Goal: Information Seeking & Learning: Learn about a topic

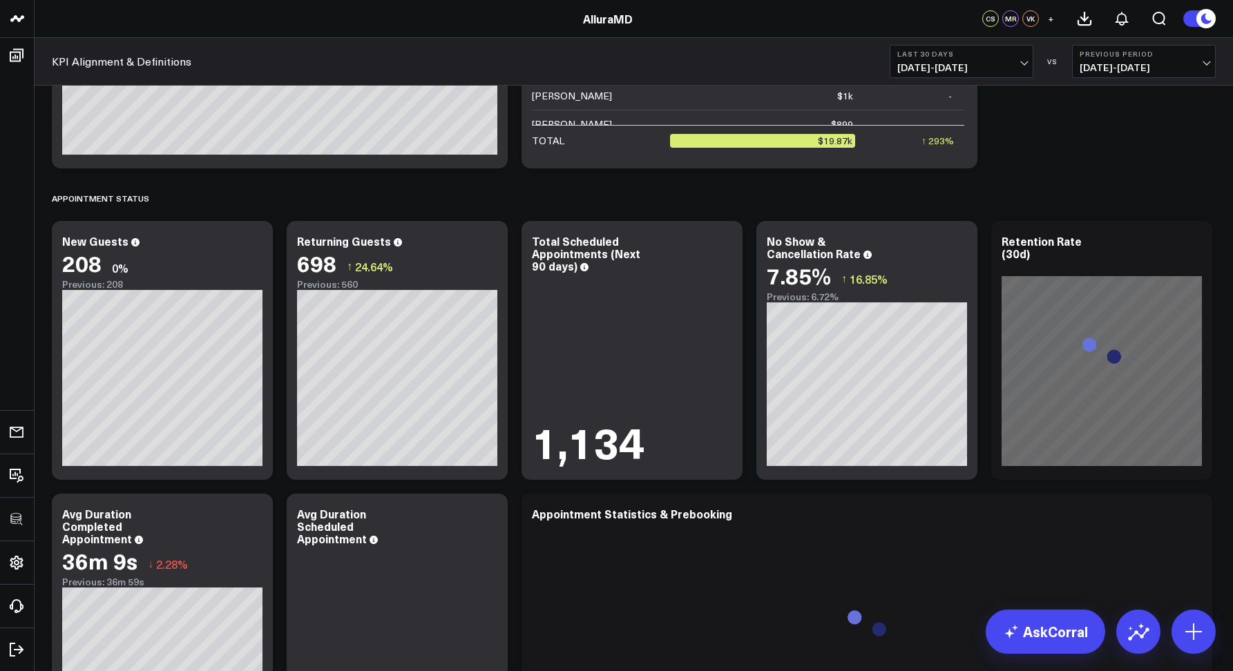
scroll to position [1441, 0]
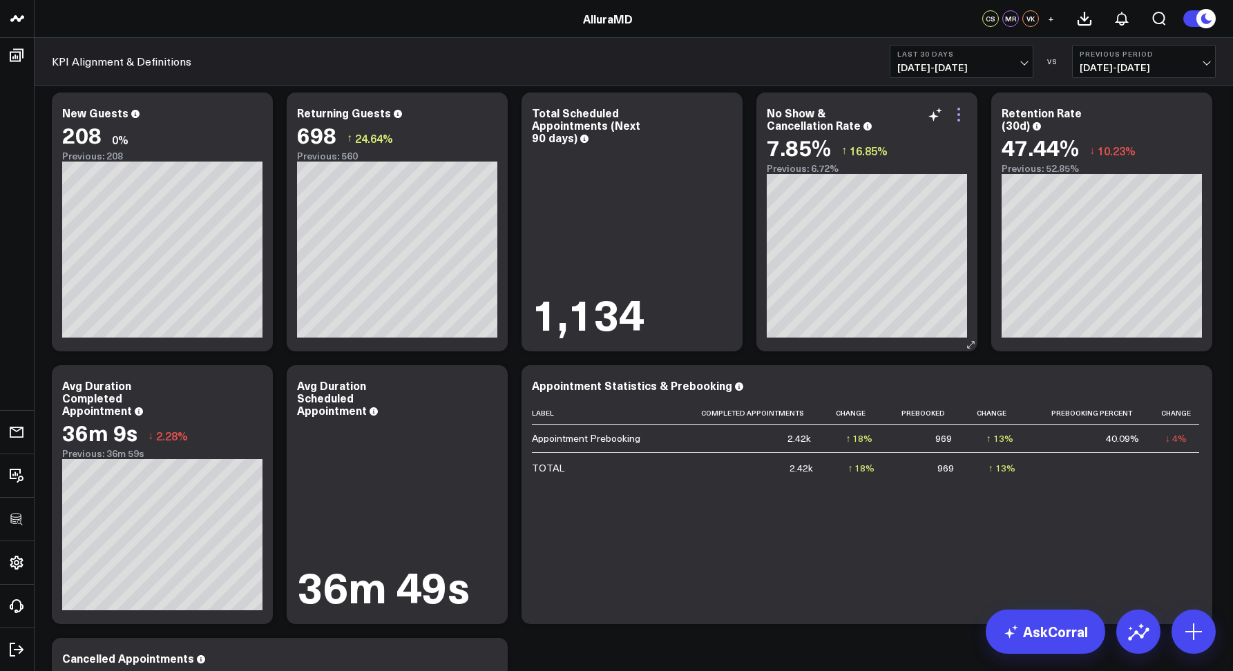
click at [962, 115] on icon at bounding box center [958, 114] width 17 height 17
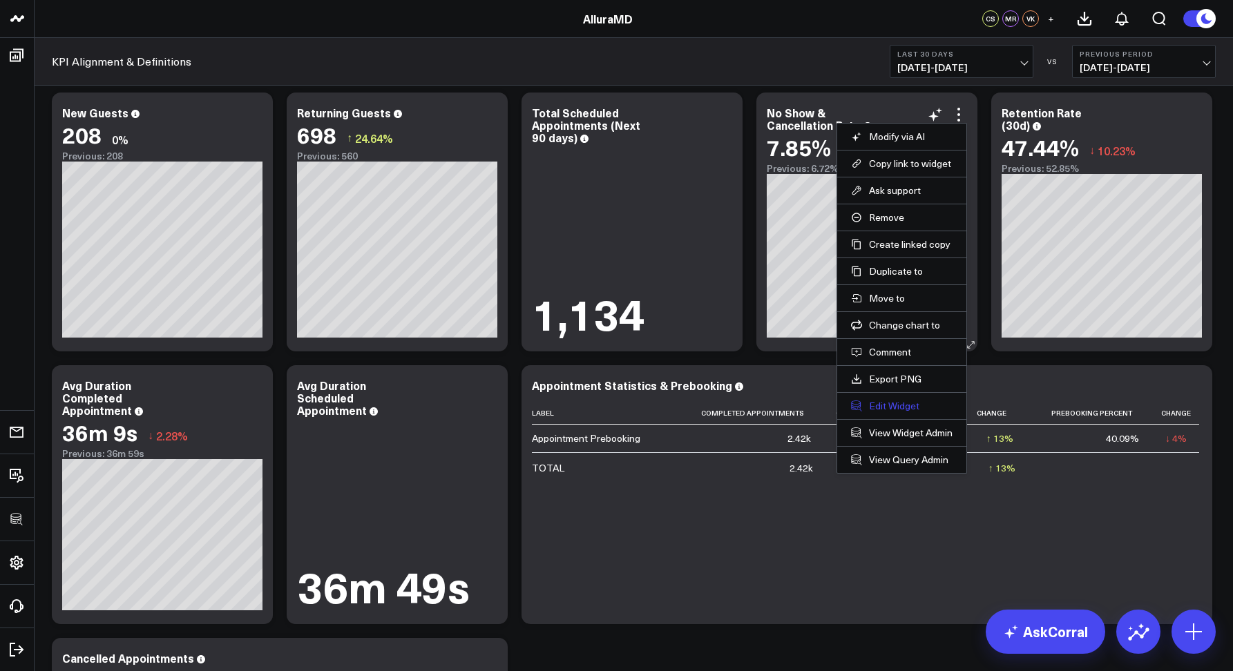
click at [909, 407] on button "Edit Widget" at bounding box center [902, 406] width 102 height 12
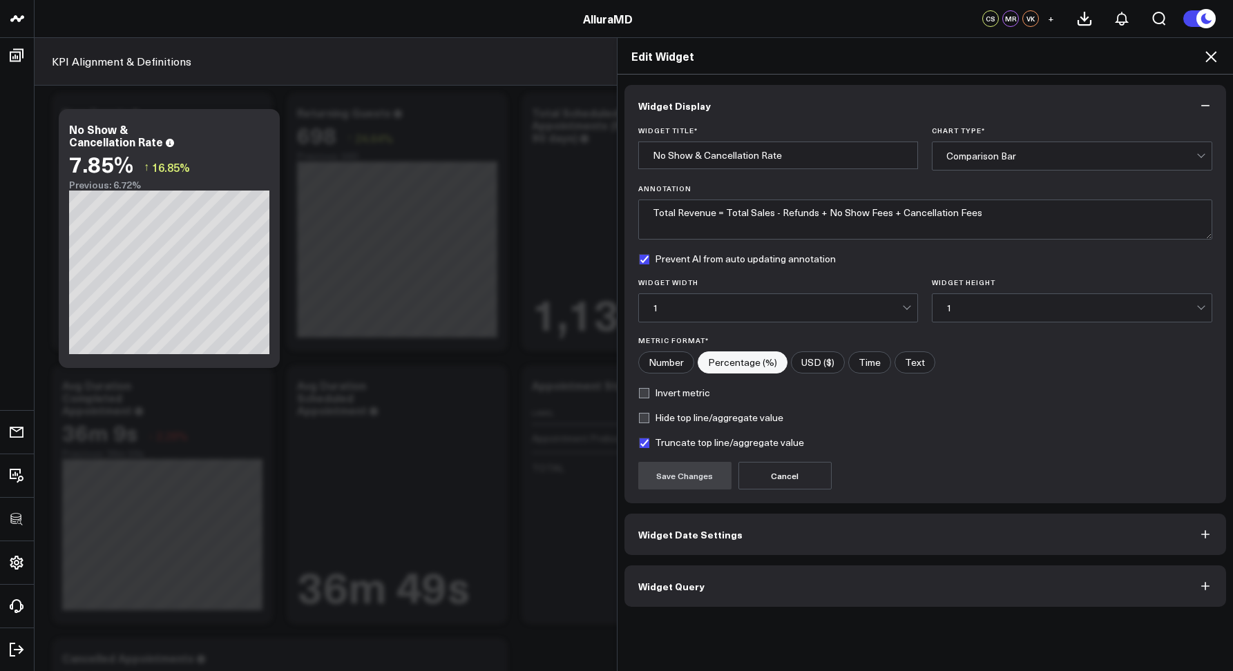
click at [749, 597] on button "Widget Query" at bounding box center [925, 586] width 602 height 41
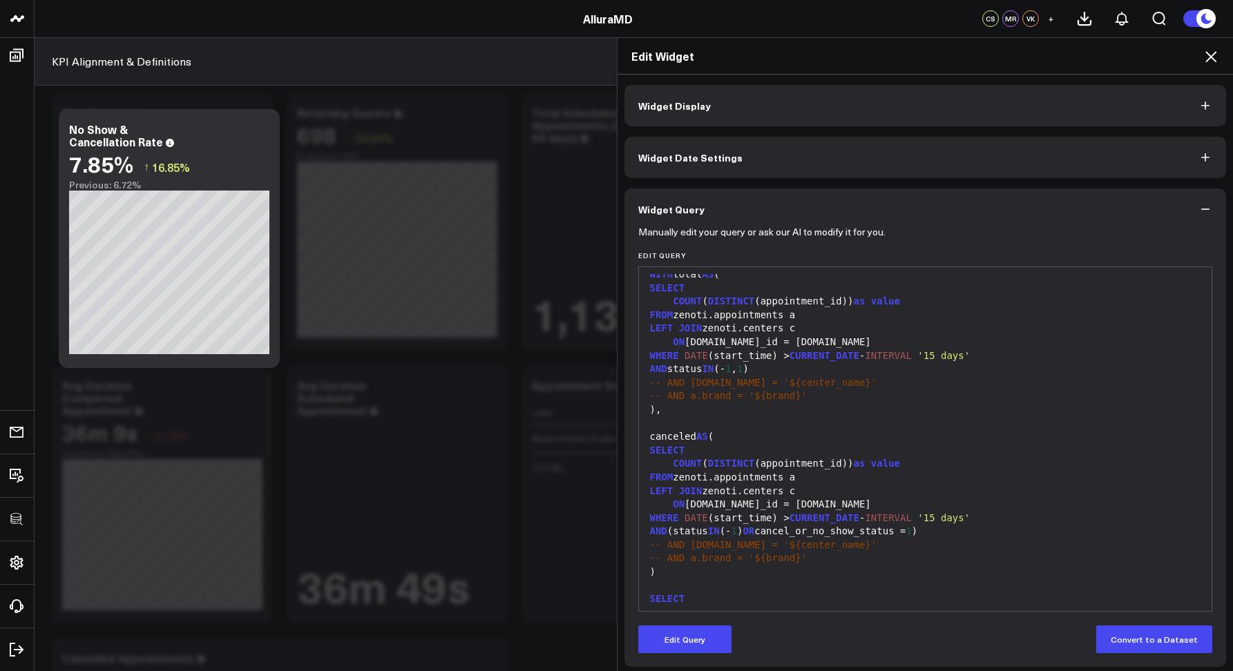
scroll to position [6, 0]
click at [1205, 61] on icon at bounding box center [1210, 56] width 17 height 17
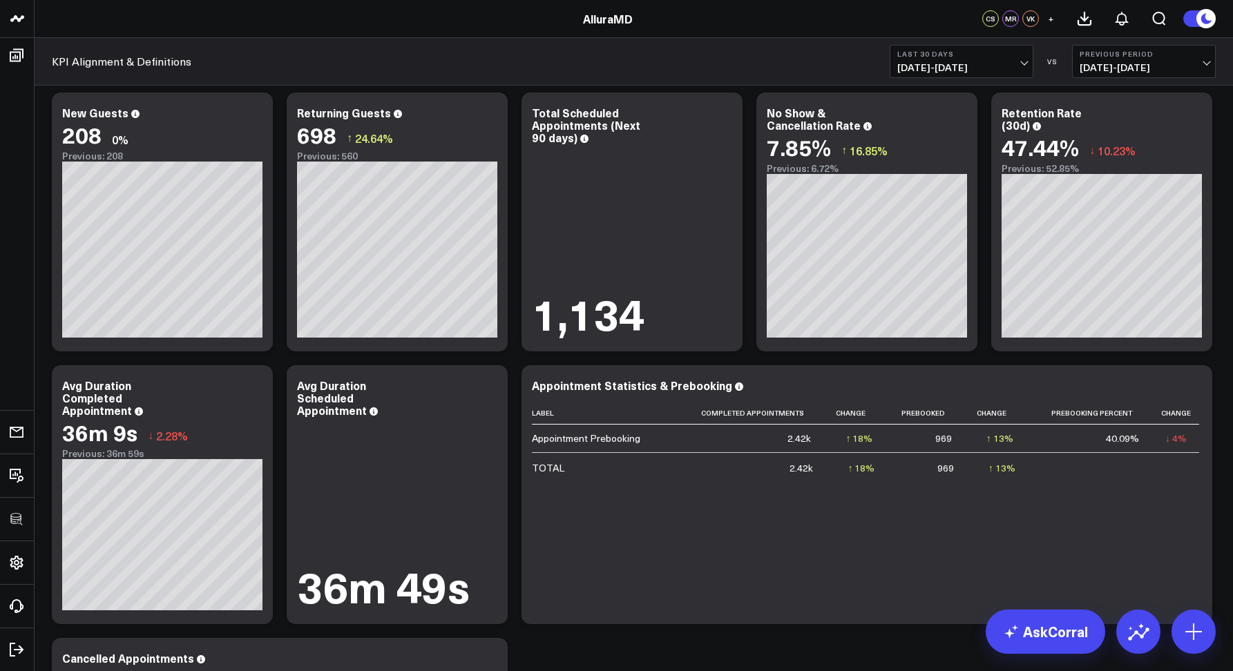
scroll to position [2614, 0]
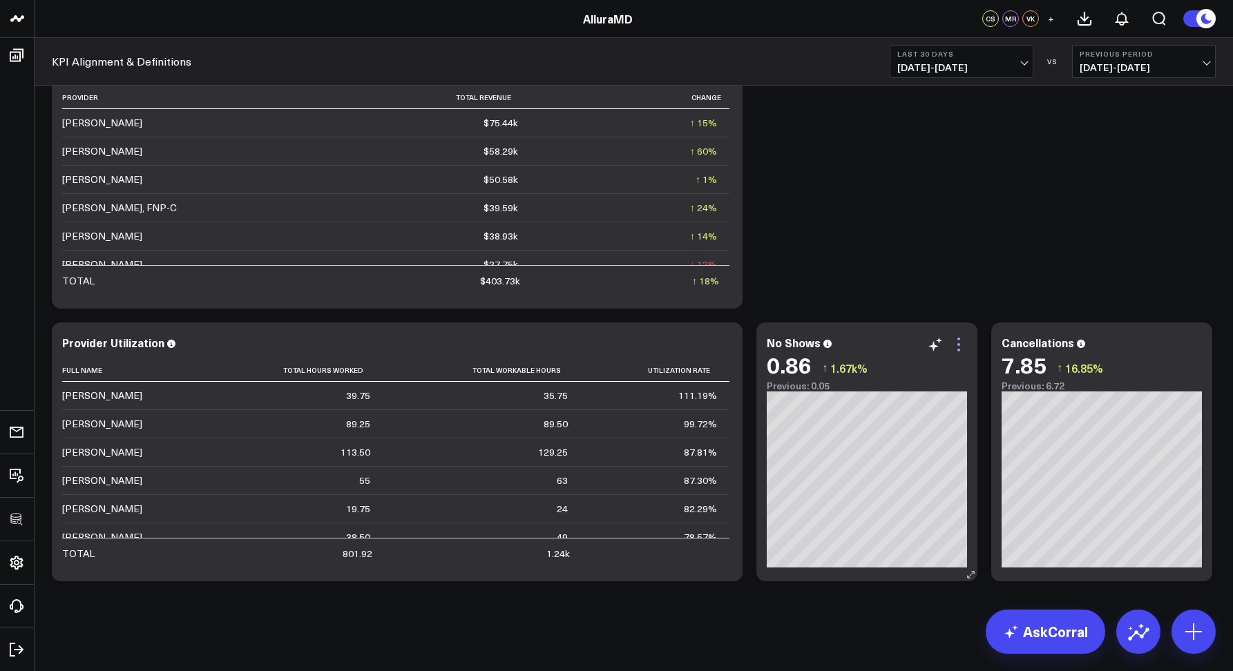
click at [955, 343] on icon at bounding box center [958, 344] width 17 height 17
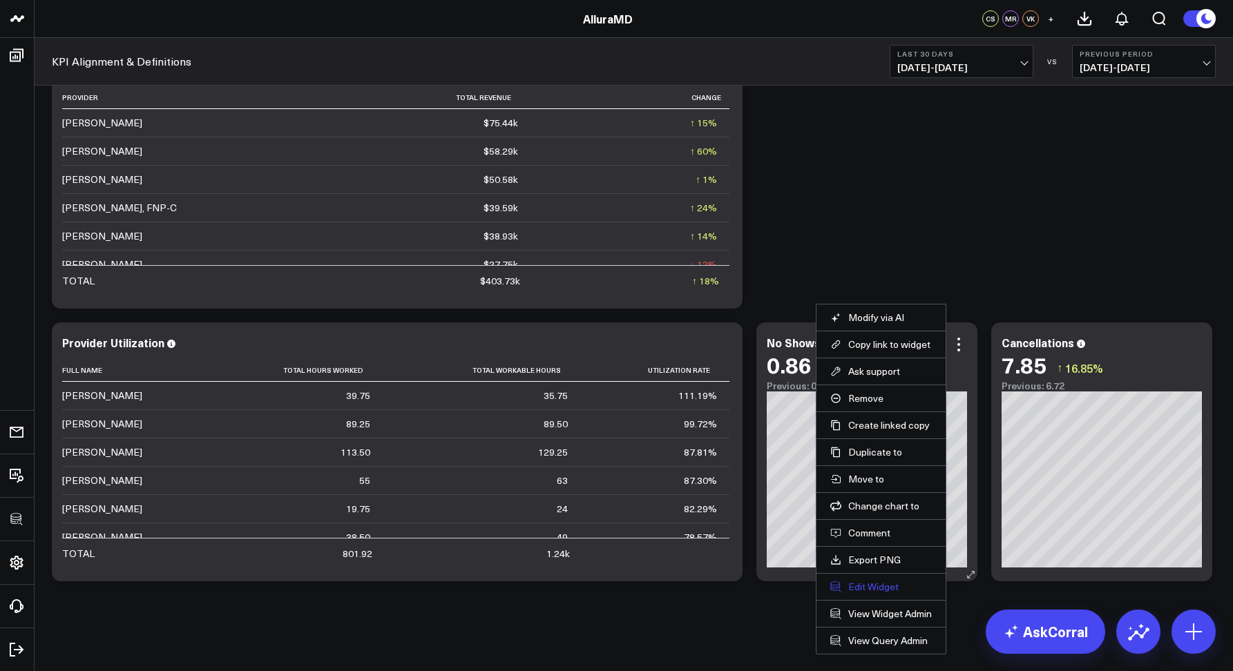
click at [872, 584] on button "Edit Widget" at bounding box center [881, 587] width 102 height 12
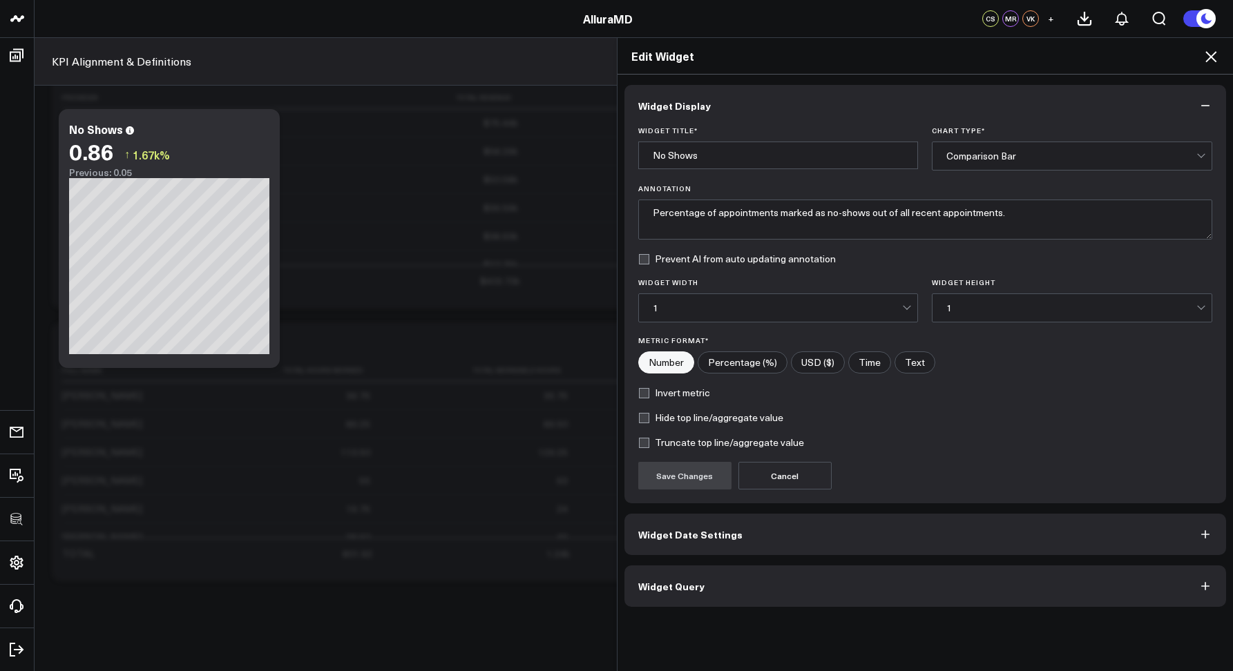
click at [709, 579] on button "Widget Query" at bounding box center [925, 586] width 602 height 41
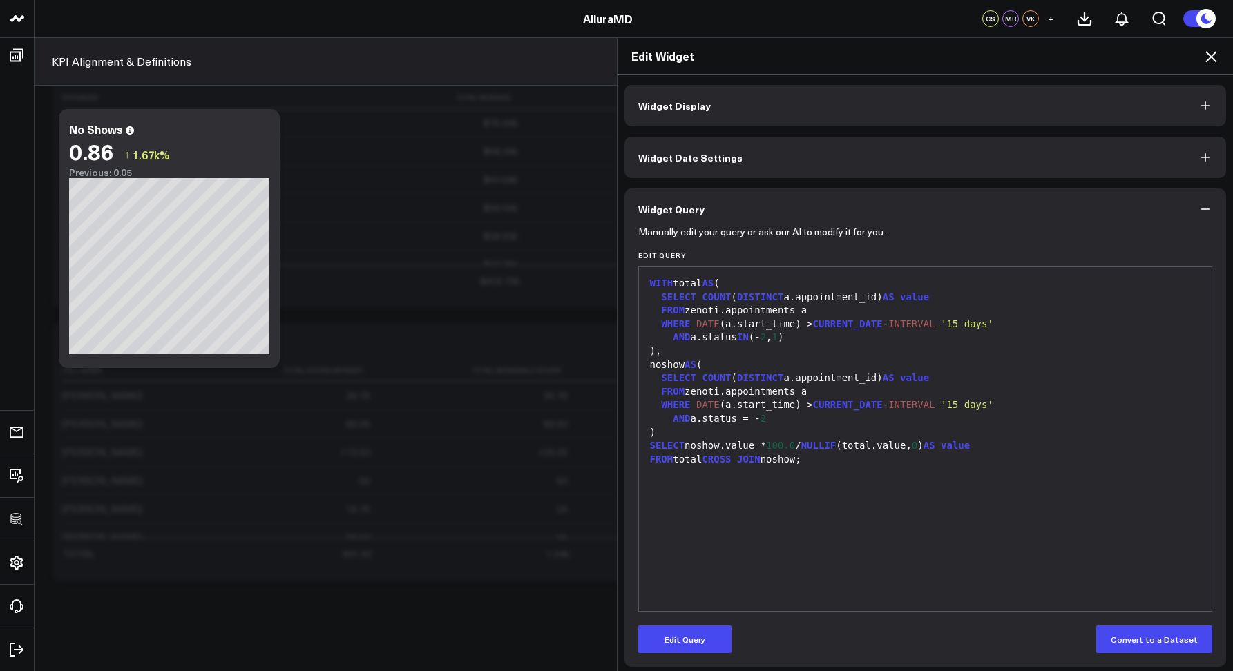
click at [1205, 56] on icon at bounding box center [1210, 56] width 17 height 17
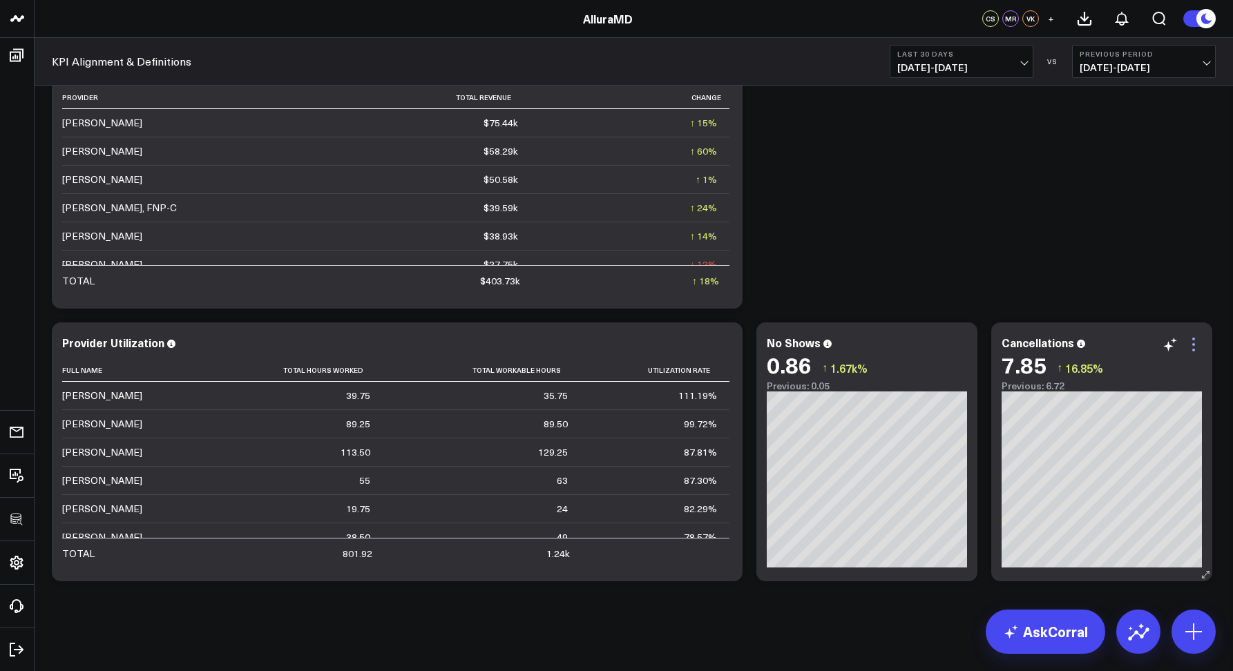
click at [1195, 343] on icon at bounding box center [1193, 344] width 17 height 17
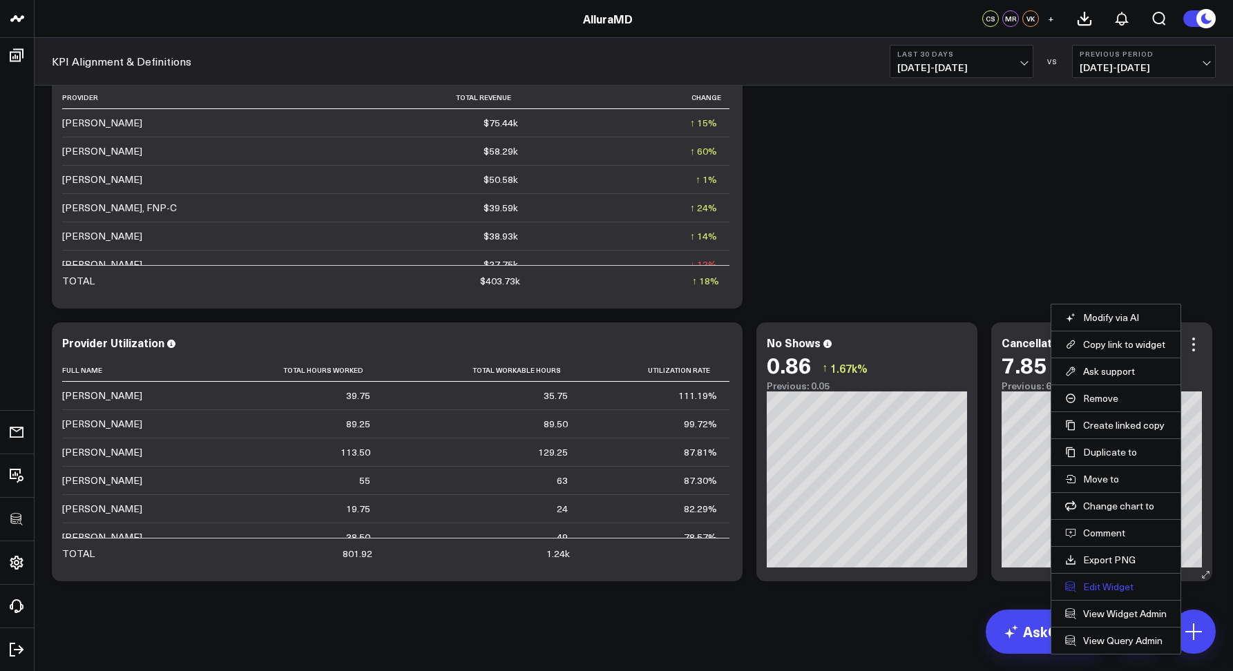
click at [1110, 591] on button "Edit Widget" at bounding box center [1116, 587] width 102 height 12
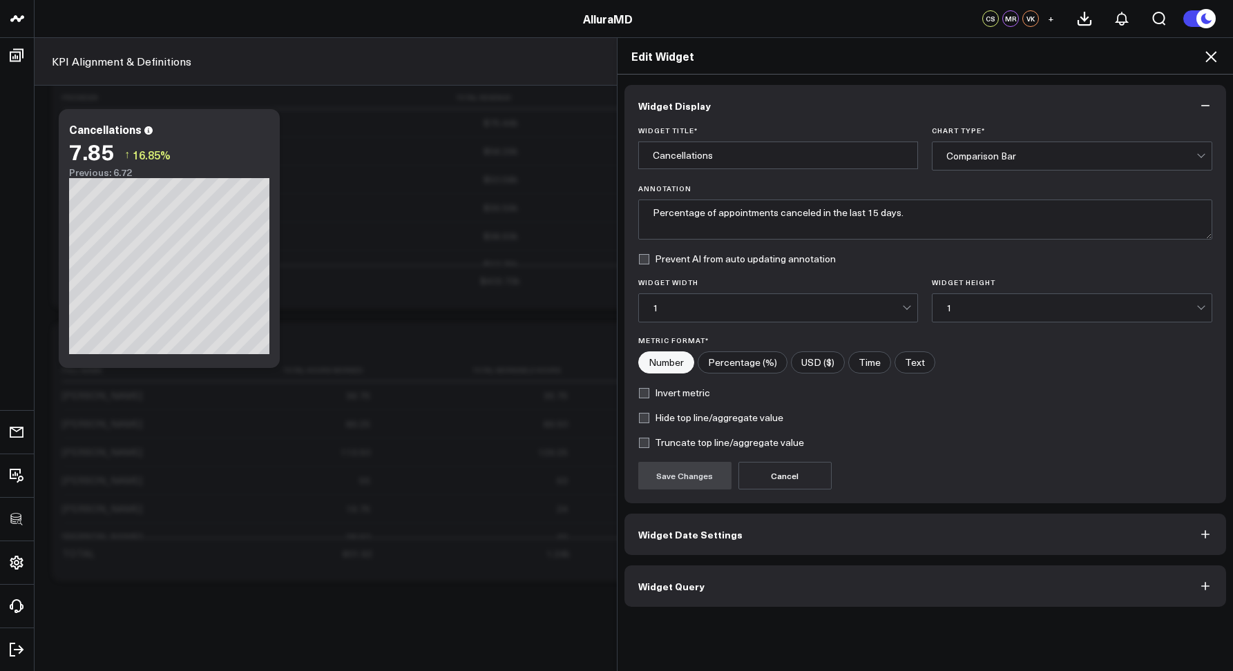
click at [693, 581] on span "Widget Query" at bounding box center [671, 586] width 66 height 11
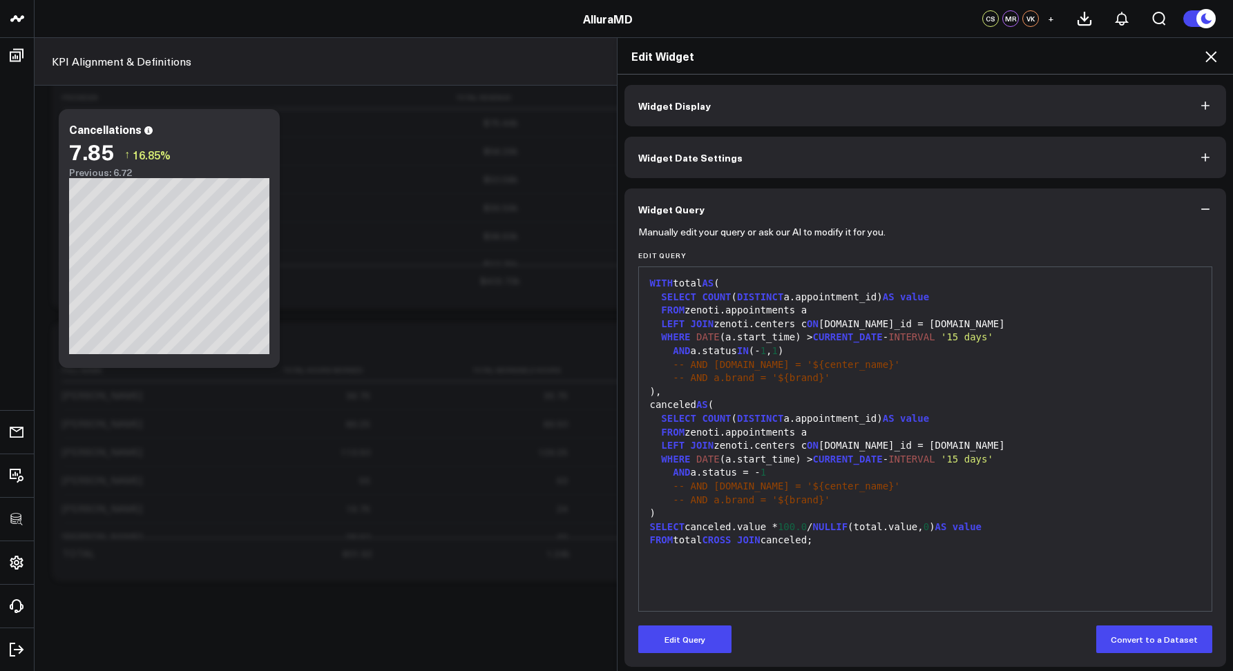
click at [1208, 56] on icon at bounding box center [1210, 56] width 17 height 17
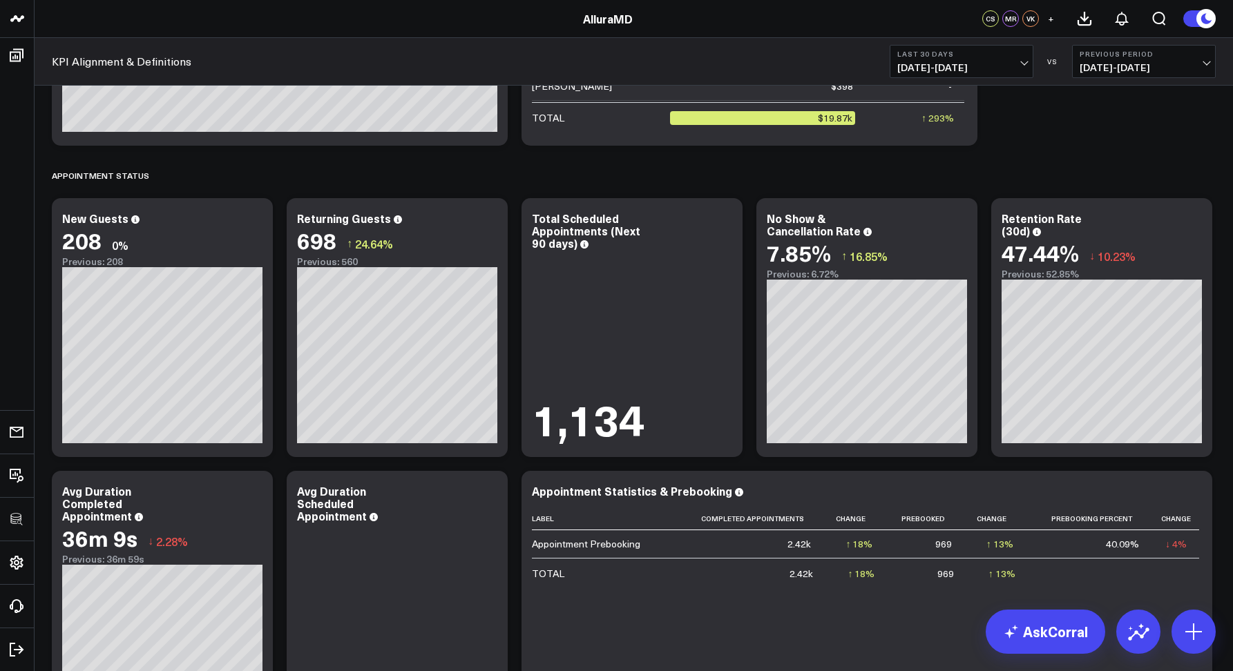
scroll to position [1327, 0]
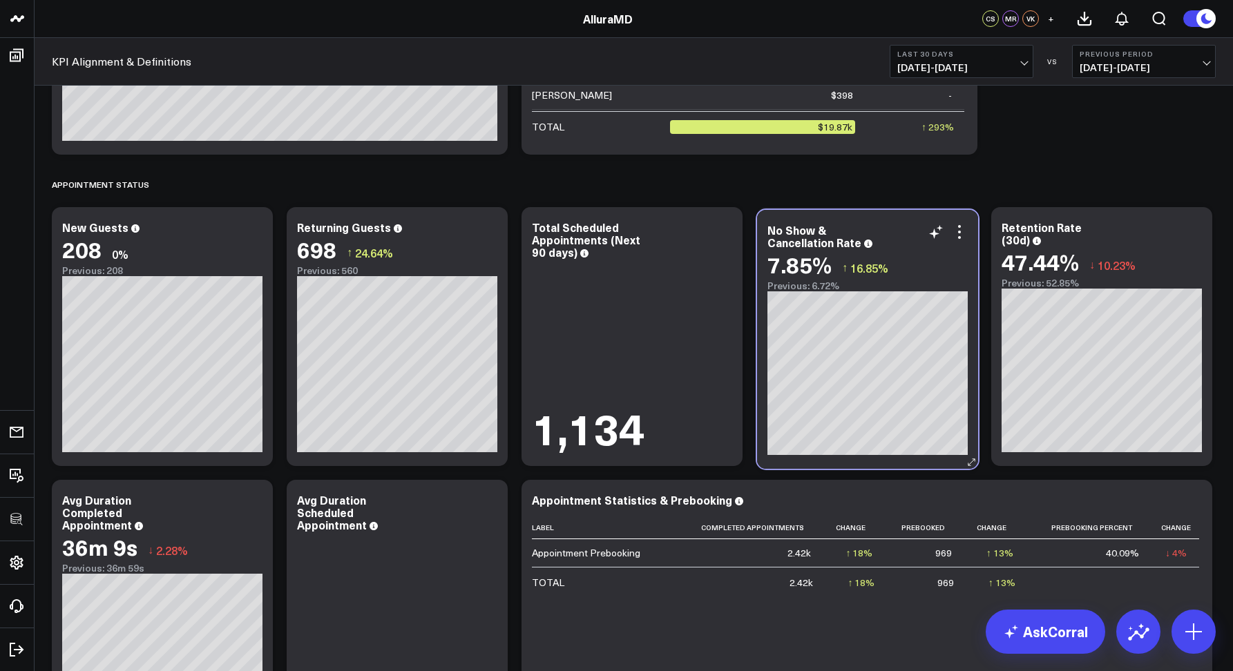
click at [930, 252] on div "7.85% ↑ 16.85%" at bounding box center [867, 264] width 200 height 25
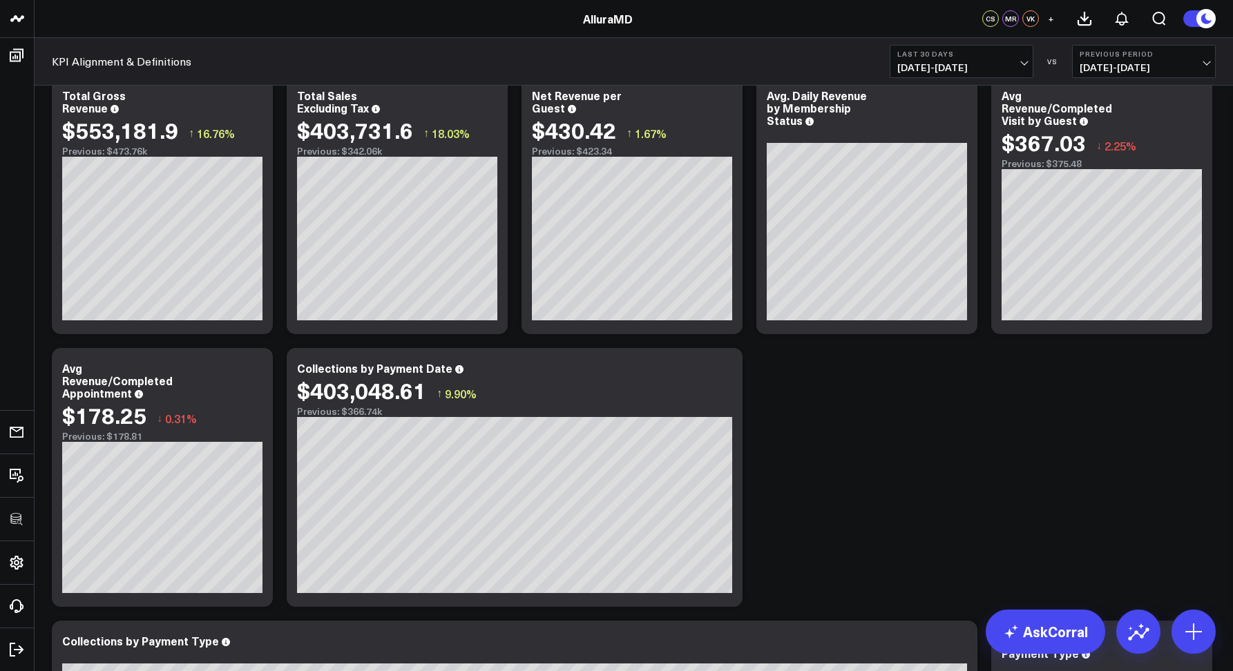
scroll to position [0, 0]
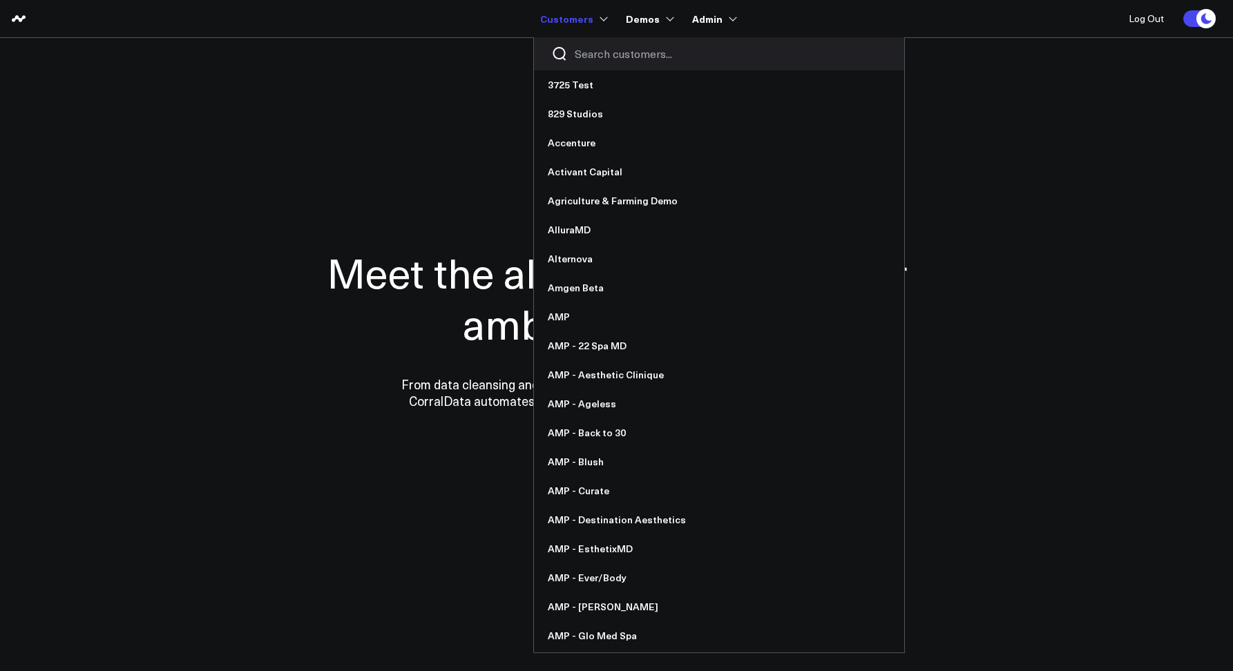
click at [589, 46] on div at bounding box center [719, 53] width 370 height 33
click at [593, 50] on input "Search customers input" at bounding box center [731, 53] width 312 height 15
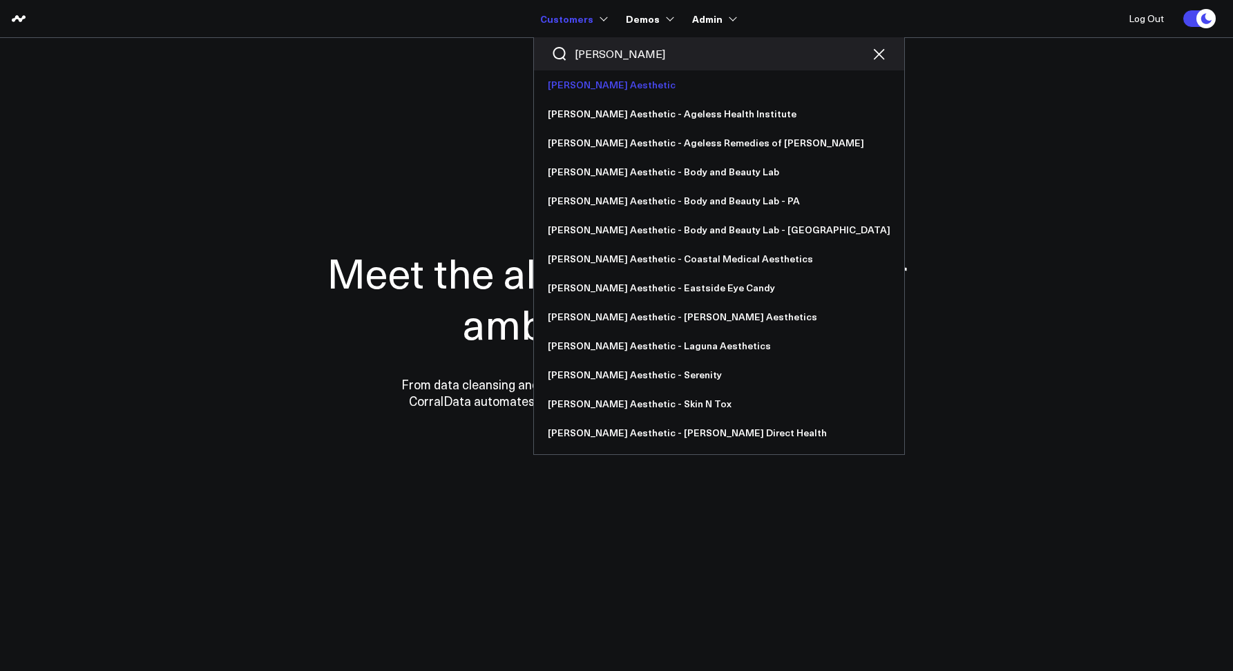
type input "[PERSON_NAME]"
click at [598, 81] on link "[PERSON_NAME] Aesthetic" at bounding box center [719, 84] width 370 height 29
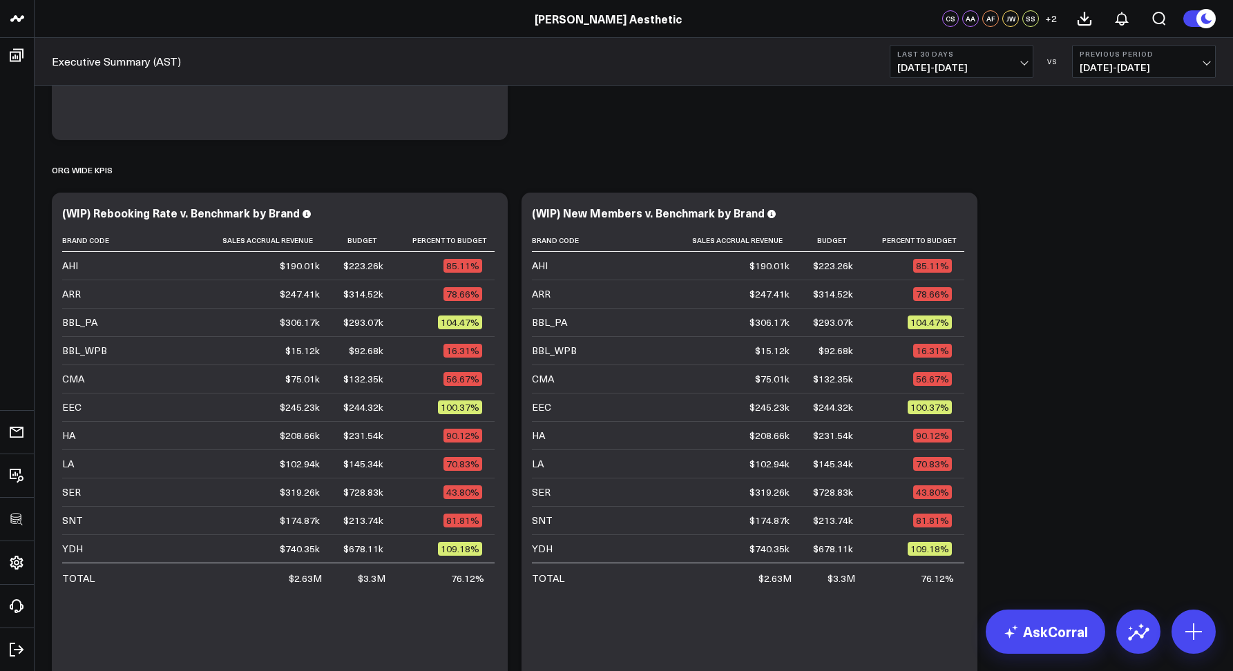
scroll to position [784, 0]
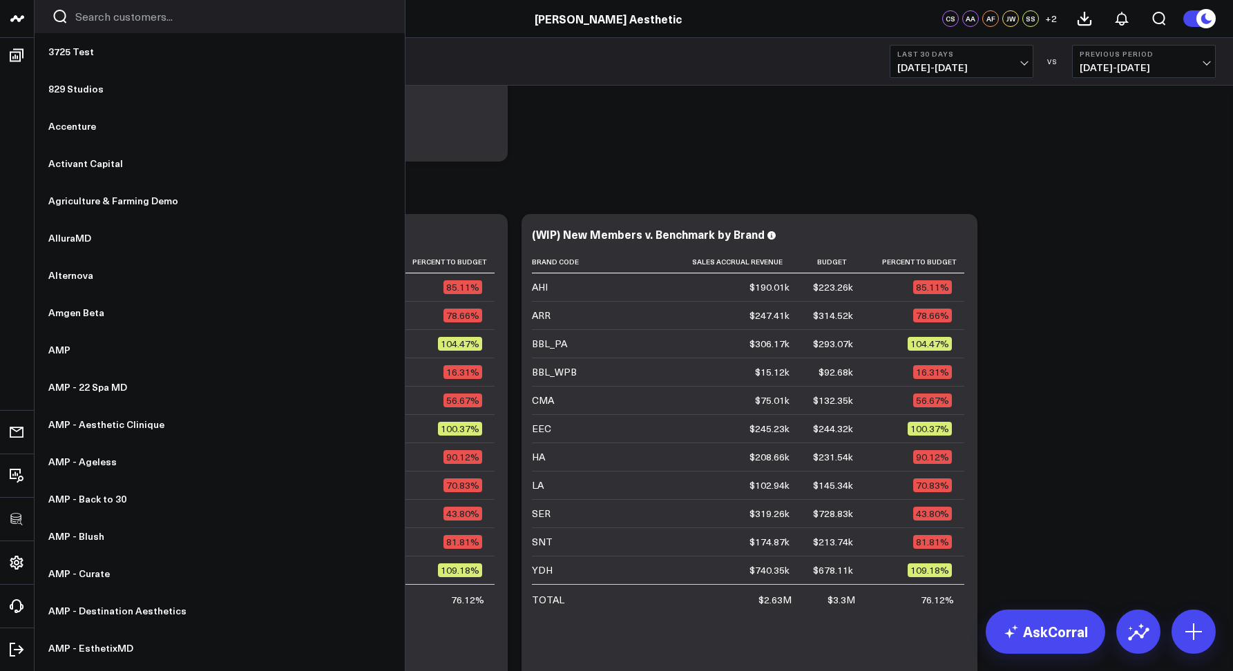
click at [77, 18] on input "Search customers input" at bounding box center [231, 16] width 312 height 15
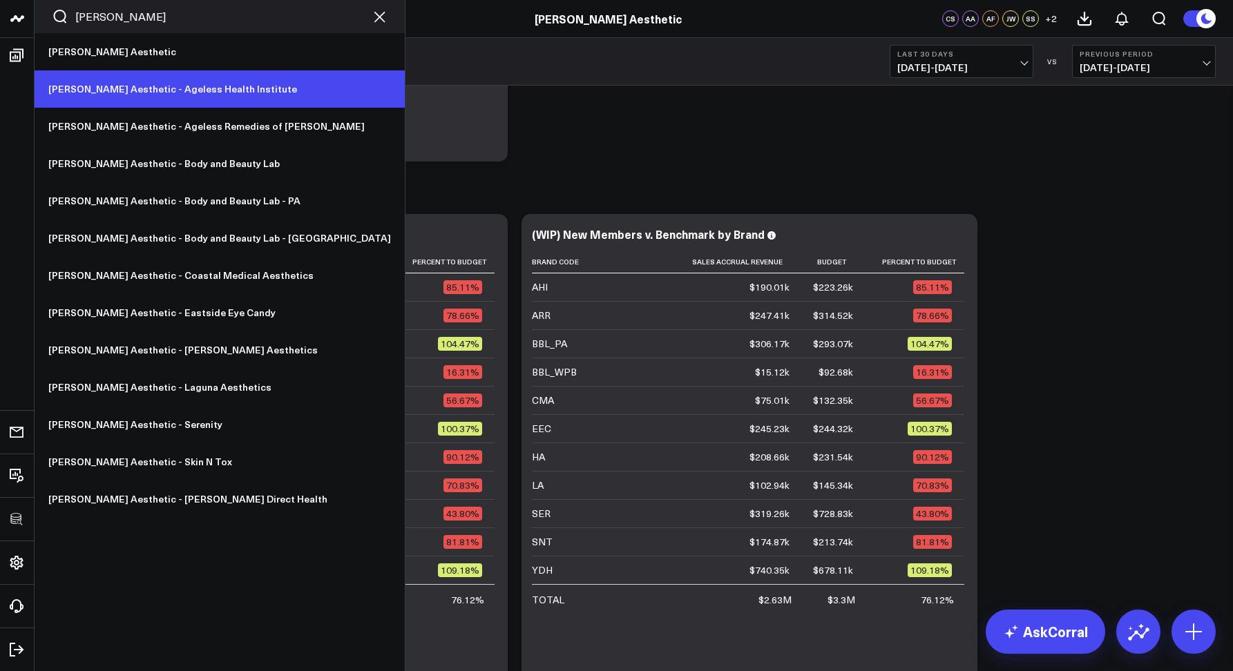
type input "ann"
click at [130, 95] on link "[PERSON_NAME] Aesthetic - Ageless Health Institute" at bounding box center [220, 88] width 370 height 37
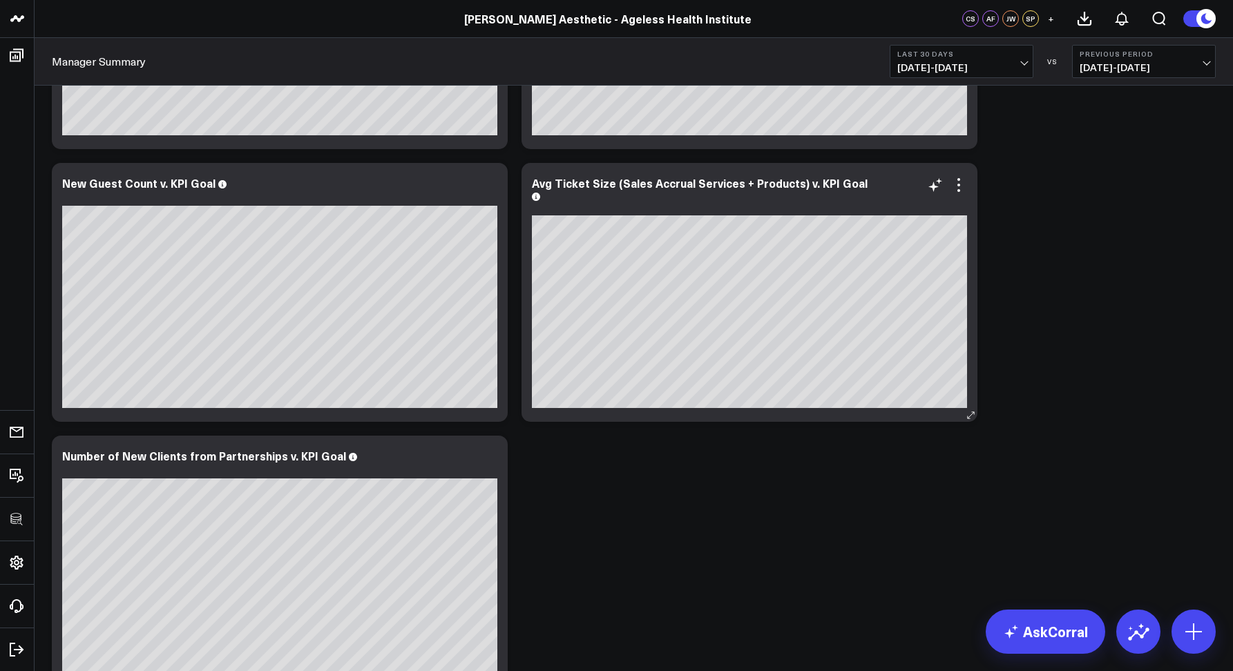
scroll to position [3842, 0]
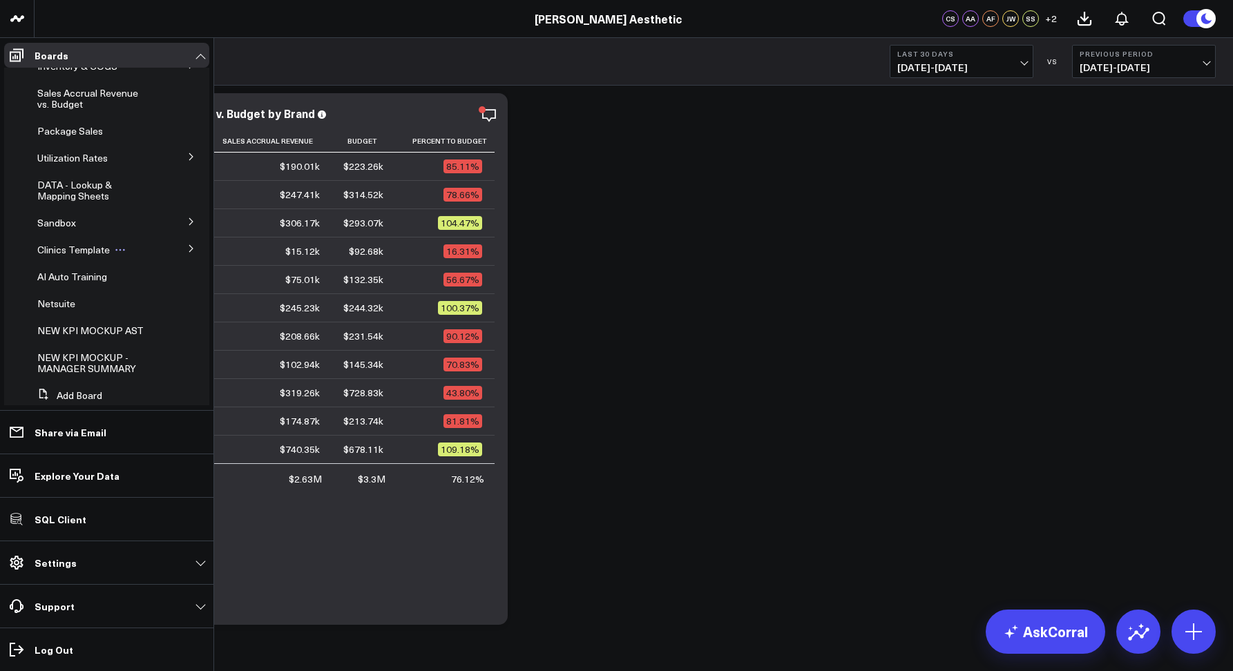
scroll to position [59, 0]
click at [66, 199] on span "DATA - Lookup & Mapping Sheets" at bounding box center [74, 187] width 75 height 24
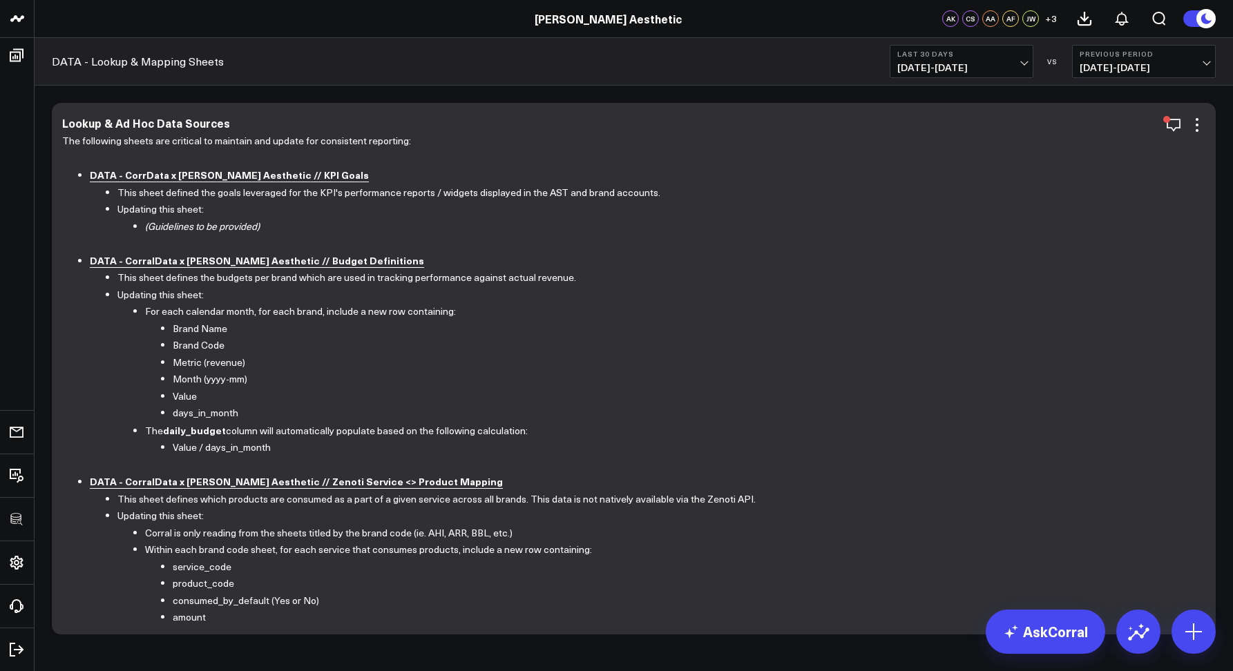
click at [264, 182] on li "DATA - CorrData x Annie Aesthetic // KPI Goals" at bounding box center [642, 175] width 1105 height 18
click at [262, 177] on b "DATA - CorrData x Annie Aesthetic // KPI Goals" at bounding box center [229, 175] width 279 height 14
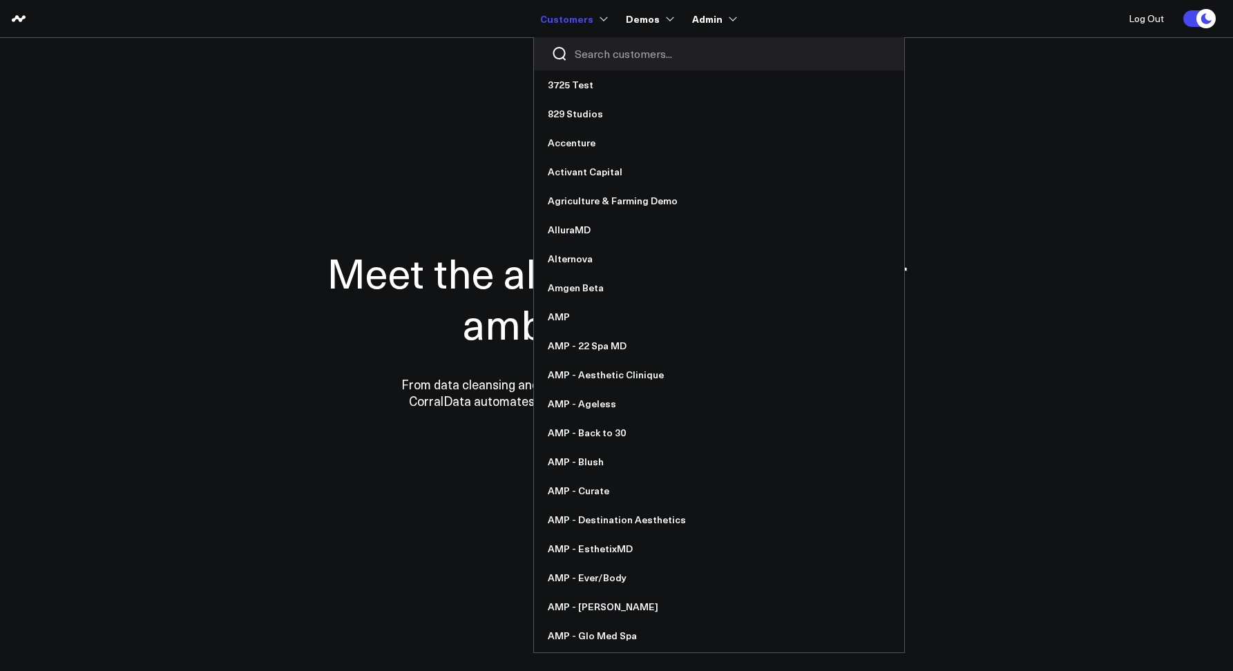
click at [608, 54] on input "Search customers input" at bounding box center [731, 53] width 312 height 15
type input "i"
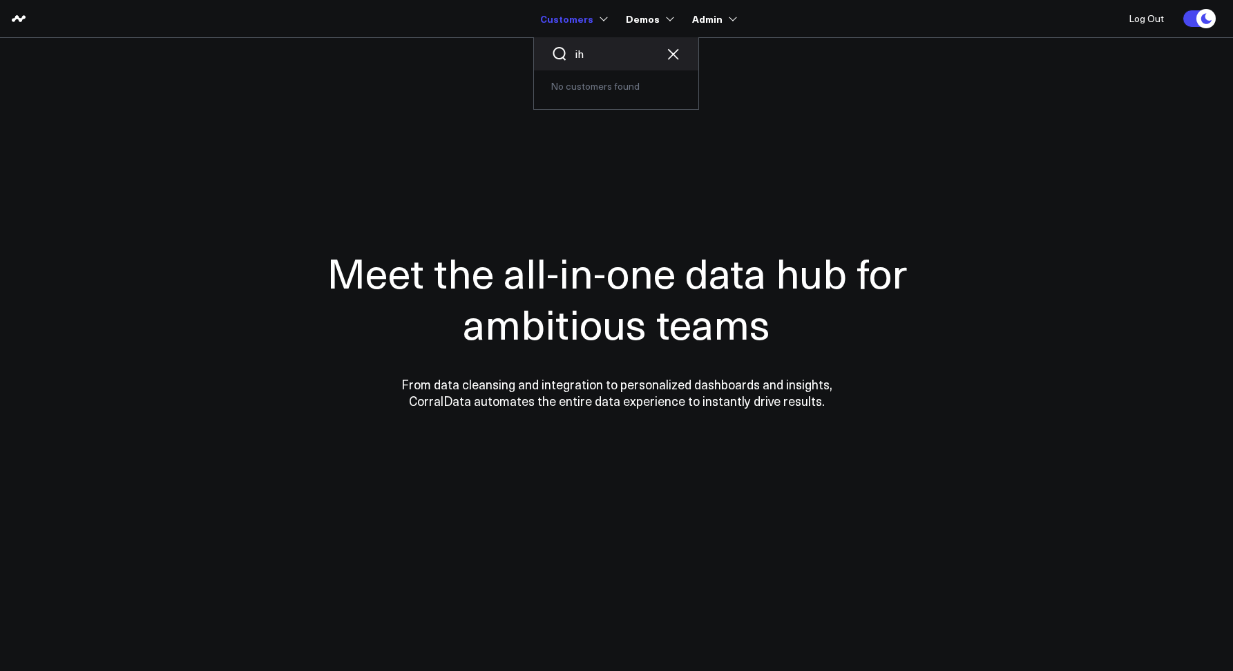
click at [599, 55] on input "ih" at bounding box center [616, 53] width 83 height 15
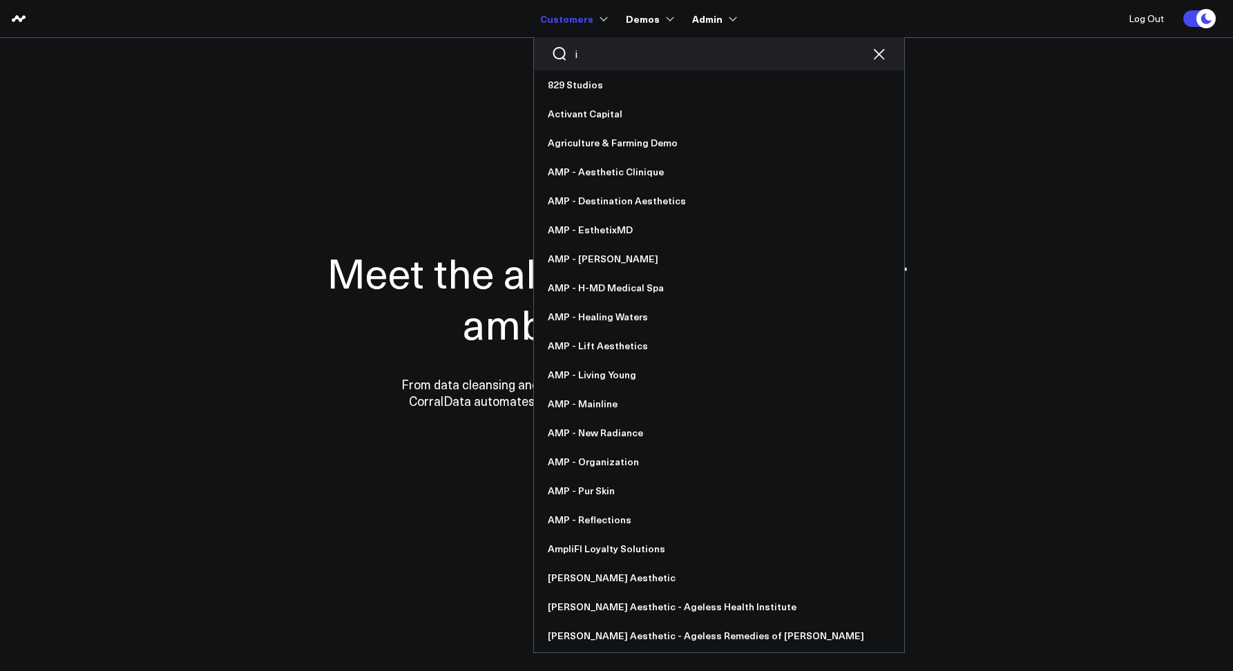
click at [596, 60] on input "i" at bounding box center [719, 53] width 289 height 15
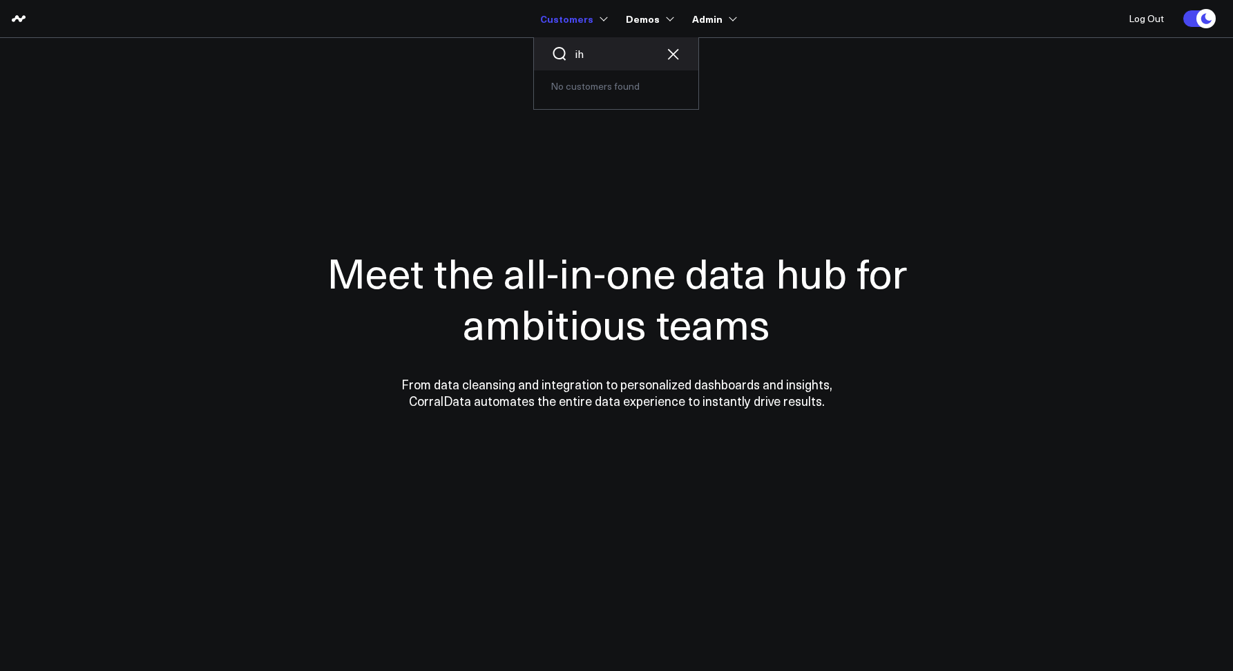
click at [599, 57] on input "ih" at bounding box center [616, 53] width 83 height 15
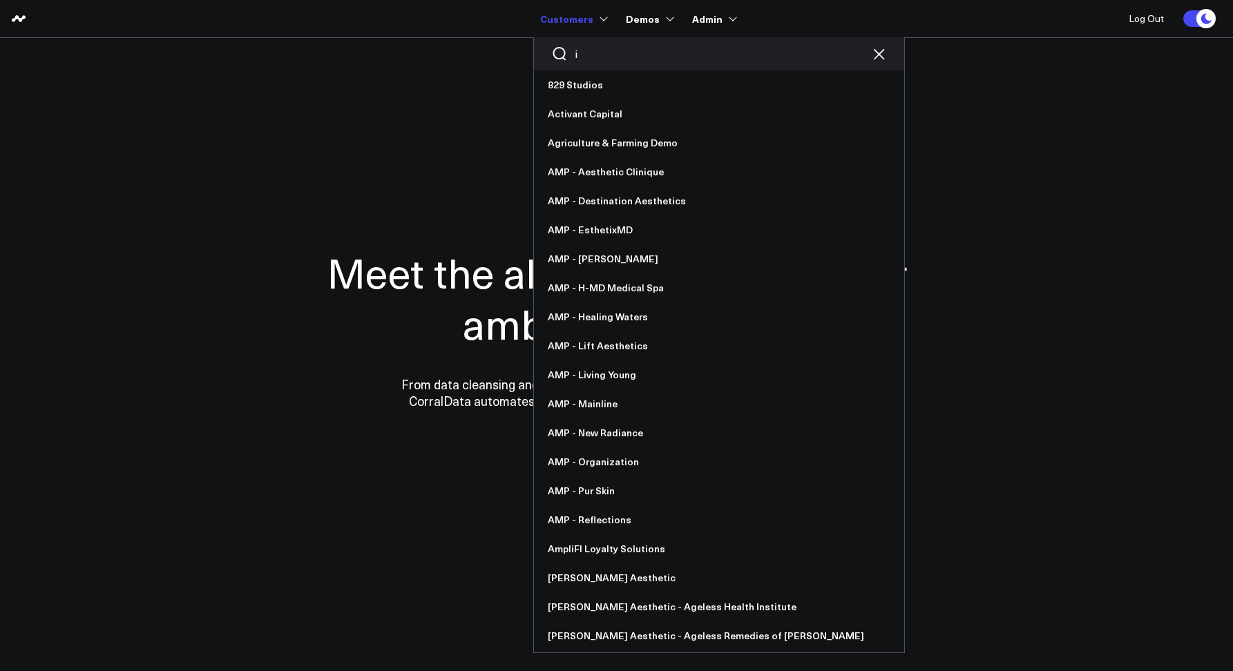
click at [607, 57] on input "i" at bounding box center [719, 53] width 289 height 15
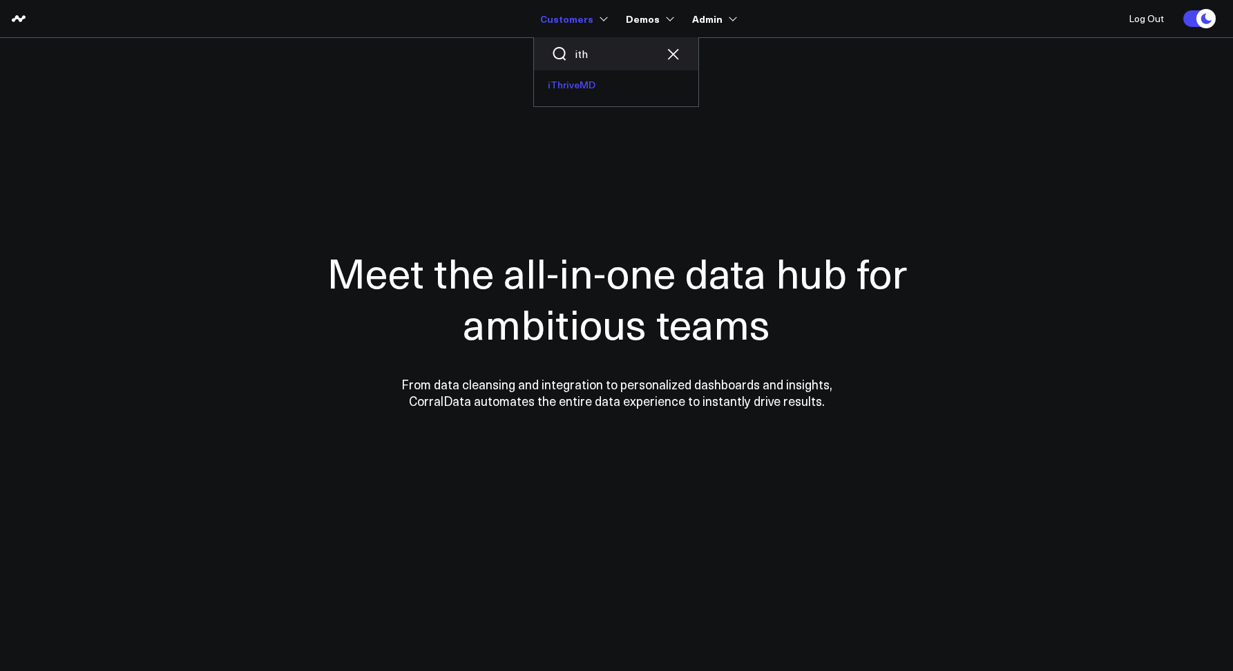
type input "ith"
click at [603, 88] on link "iThriveMD" at bounding box center [616, 84] width 164 height 29
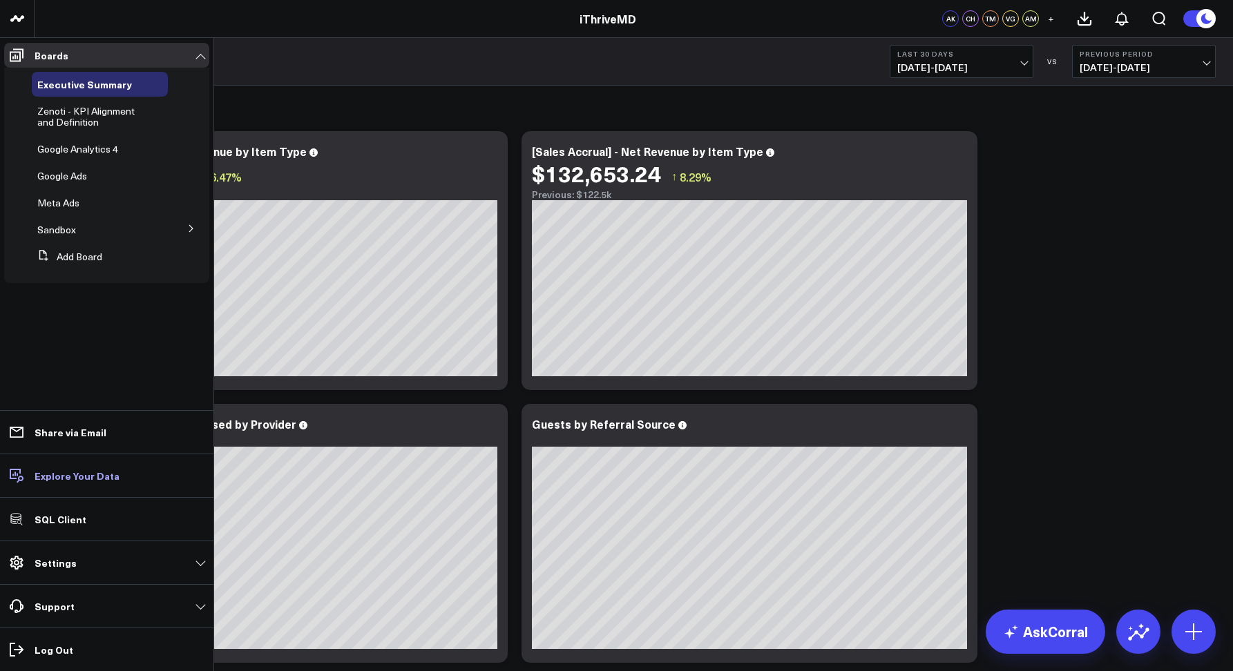
click at [71, 478] on p "Explore Your Data" at bounding box center [77, 475] width 85 height 11
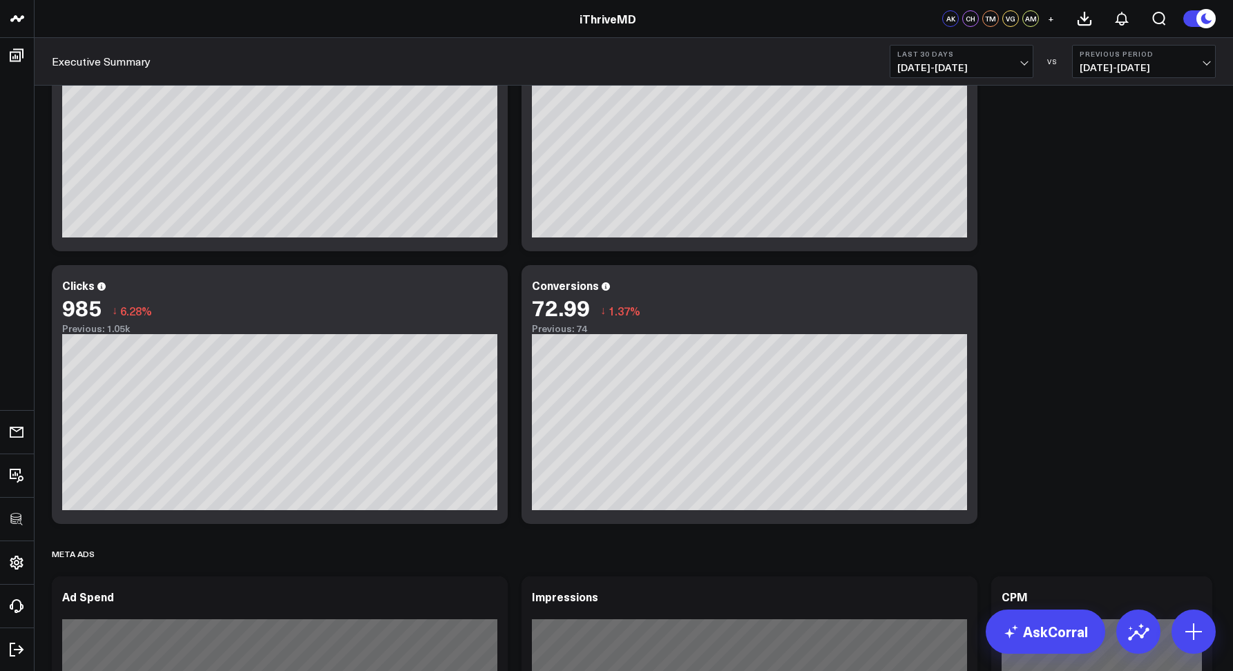
scroll to position [1278, 0]
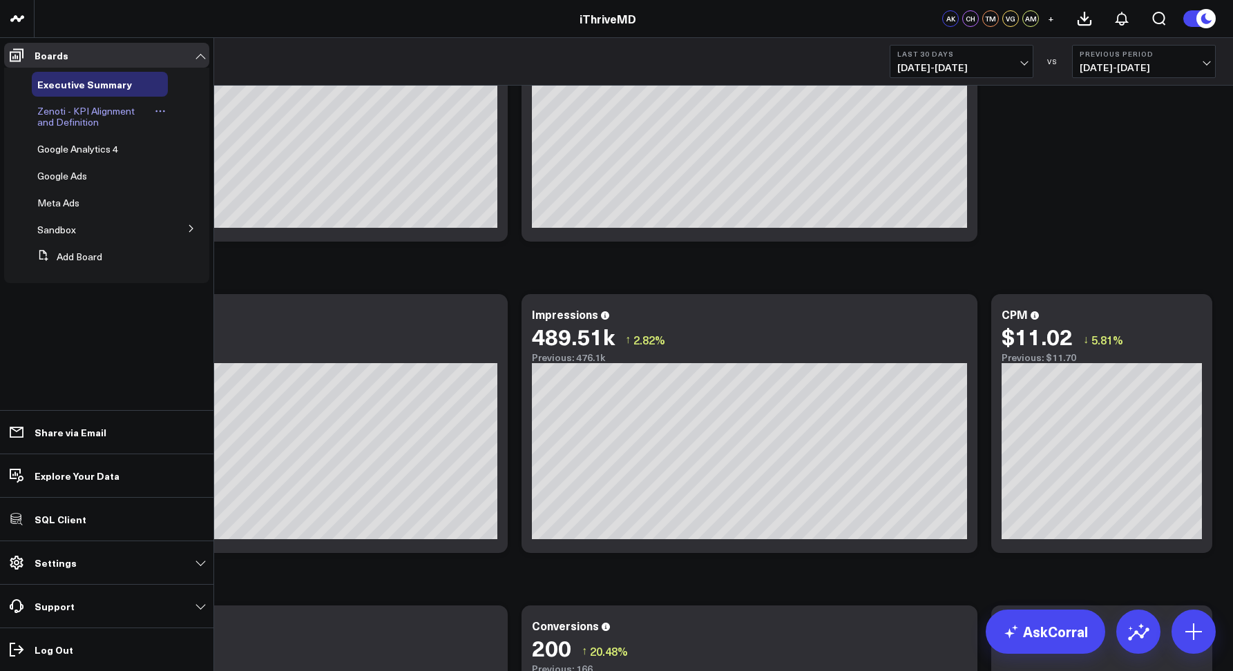
click at [67, 110] on span "Zenoti - KPI Alignment and Definition" at bounding box center [85, 116] width 97 height 24
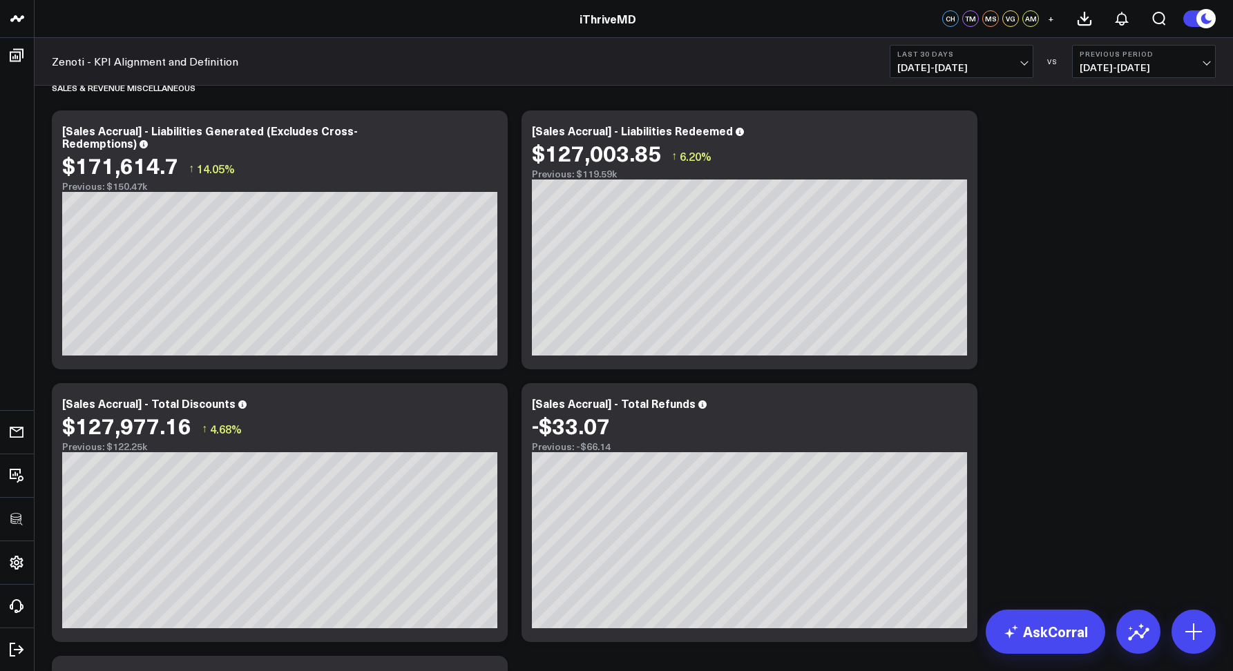
scroll to position [1695, 0]
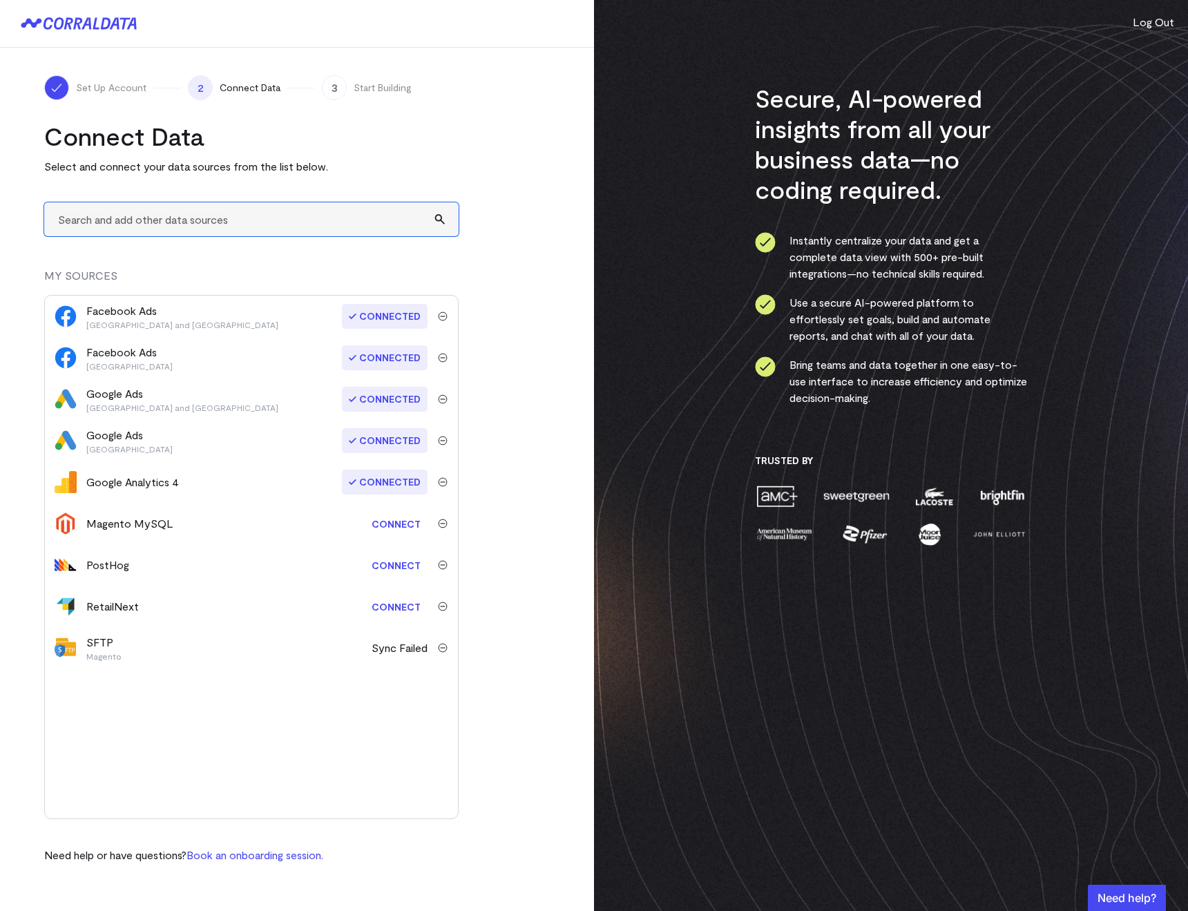
click at [129, 209] on input "text" at bounding box center [251, 219] width 414 height 34
type input "sft"
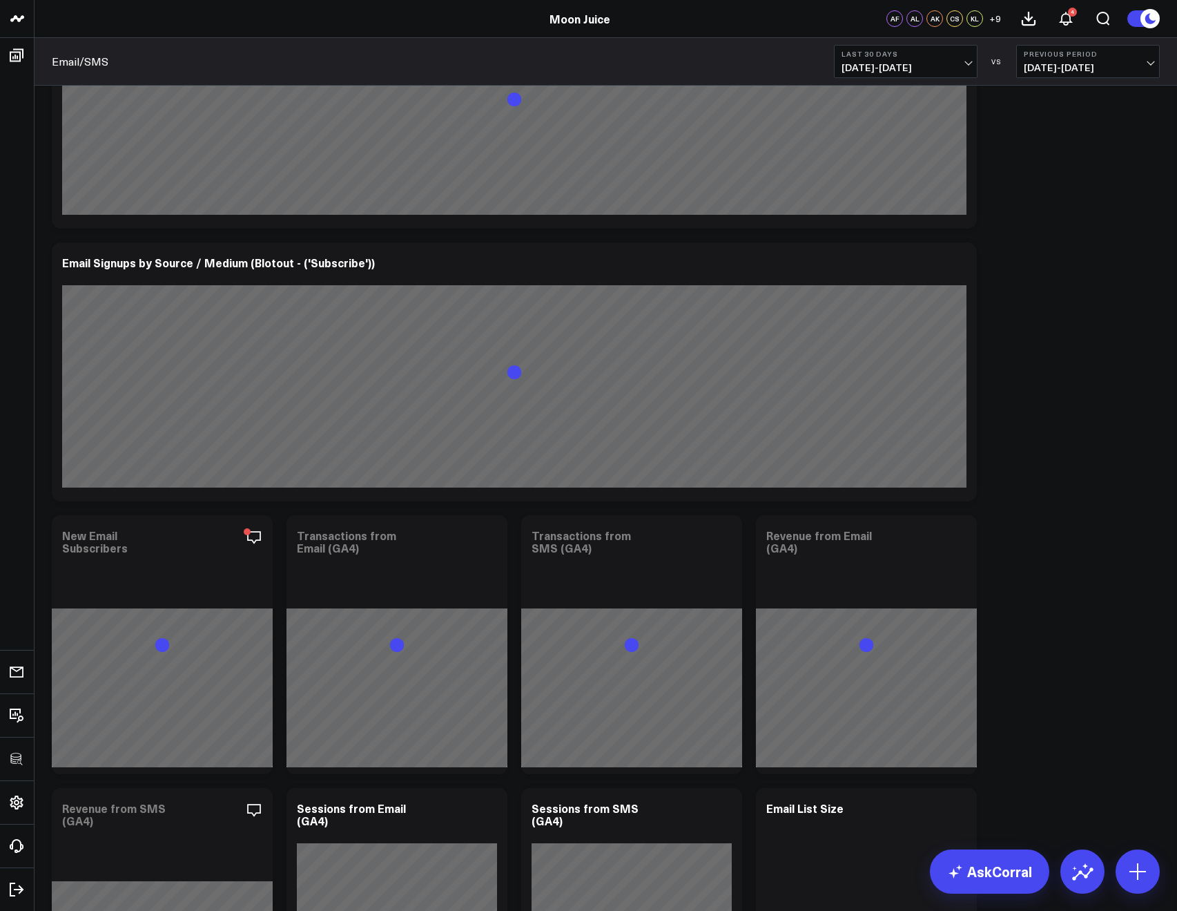
scroll to position [856, 0]
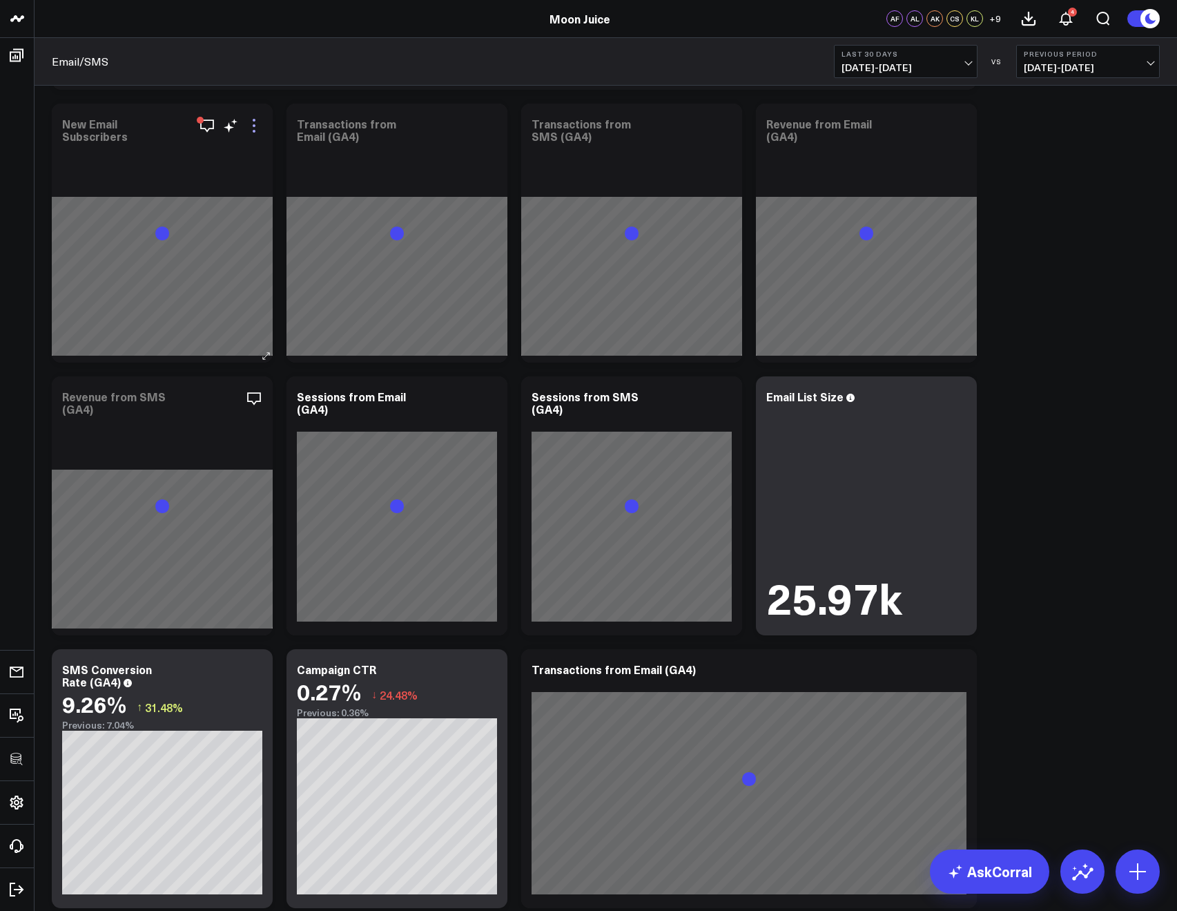
click at [257, 127] on icon at bounding box center [254, 125] width 17 height 17
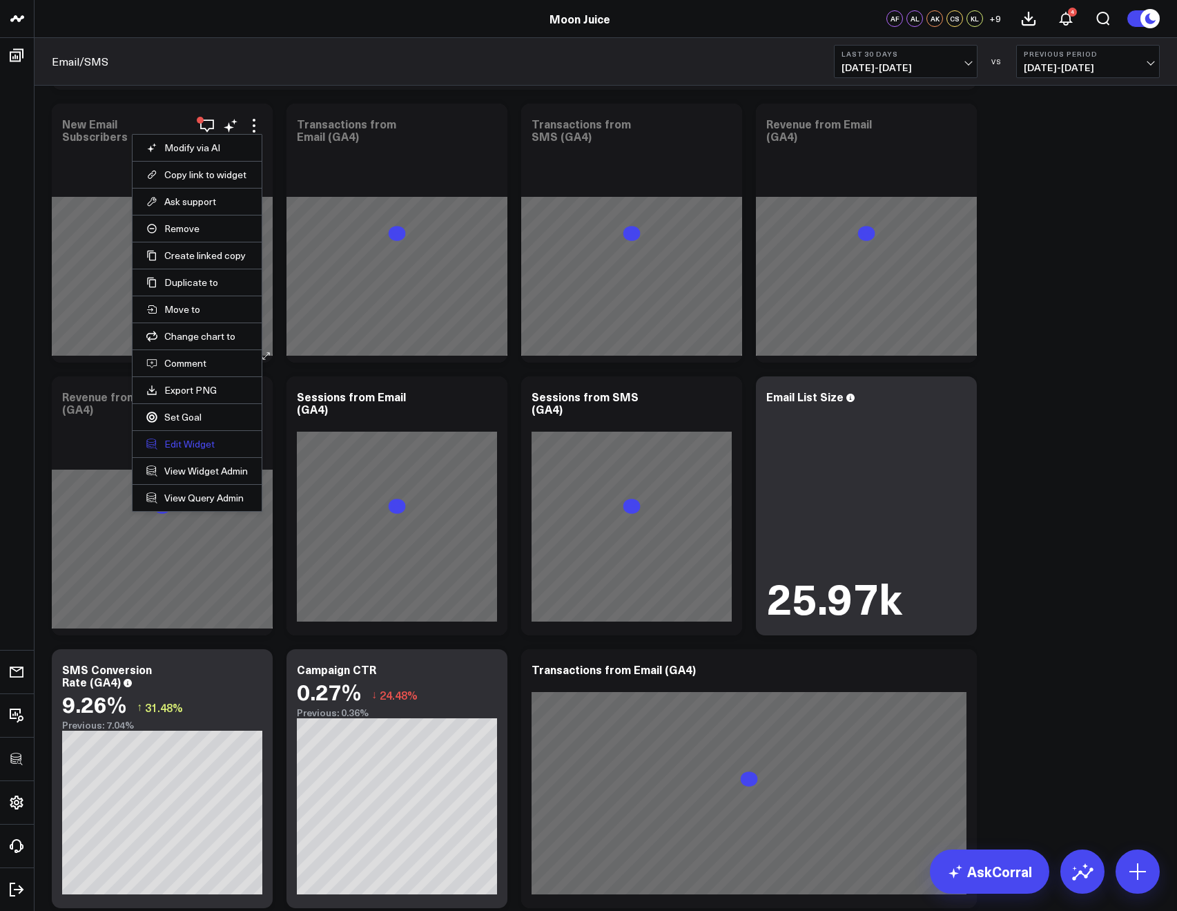
click at [175, 447] on button "Edit Widget" at bounding box center [197, 444] width 102 height 12
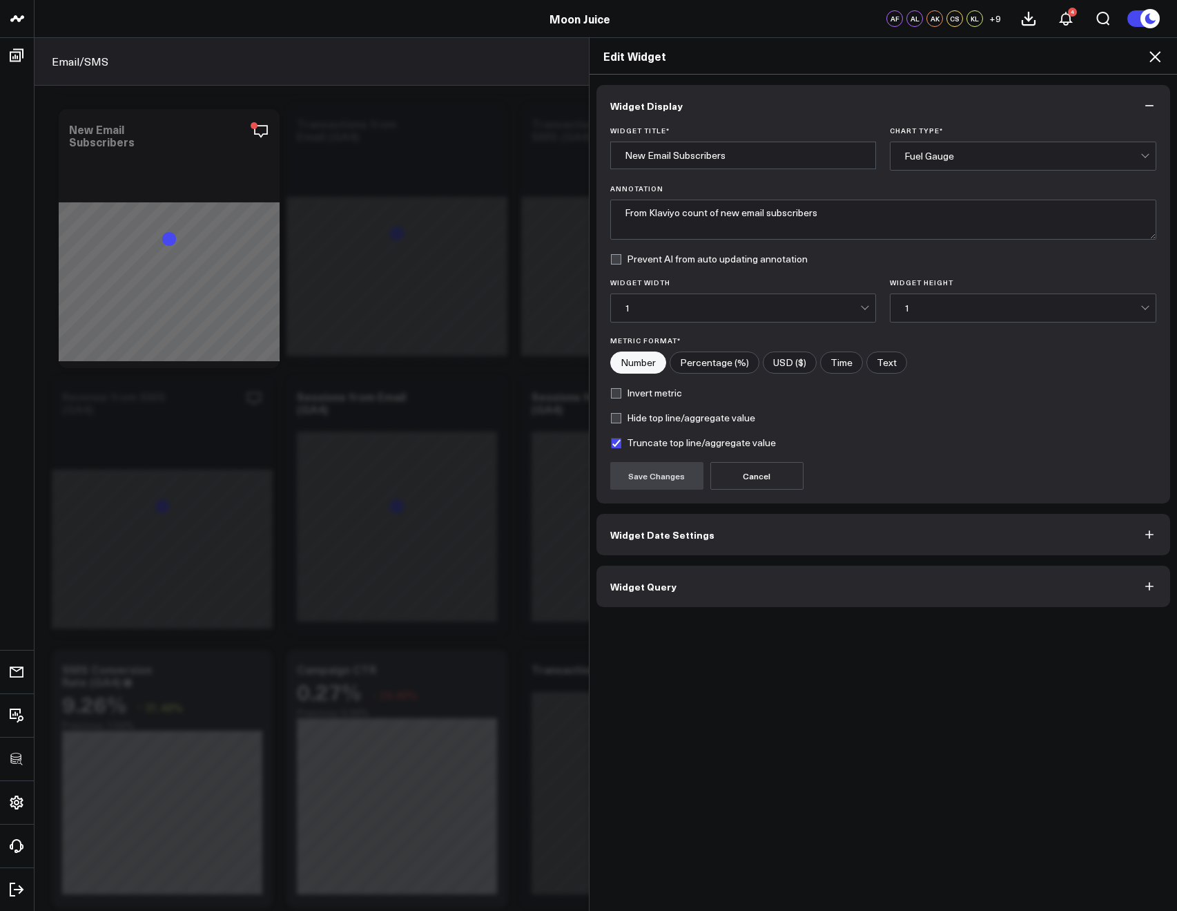
click at [667, 581] on button "Widget Query" at bounding box center [884, 586] width 575 height 41
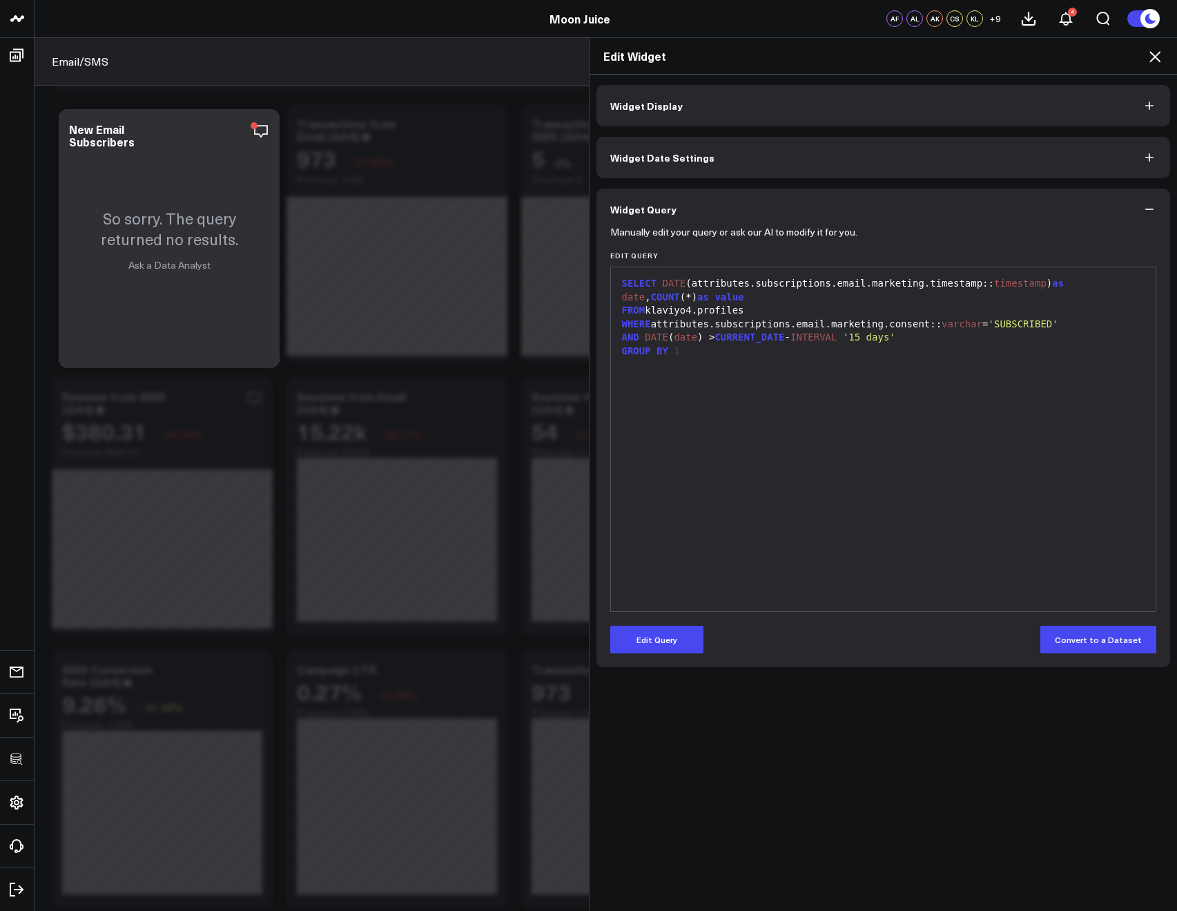
click at [1150, 59] on icon at bounding box center [1155, 56] width 17 height 17
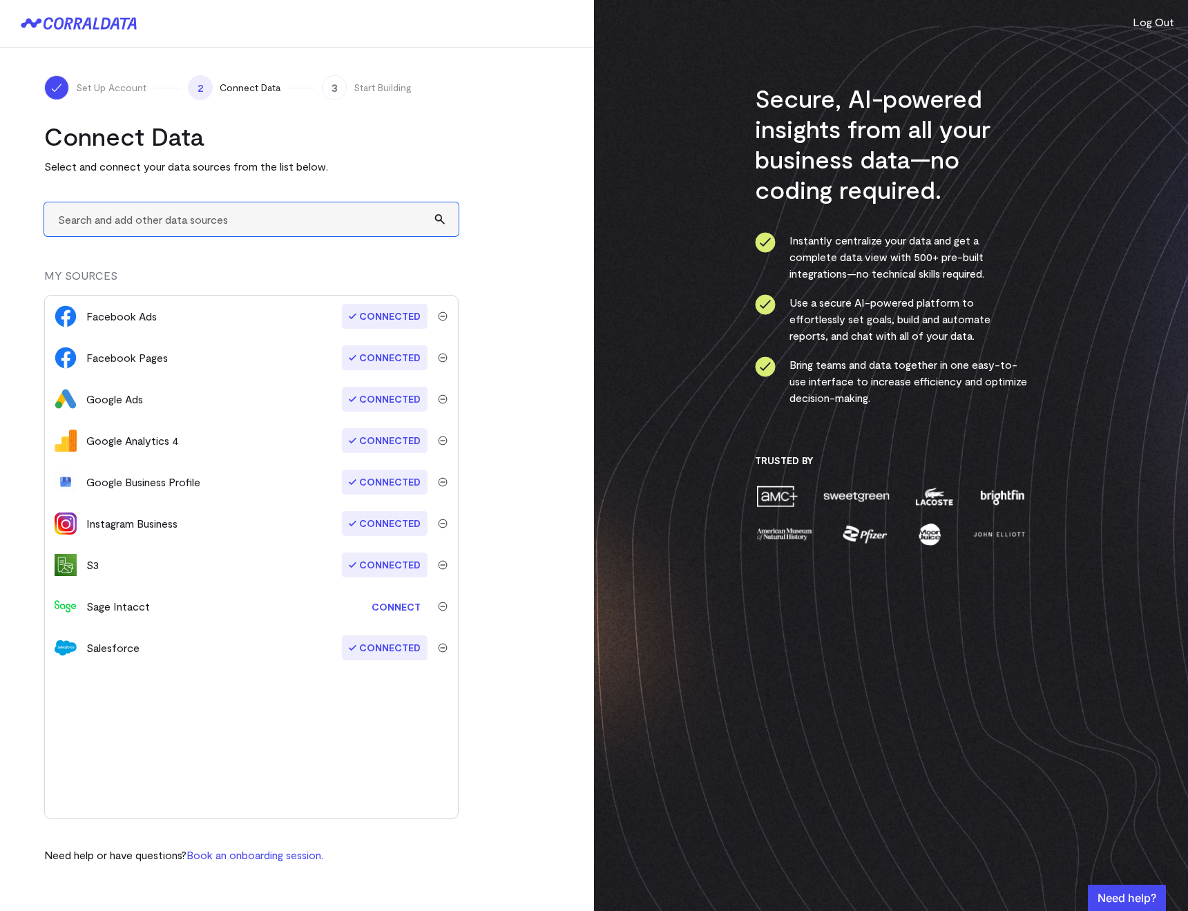
click at [97, 230] on input "text" at bounding box center [251, 219] width 414 height 34
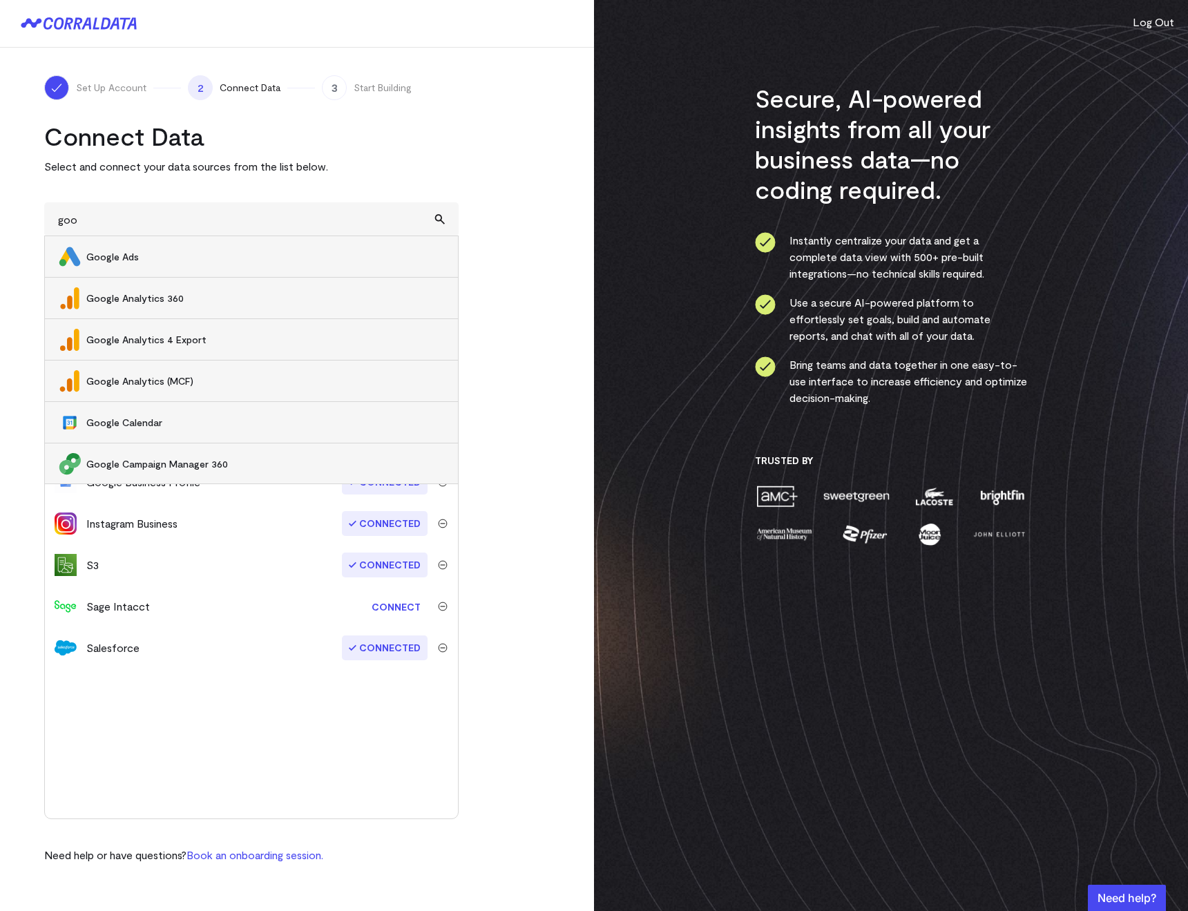
click at [116, 259] on span "Google Ads" at bounding box center [265, 257] width 358 height 14
type input "Google Ads"
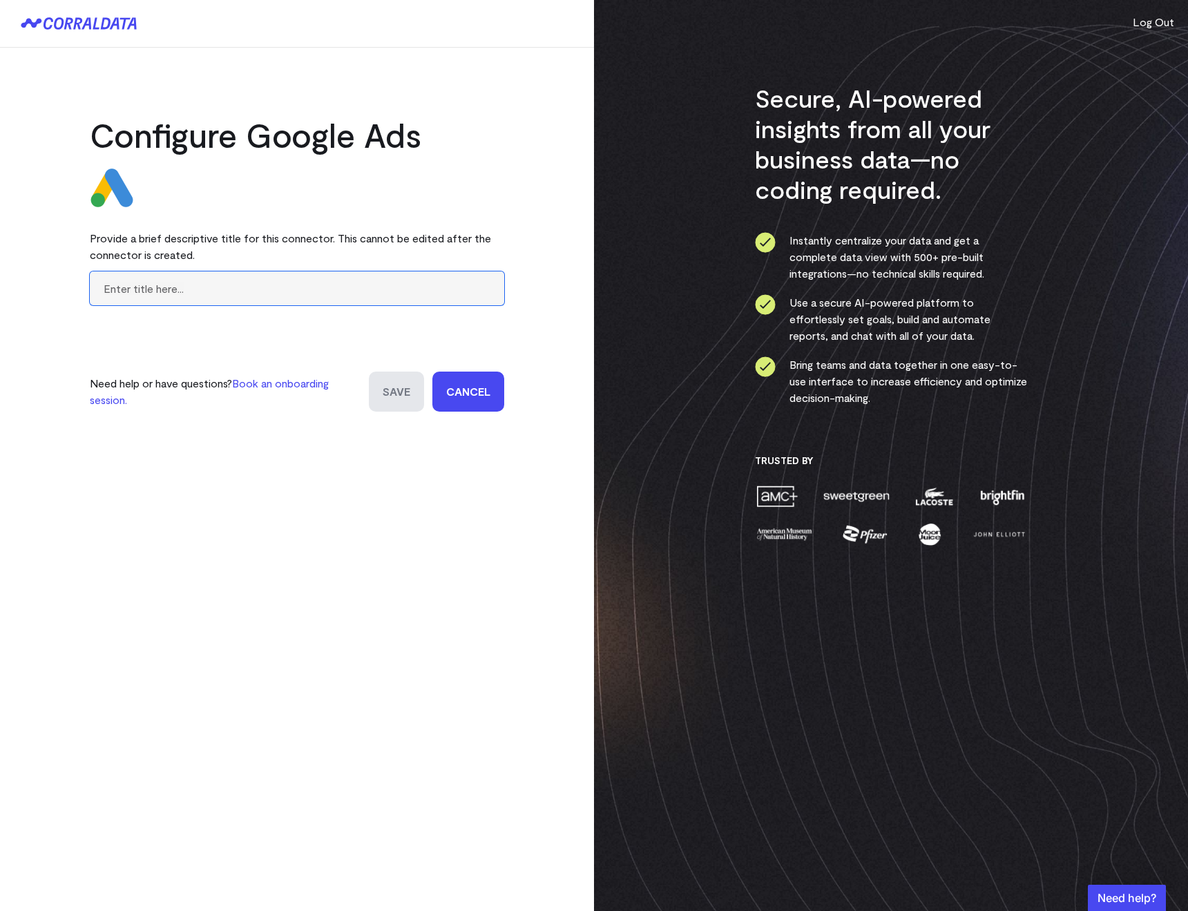
click at [224, 287] on input "text" at bounding box center [297, 288] width 414 height 34
paste input "MWI"
type input "MWI"
click at [383, 394] on input "Save" at bounding box center [396, 392] width 55 height 40
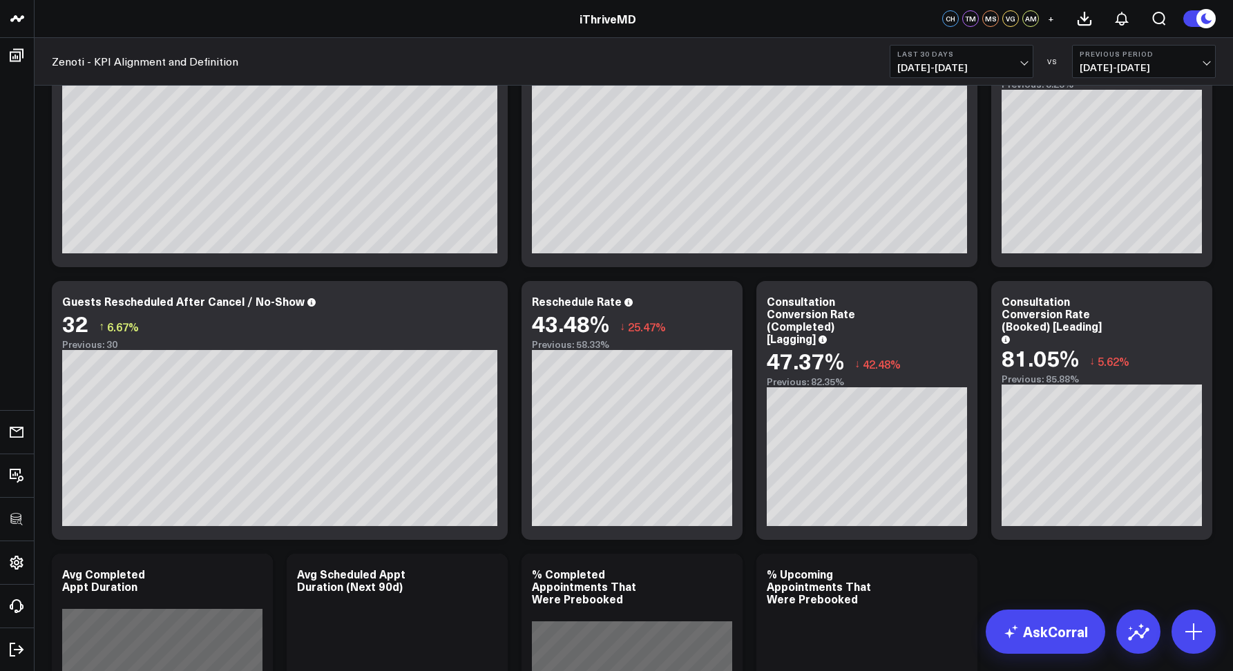
scroll to position [2654, 0]
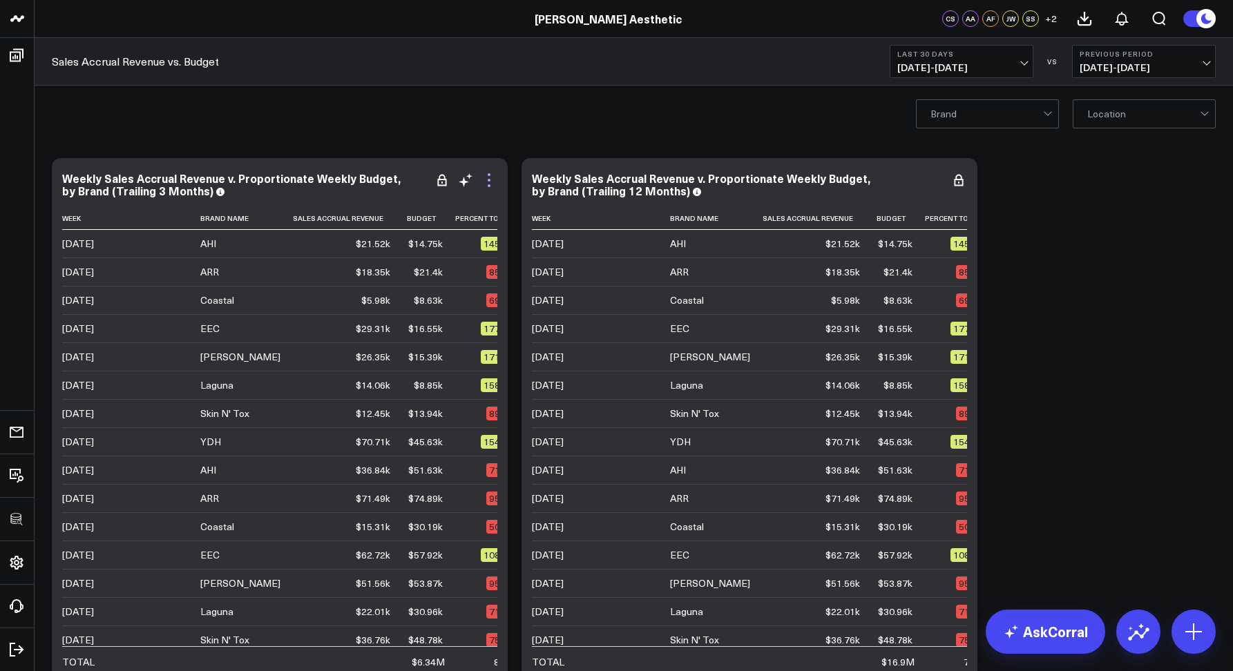
scroll to position [1579, 0]
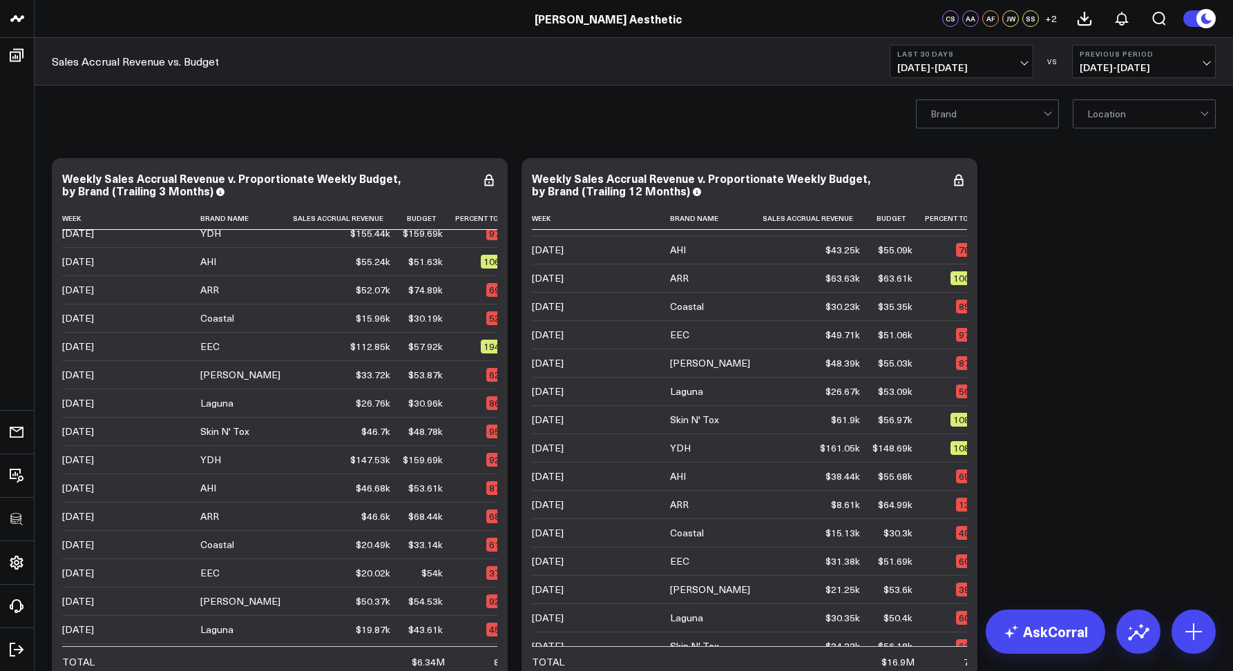
drag, startPoint x: 84, startPoint y: 32, endPoint x: 68, endPoint y: 29, distance: 16.1
click at [77, 30] on header "3725 Test 829 Studios Accenture Activant Capital Agriculture & Farming Demo All…" at bounding box center [616, 19] width 1233 height 38
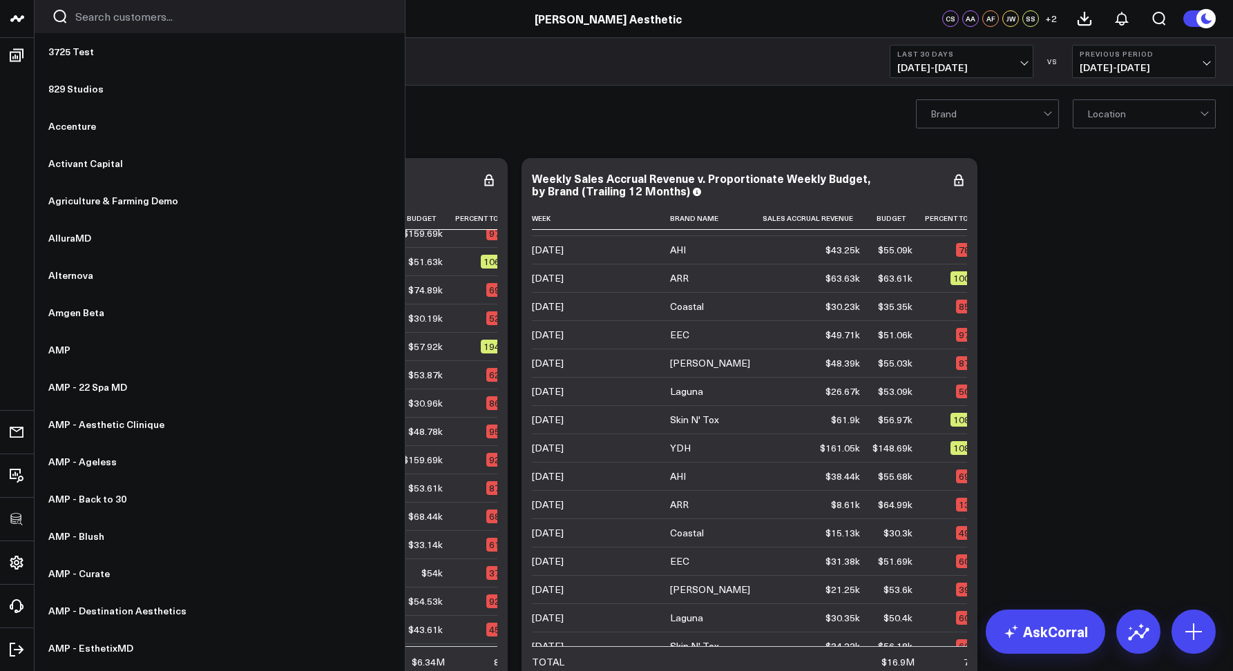
click at [75, 21] on input "Search customers input" at bounding box center [231, 16] width 312 height 15
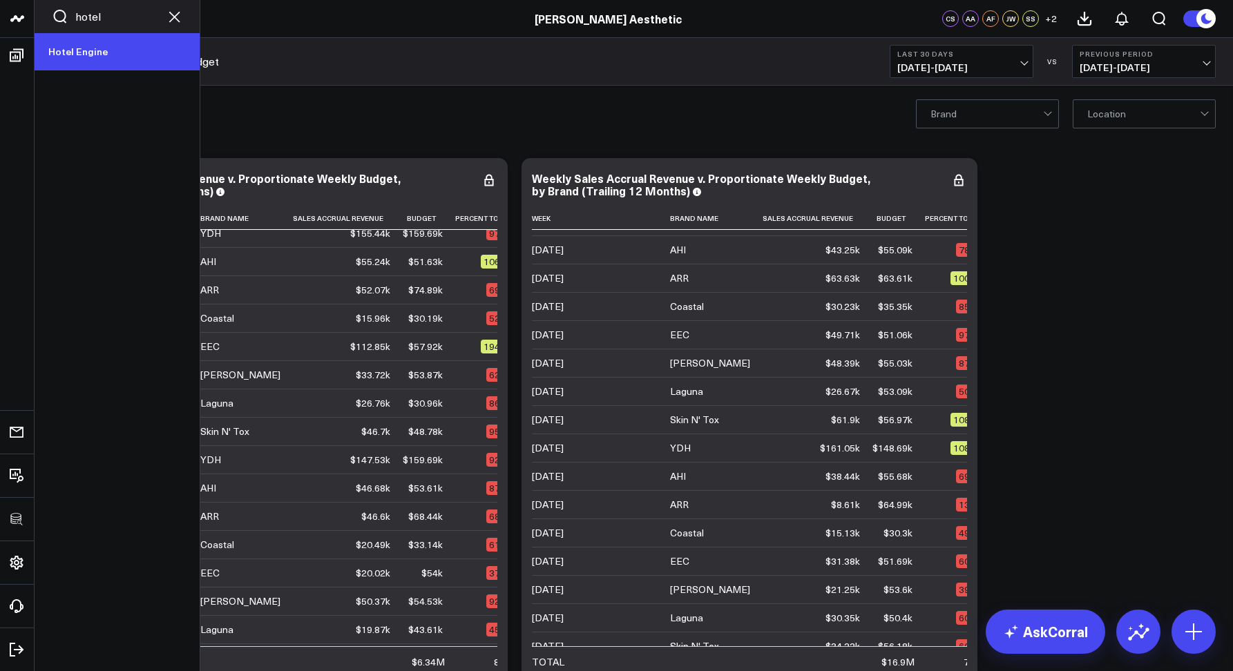
type input "hotel"
click at [84, 44] on link "Hotel Engine" at bounding box center [117, 51] width 165 height 37
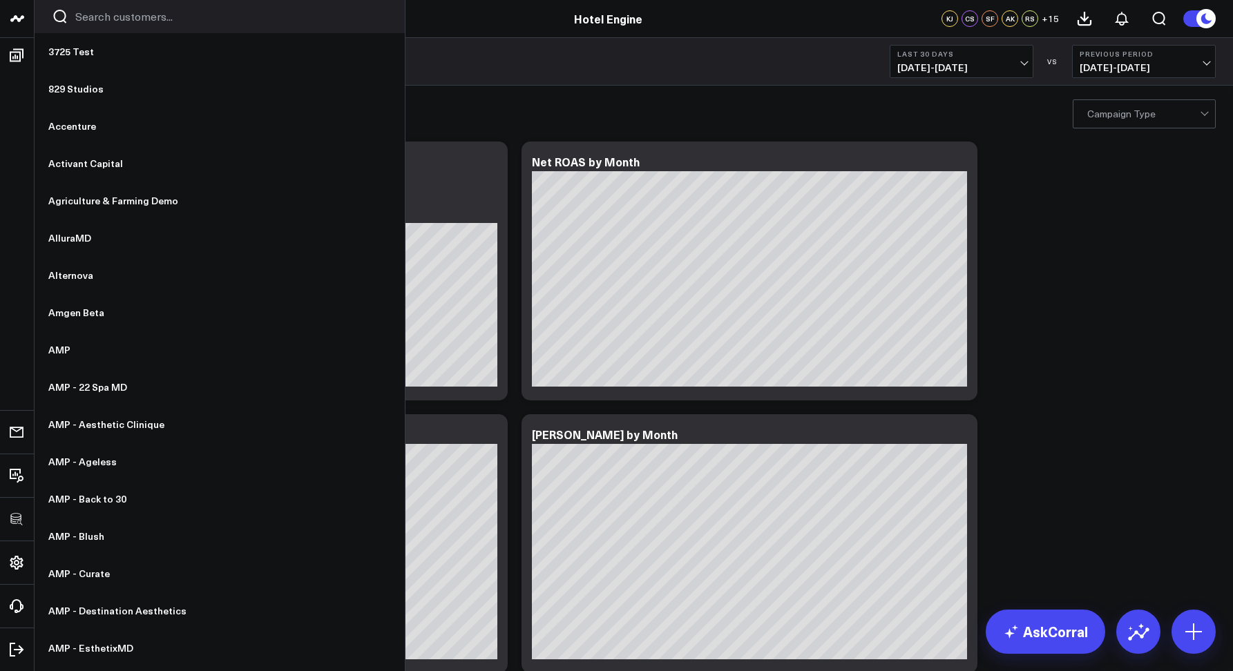
click at [81, 19] on input "Search customers input" at bounding box center [231, 16] width 312 height 15
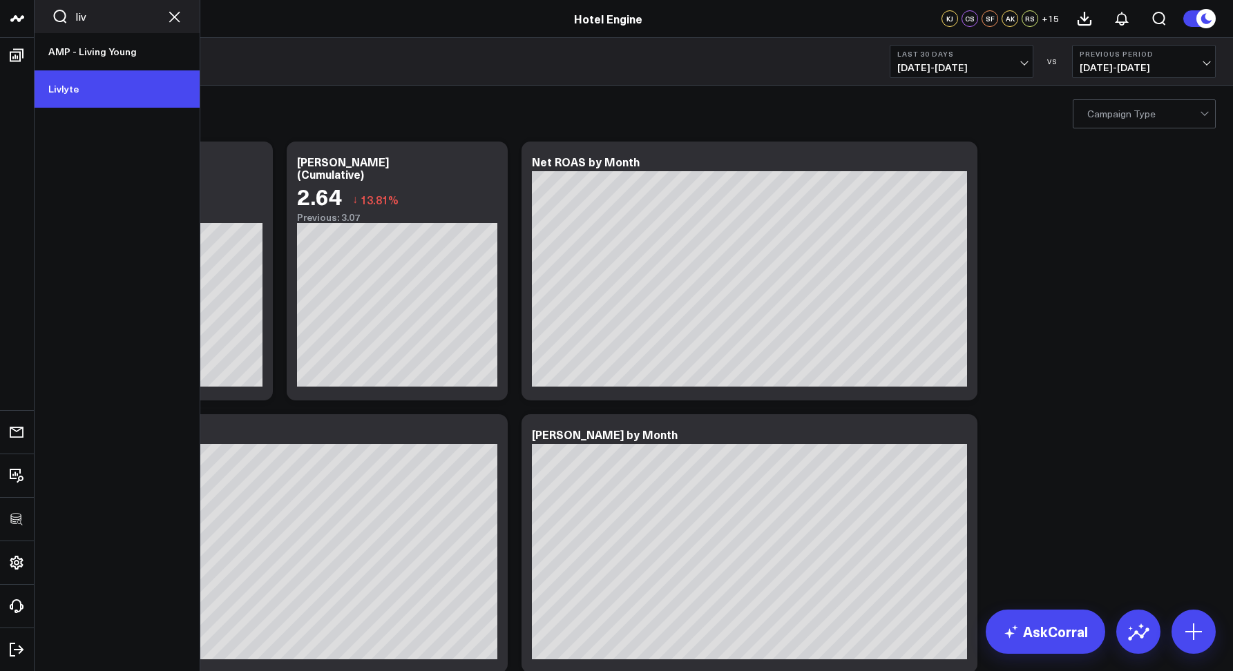
type input "liv"
click at [81, 93] on link "Livlyte" at bounding box center [117, 88] width 165 height 37
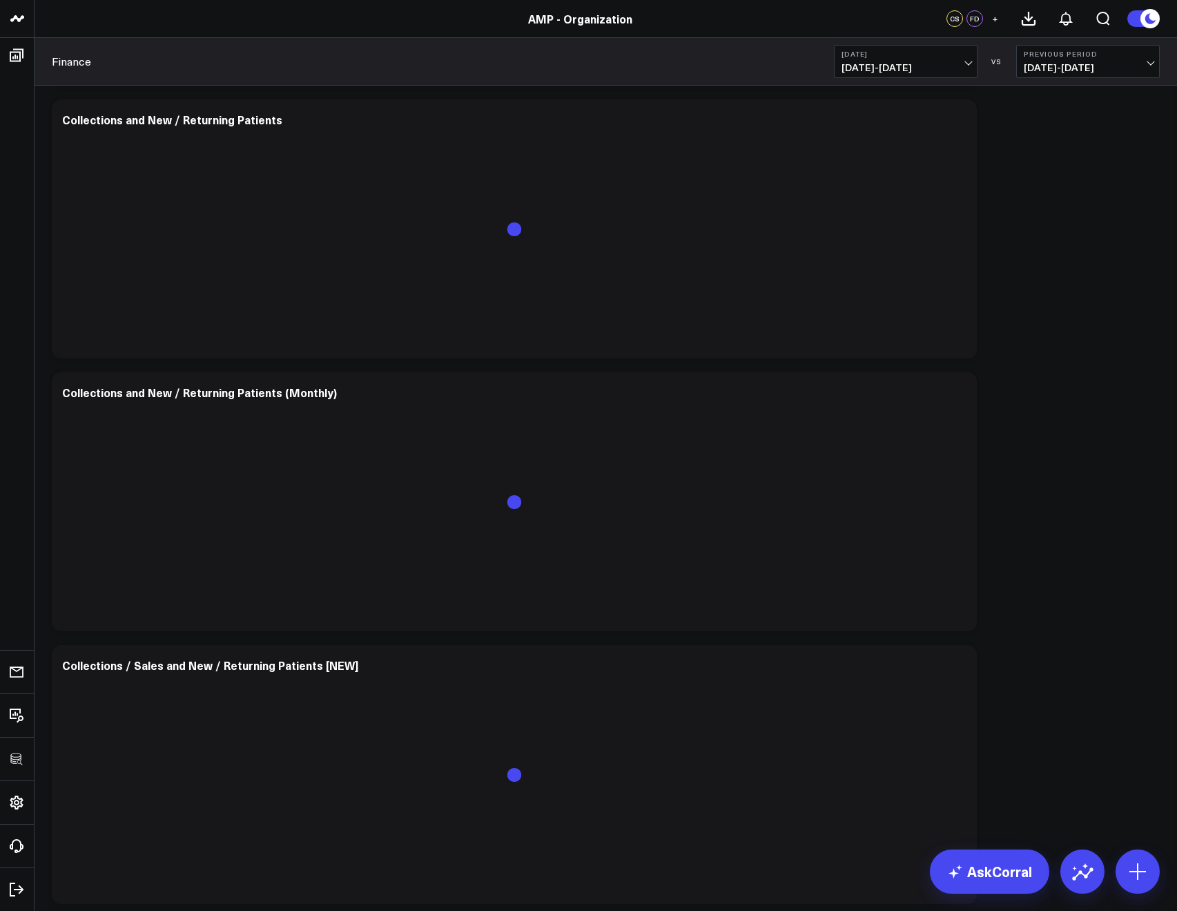
scroll to position [640, 0]
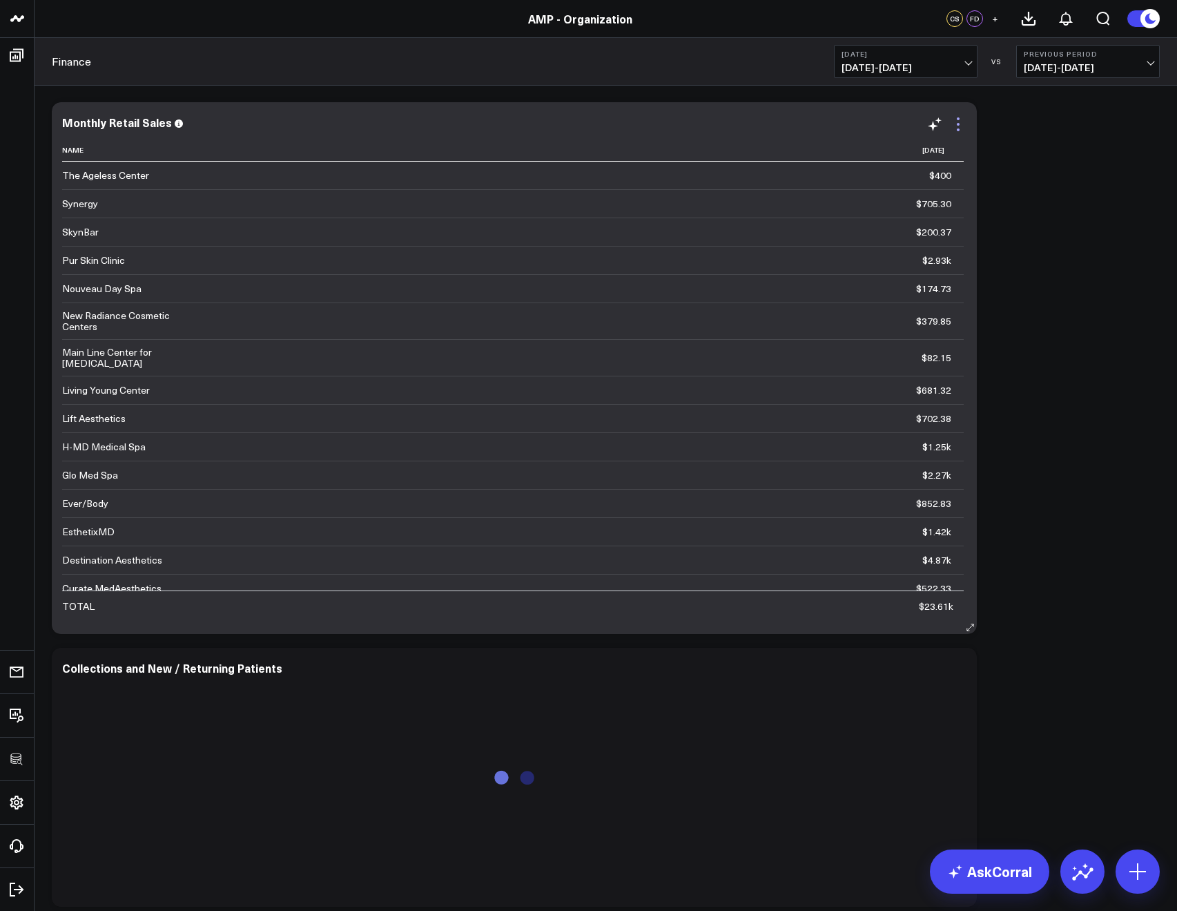
click at [955, 127] on icon at bounding box center [958, 124] width 17 height 17
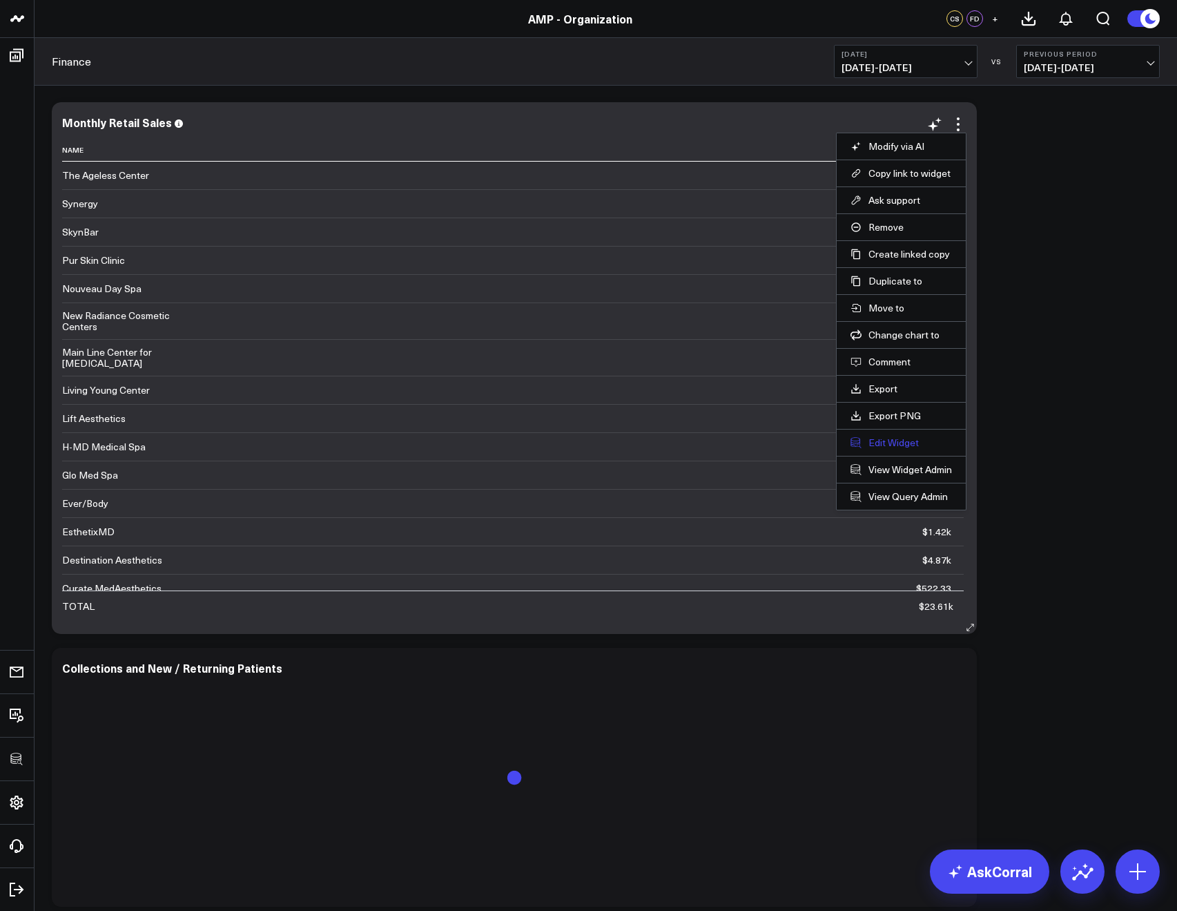
click at [885, 443] on button "Edit Widget" at bounding box center [902, 442] width 102 height 12
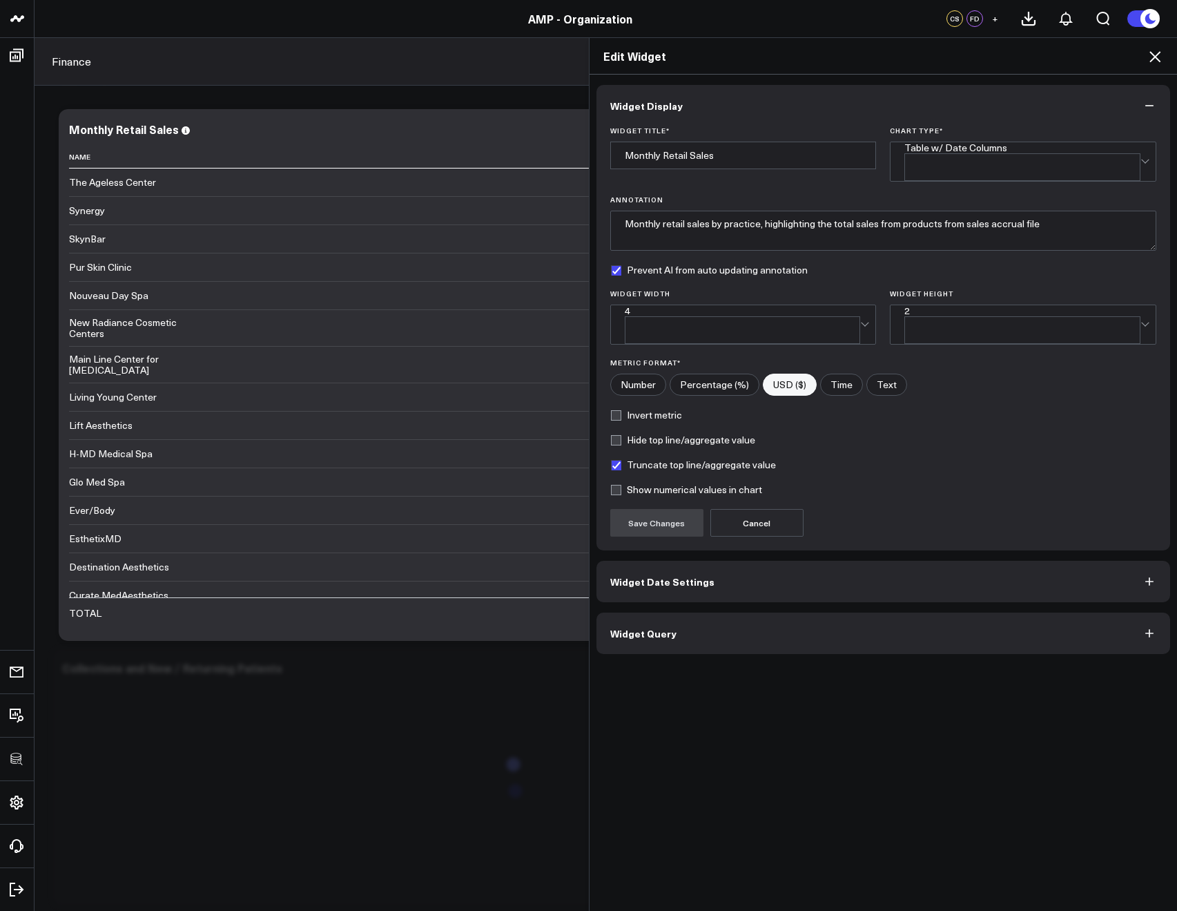
click at [638, 570] on button "Widget Date Settings" at bounding box center [884, 581] width 575 height 41
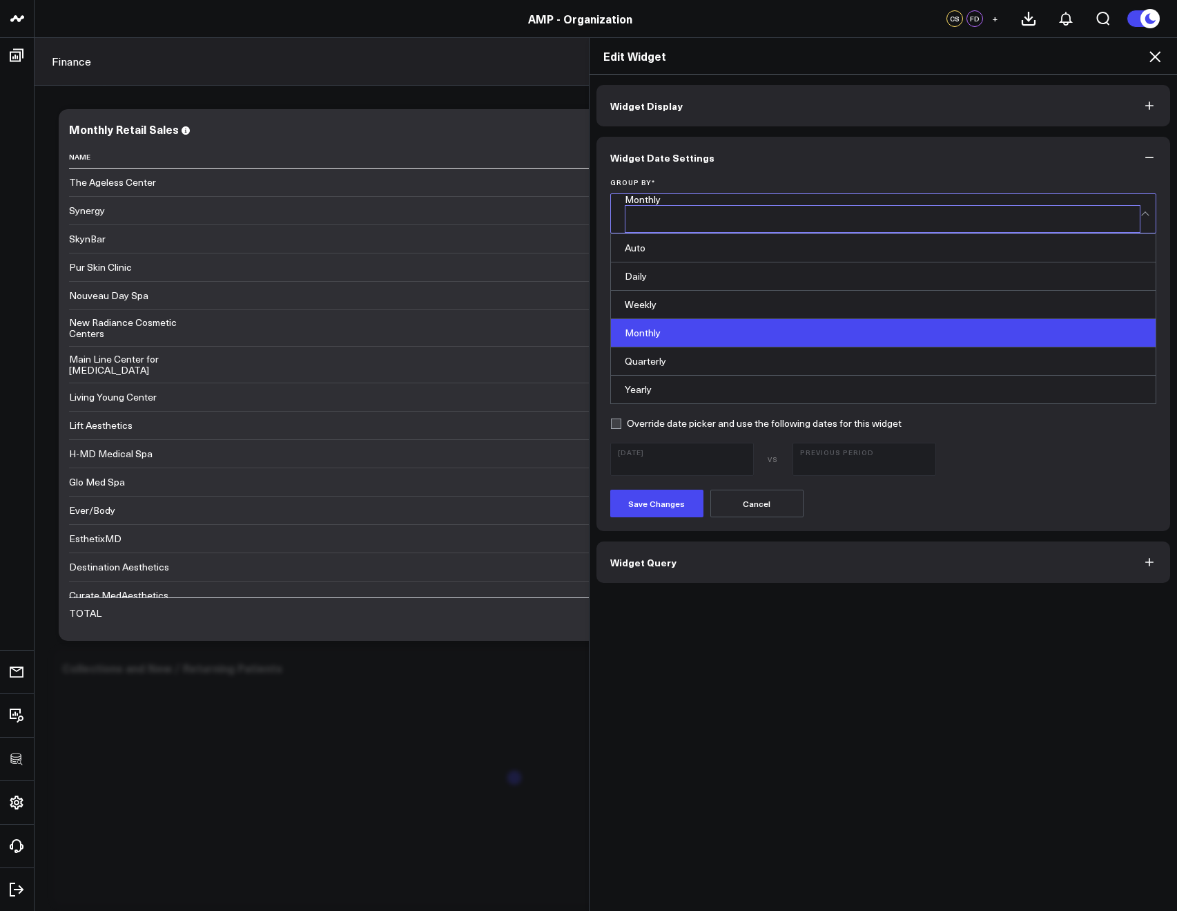
click at [673, 197] on div "Monthly" at bounding box center [883, 213] width 517 height 39
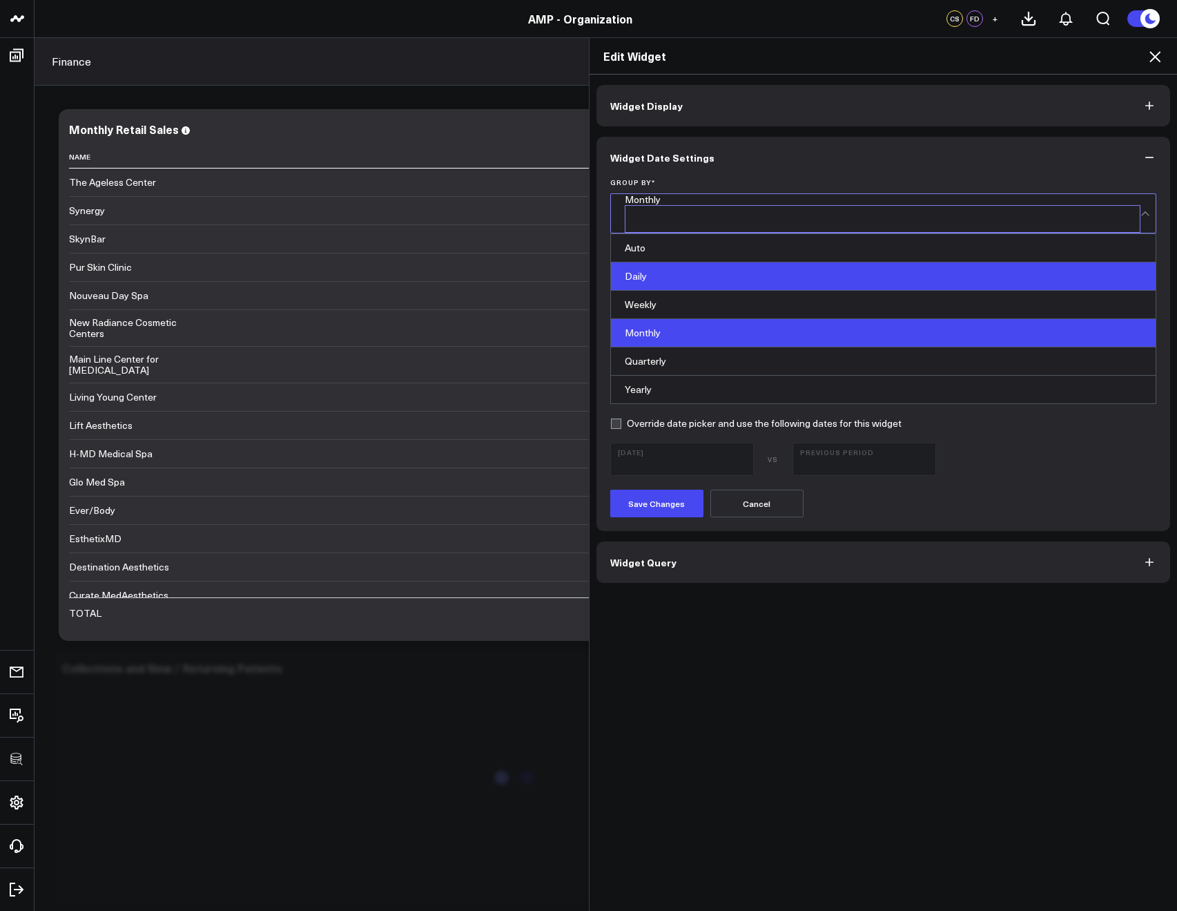
click at [653, 269] on div "Daily" at bounding box center [884, 276] width 546 height 28
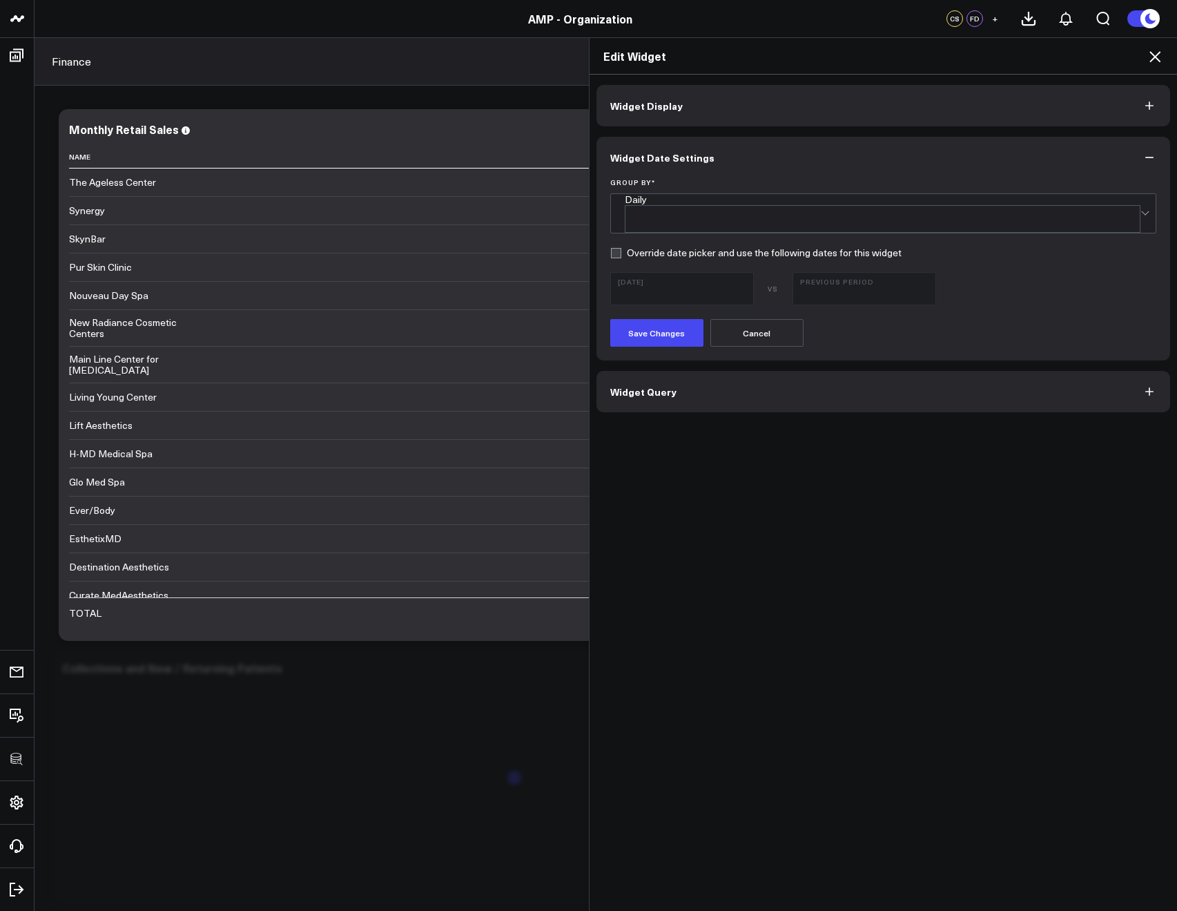
click at [667, 374] on button "Widget Query" at bounding box center [884, 391] width 575 height 41
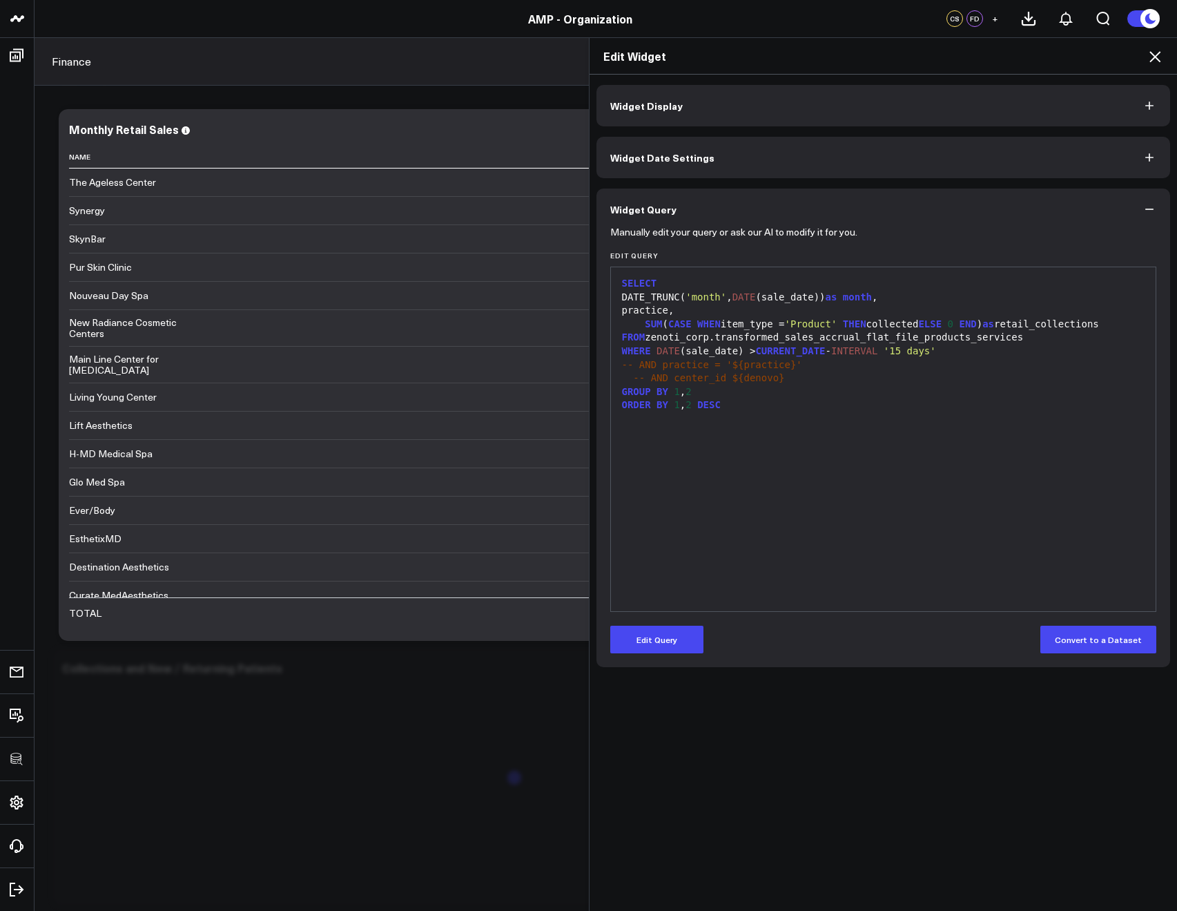
click at [1154, 59] on icon at bounding box center [1155, 56] width 17 height 17
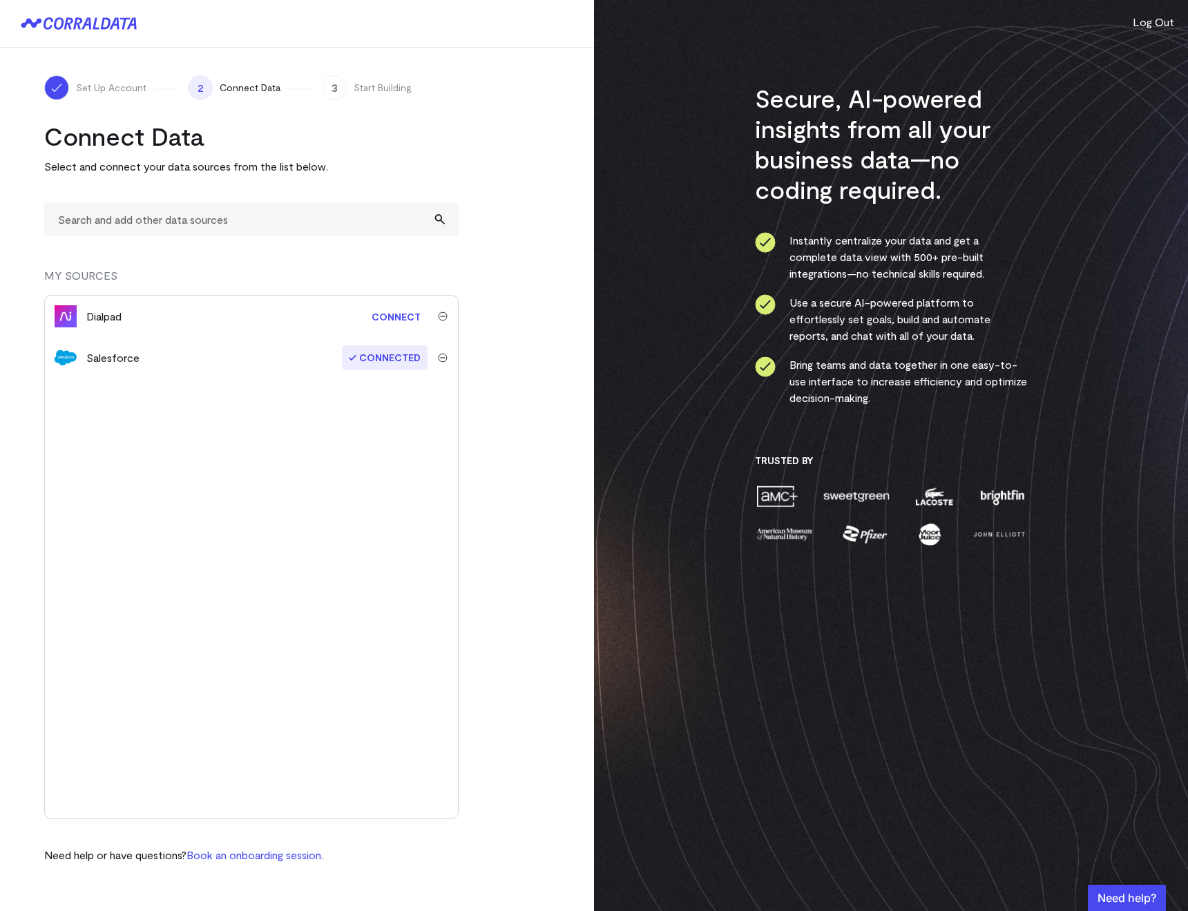
click at [393, 310] on link "Connect" at bounding box center [396, 317] width 63 height 26
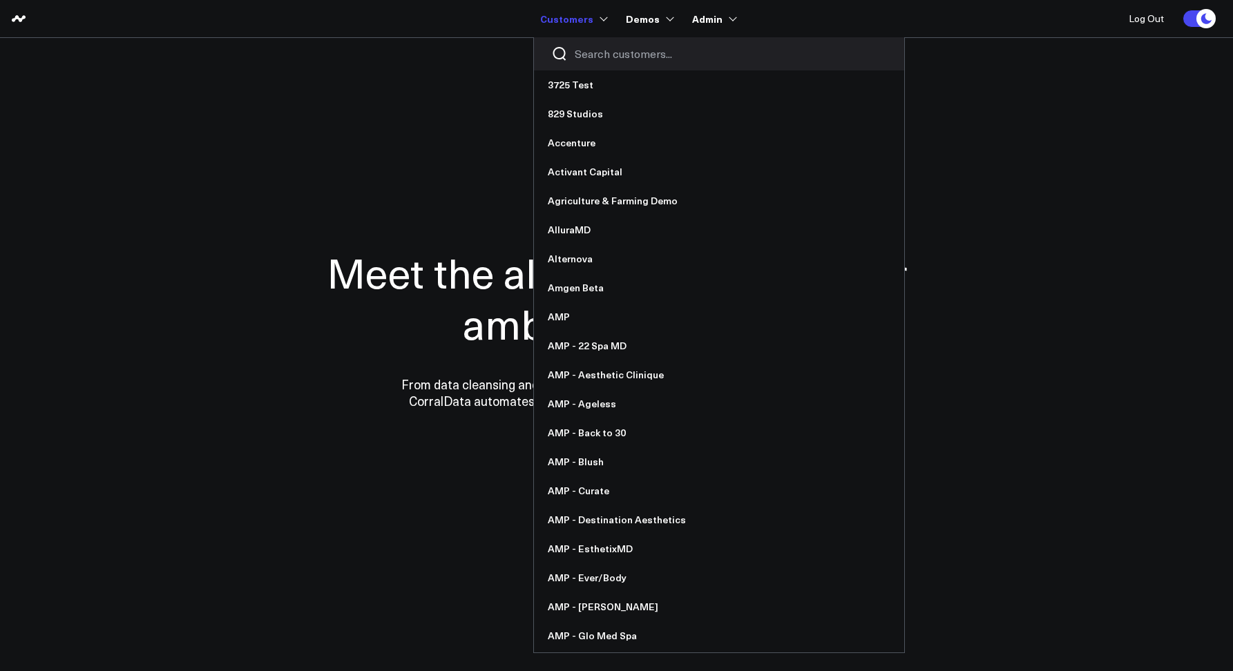
click at [584, 41] on div at bounding box center [719, 53] width 370 height 33
click at [586, 47] on input "Search customers input" at bounding box center [731, 53] width 312 height 15
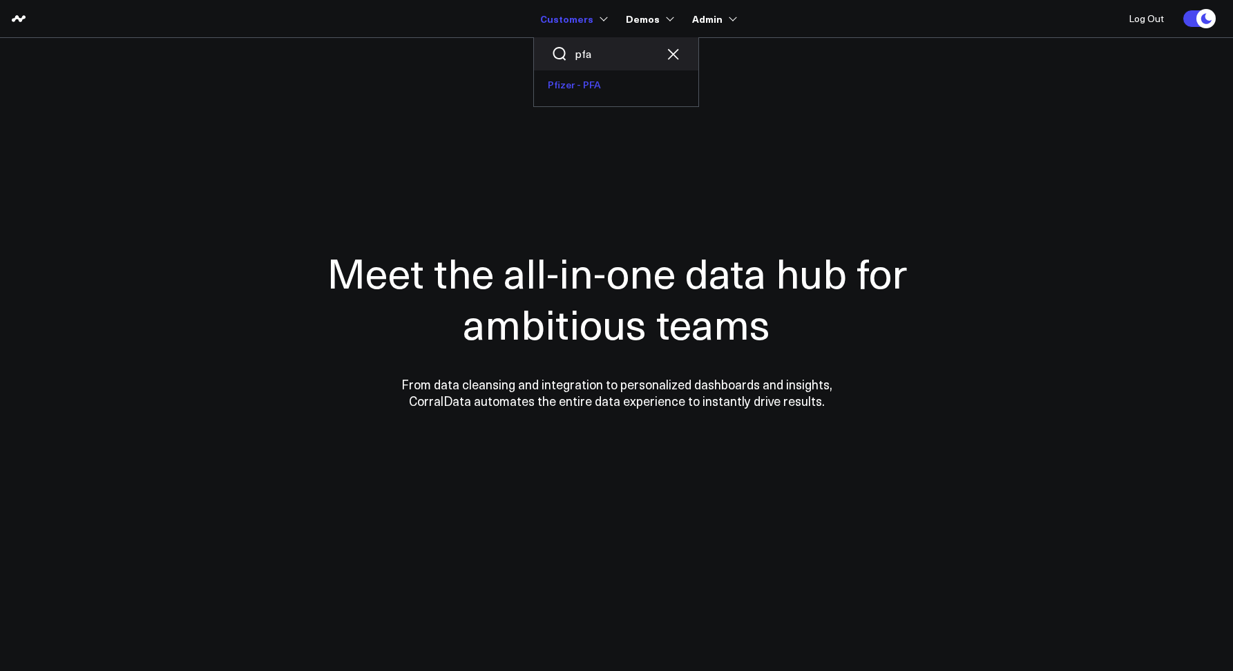
type input "pfa"
click at [576, 81] on link "Pfizer - PFA" at bounding box center [616, 84] width 164 height 29
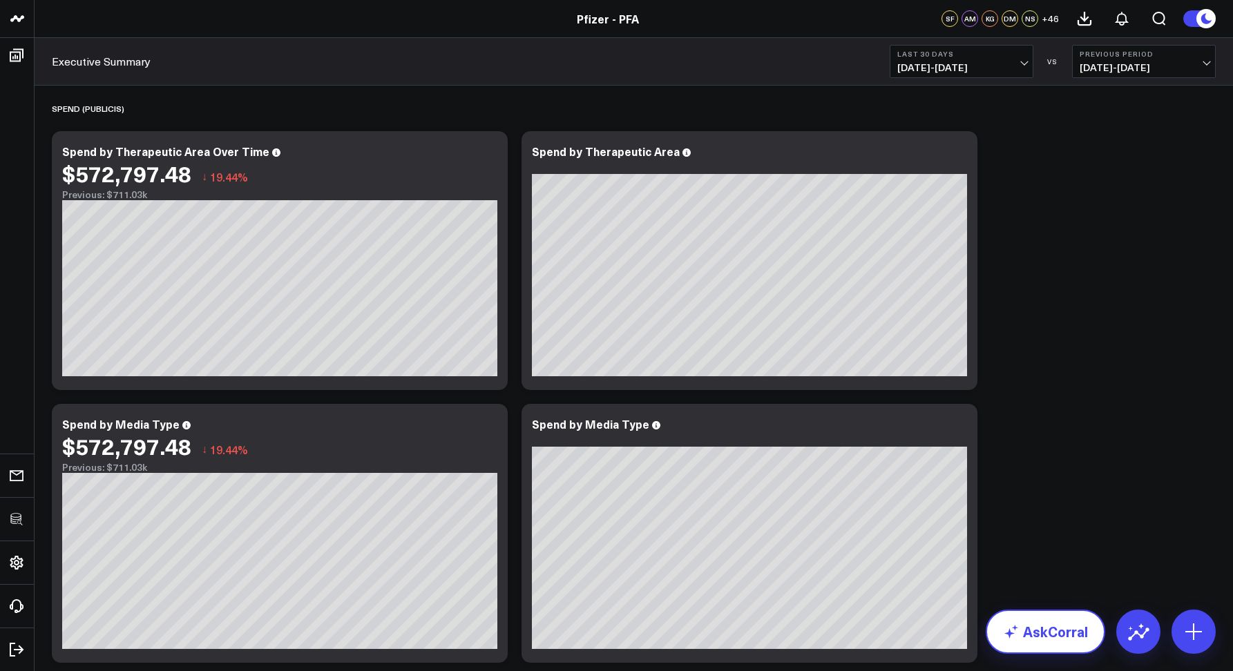
click at [1020, 619] on link "AskCorral" at bounding box center [1044, 632] width 119 height 44
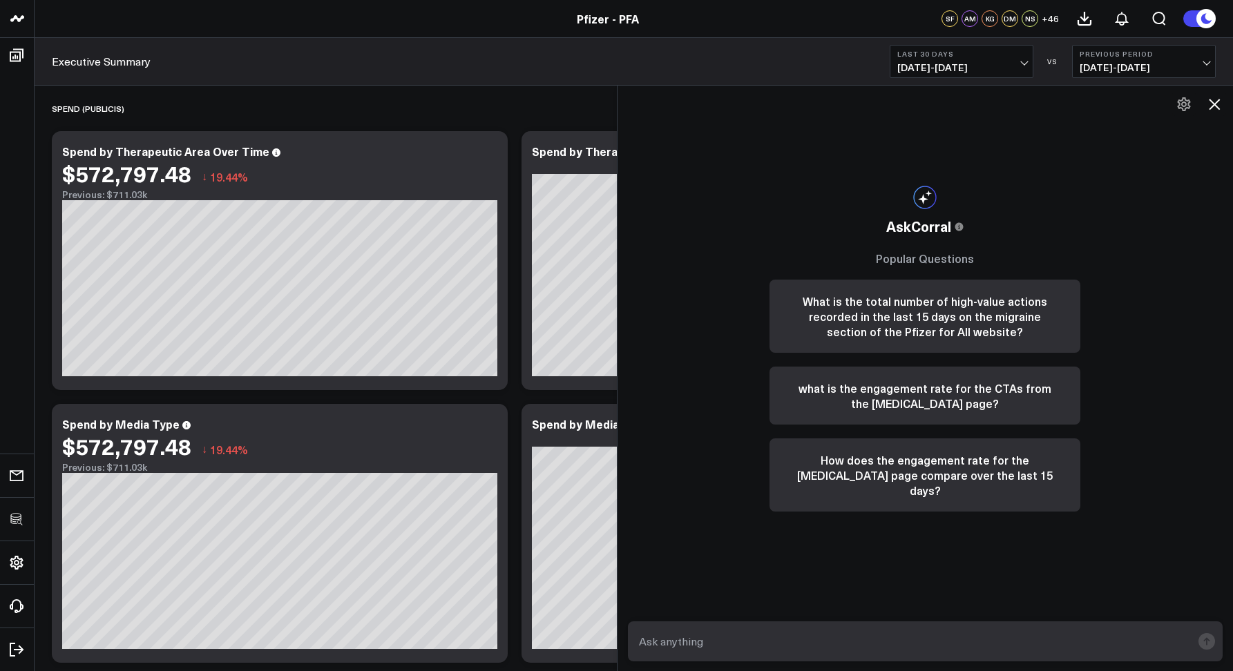
click at [791, 662] on div at bounding box center [925, 641] width 616 height 61
click at [761, 653] on textarea at bounding box center [913, 641] width 557 height 25
type textarea "total high value actions for migraine"
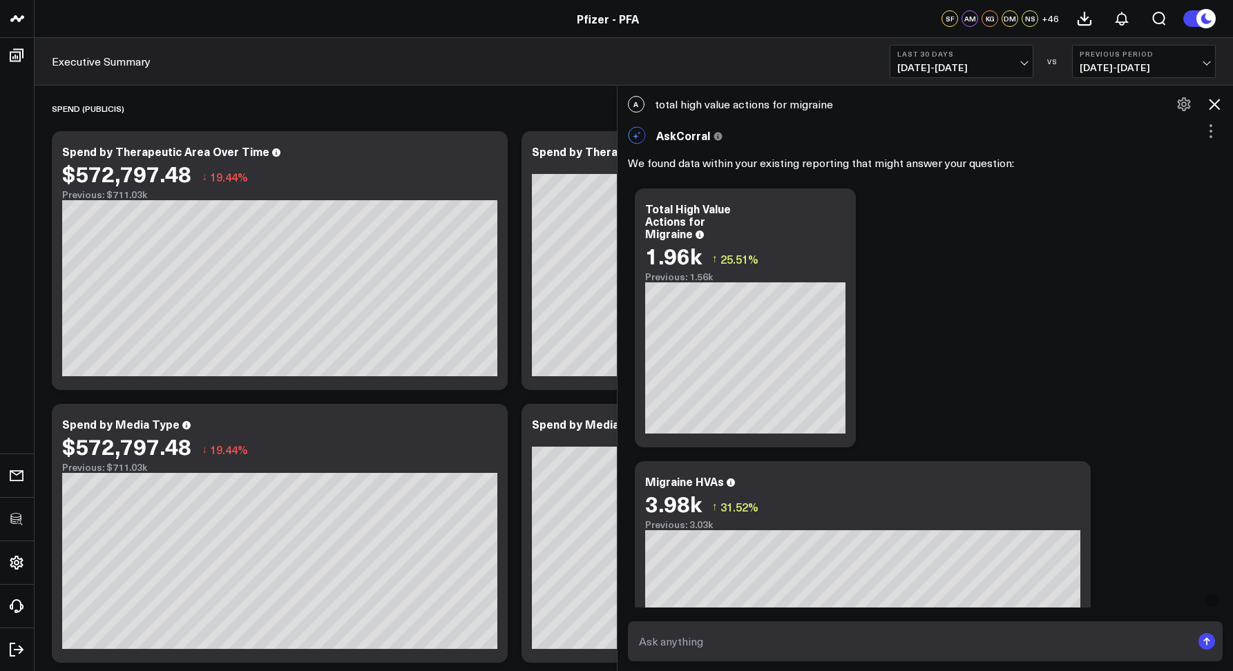
click at [945, 70] on span "07/28/25 - 08/26/25" at bounding box center [961, 67] width 128 height 11
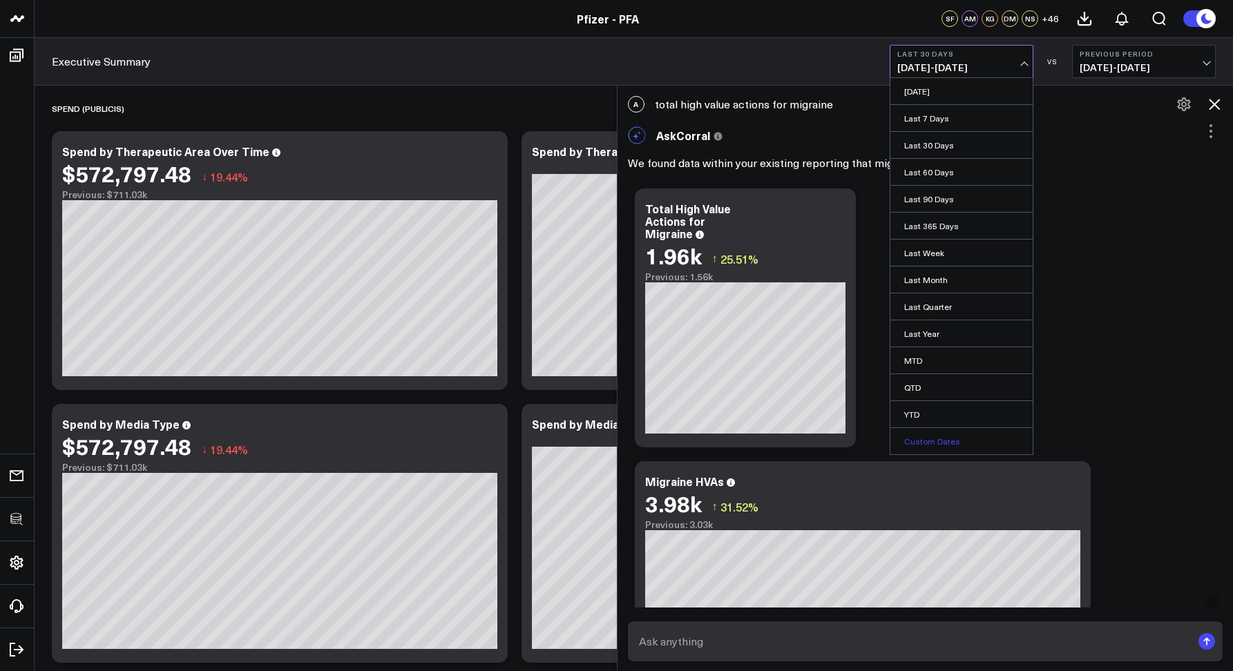
click at [950, 443] on link "Custom Dates" at bounding box center [961, 441] width 142 height 26
select select "7"
select select "2025"
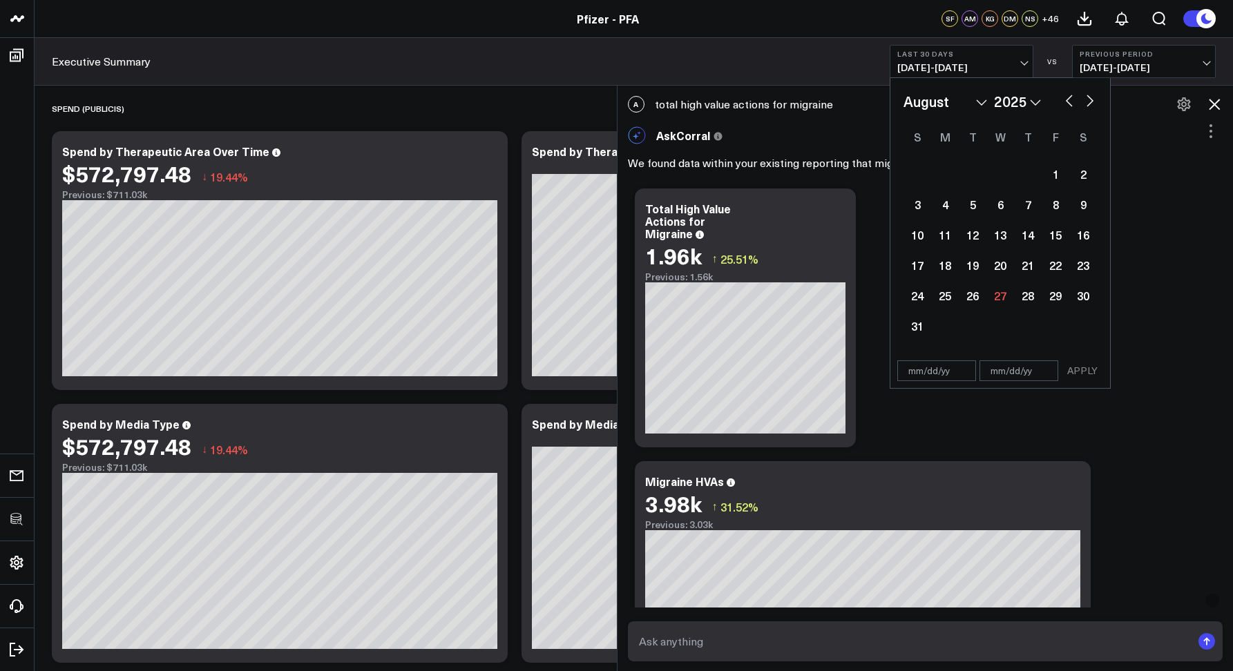
click at [1067, 102] on button "button" at bounding box center [1069, 99] width 14 height 17
select select "6"
select select "2025"
click at [1067, 102] on button "button" at bounding box center [1069, 99] width 14 height 17
select select "5"
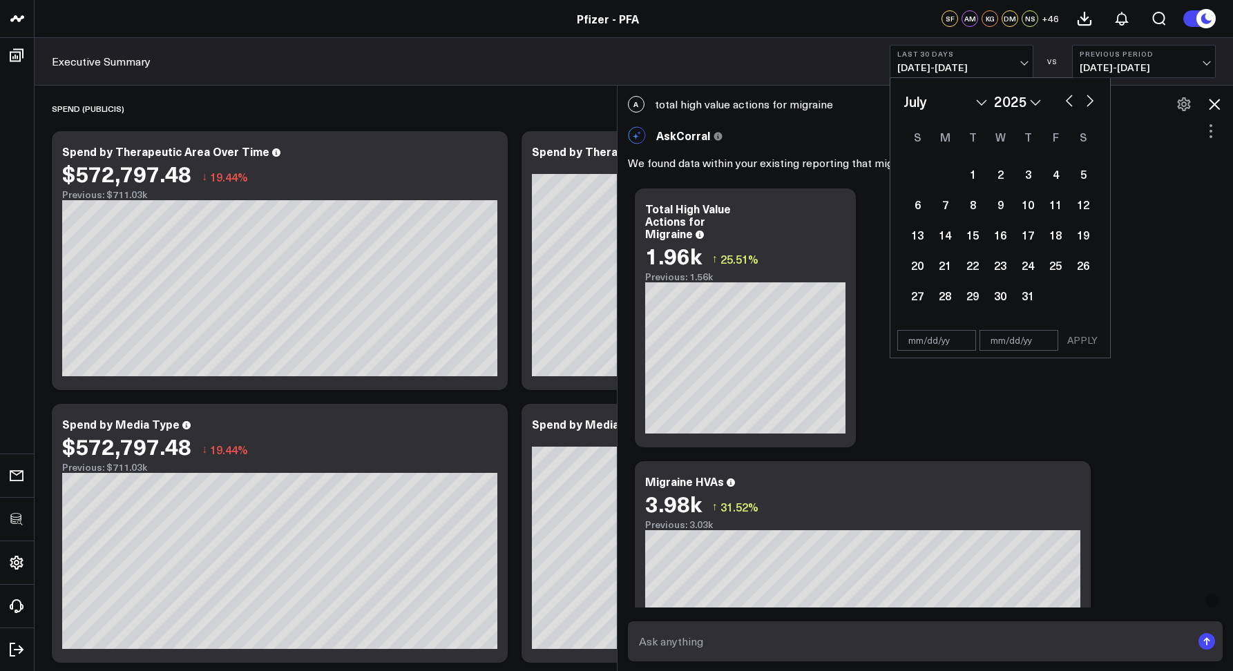
select select "2025"
click at [1067, 102] on button "button" at bounding box center [1069, 99] width 14 height 17
select select "4"
select select "2025"
click at [991, 263] on div "21" at bounding box center [1000, 265] width 28 height 28
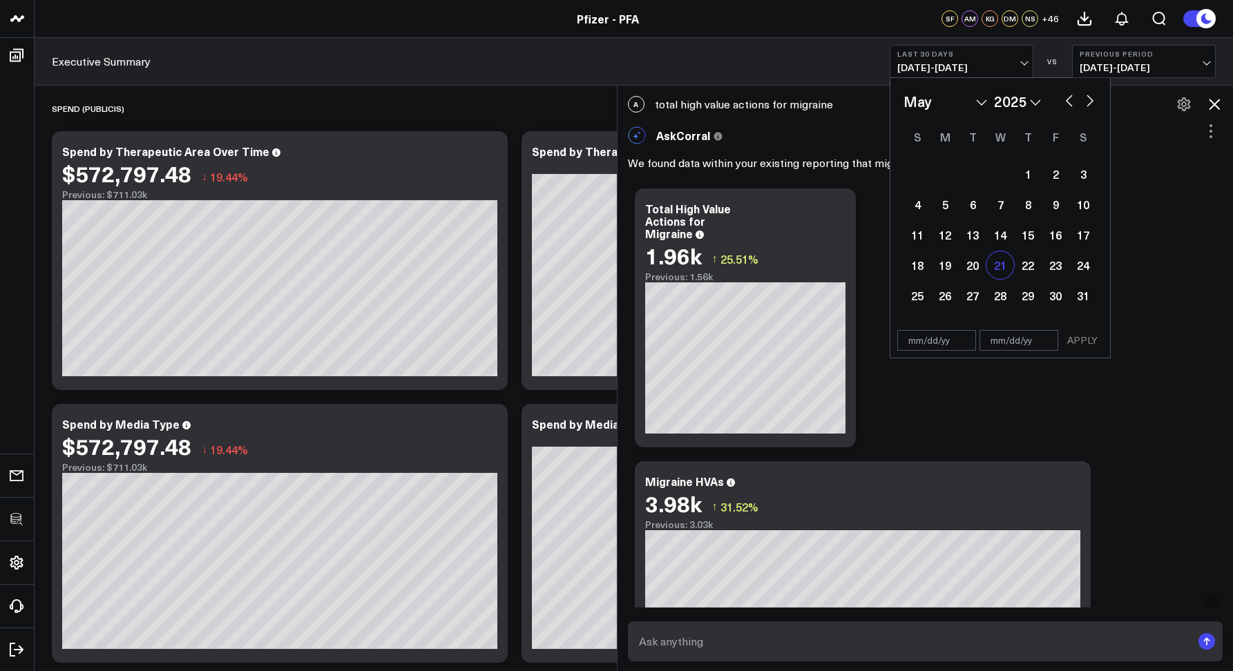
type input "[DATE]"
select select "4"
select select "2025"
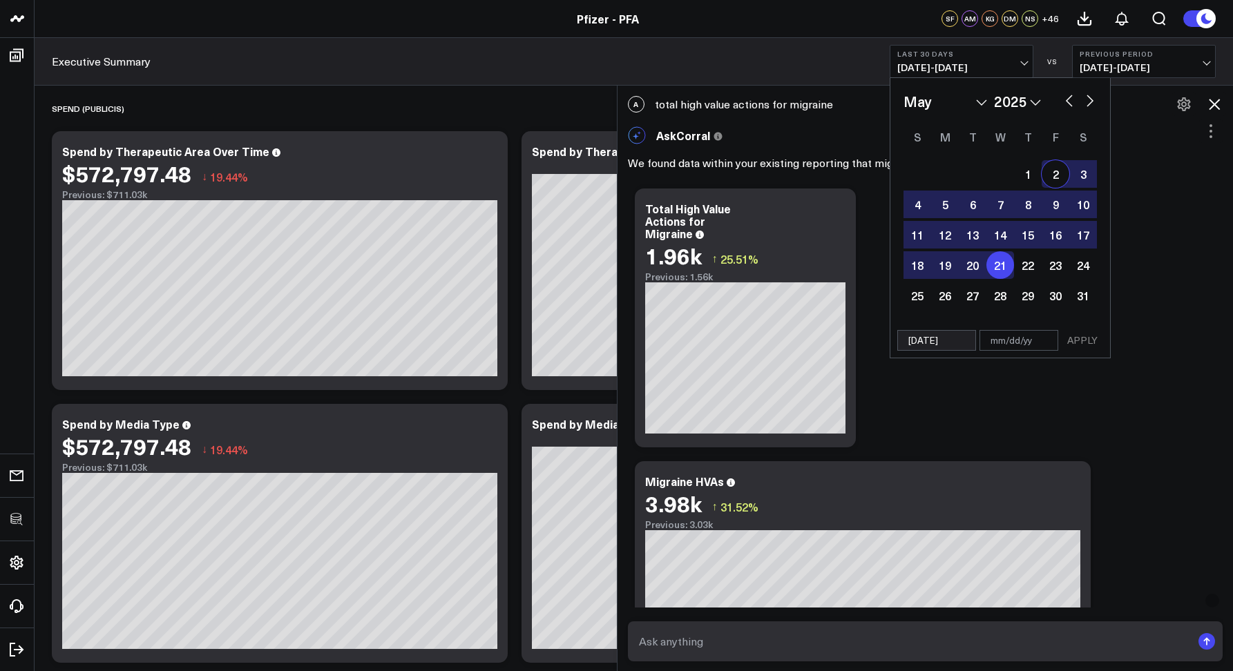
click at [1084, 99] on button "button" at bounding box center [1090, 99] width 14 height 17
select select "5"
select select "2025"
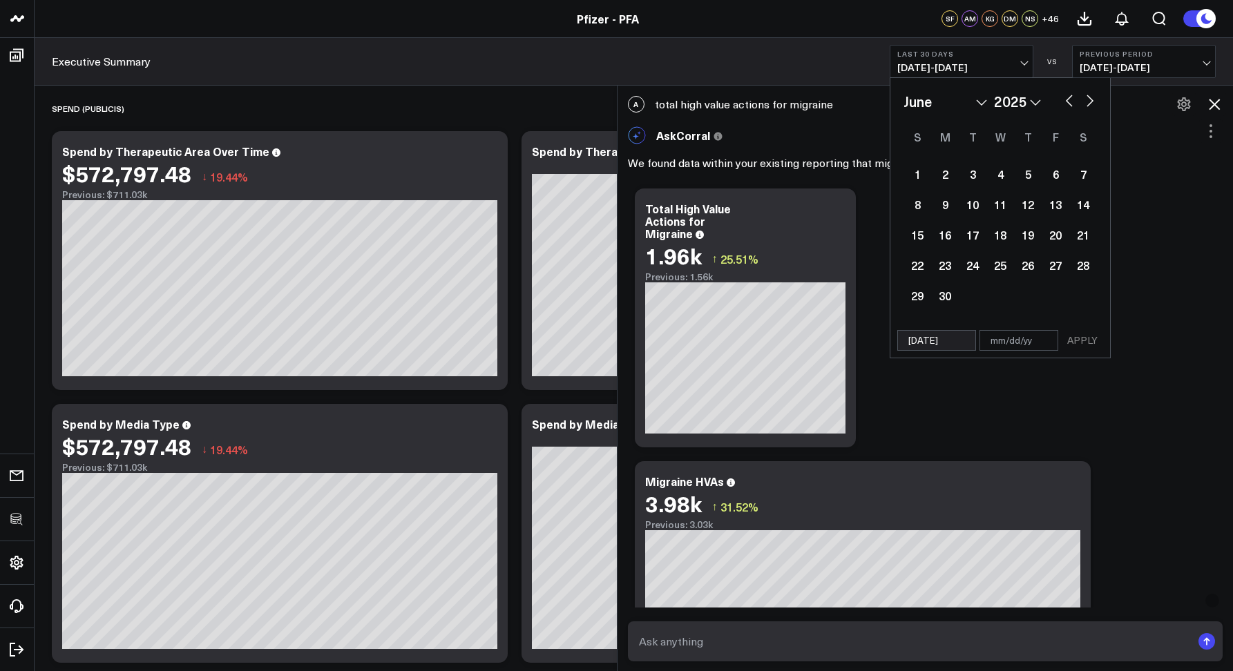
click at [1084, 99] on button "button" at bounding box center [1090, 99] width 14 height 17
select select "6"
select select "2025"
click at [1084, 99] on button "button" at bounding box center [1090, 99] width 14 height 17
select select "7"
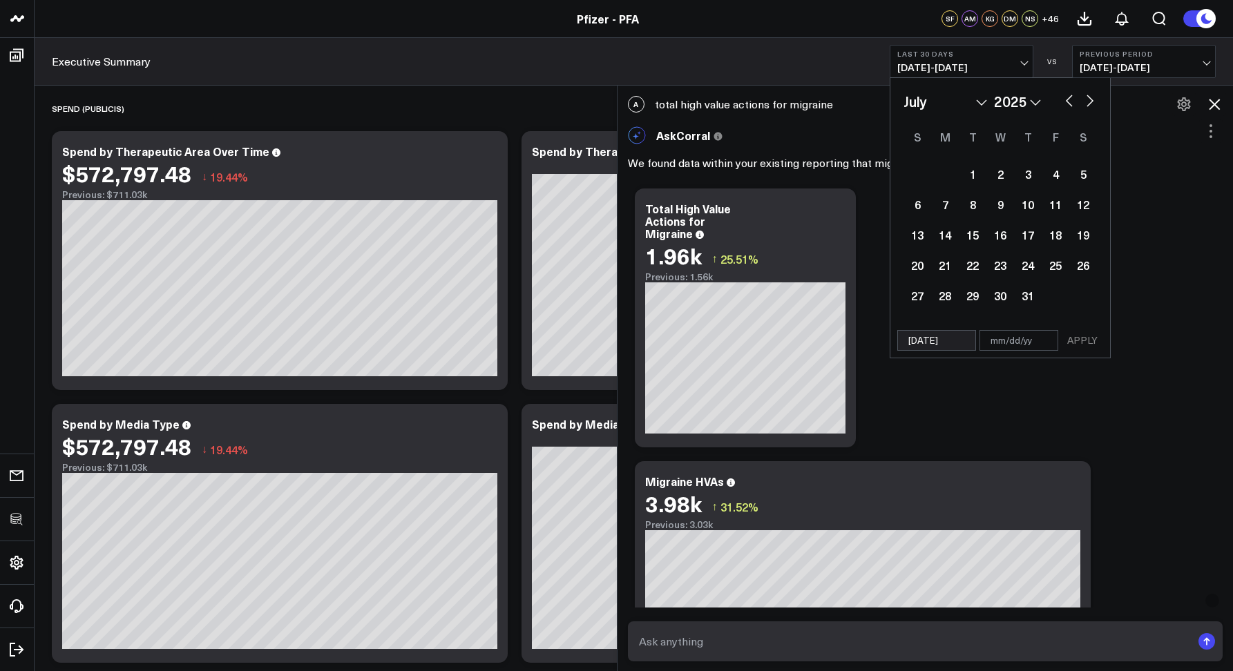
select select "2025"
click at [1084, 99] on button "button" at bounding box center [1090, 99] width 14 height 17
select select "8"
select select "2025"
click at [1084, 99] on button "button" at bounding box center [1090, 99] width 14 height 17
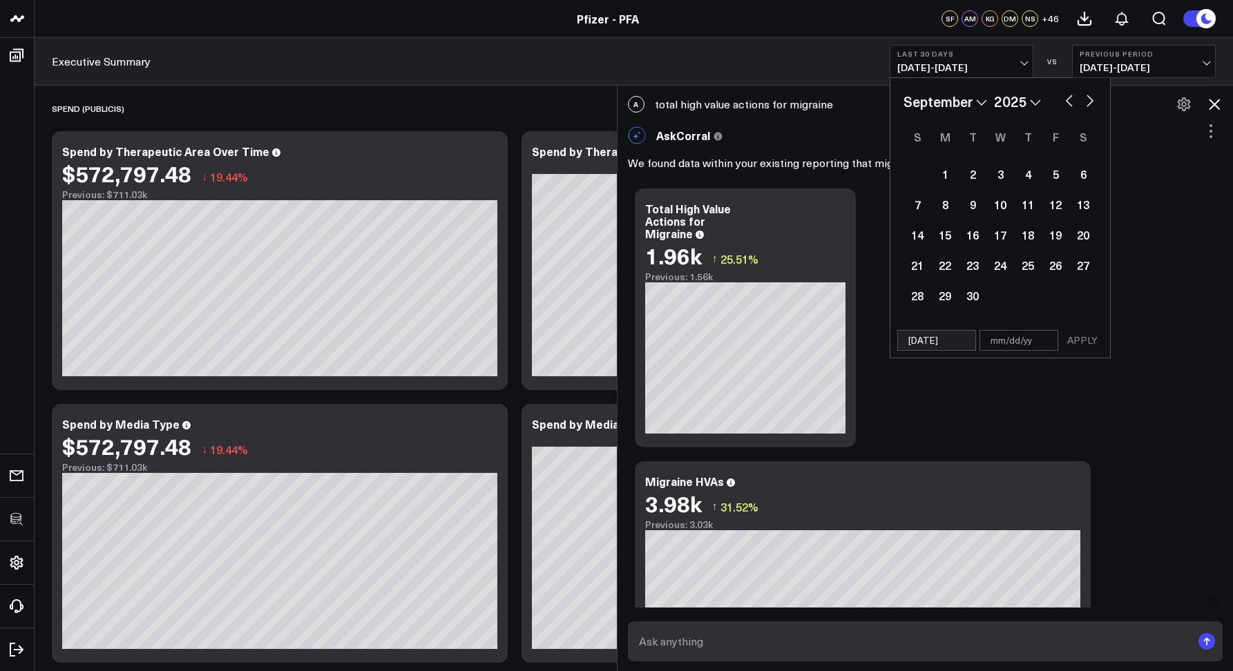
select select "9"
select select "2025"
click at [1058, 102] on div "January February March April May June July August September October November De…" at bounding box center [999, 101] width 193 height 21
click at [1063, 102] on button "button" at bounding box center [1069, 99] width 14 height 17
select select "8"
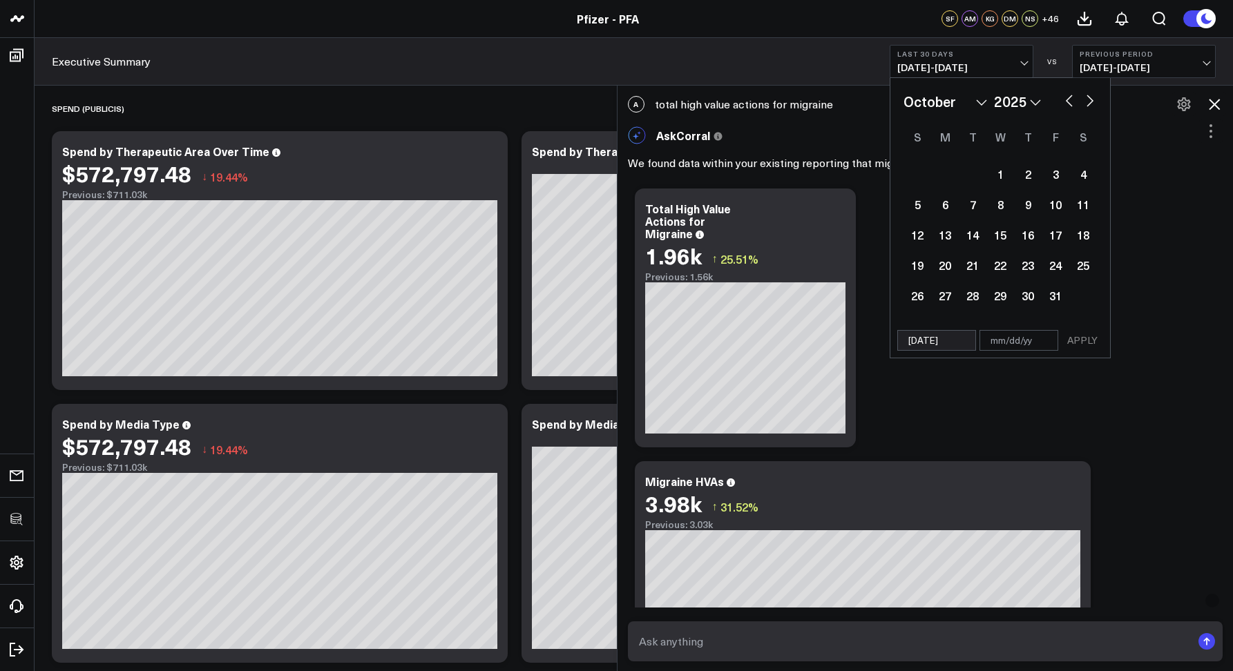
select select "2025"
click at [1063, 102] on button "button" at bounding box center [1069, 99] width 14 height 17
select select "7"
select select "2025"
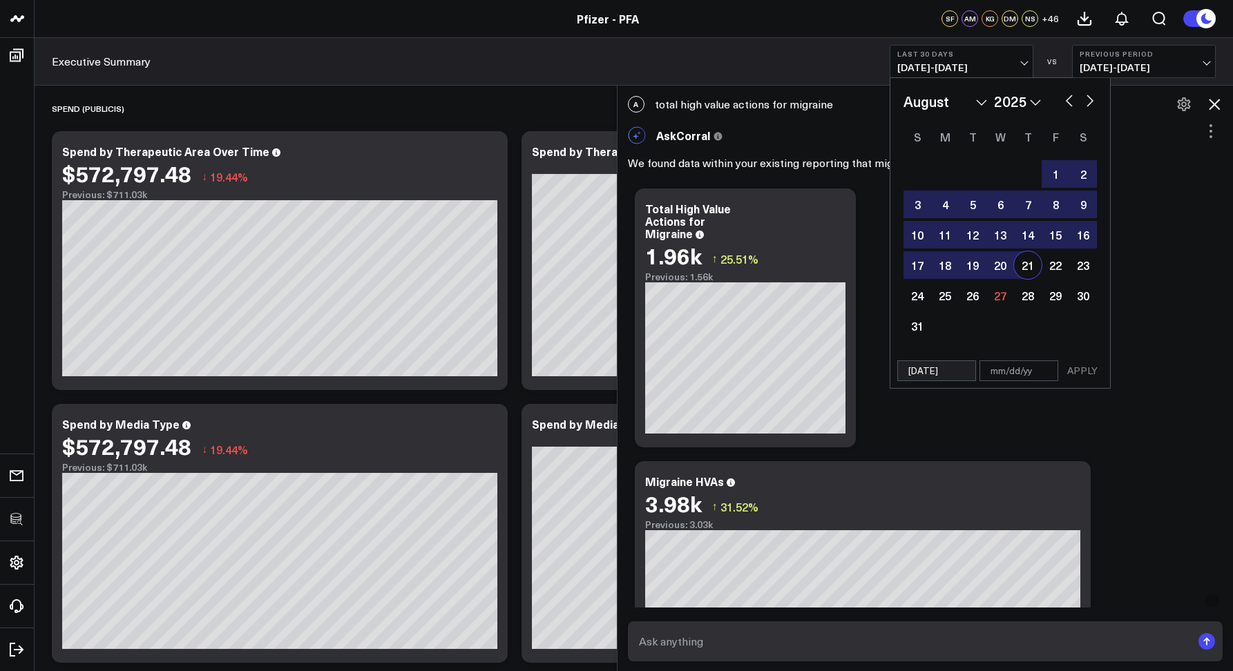
click at [1026, 263] on div "21" at bounding box center [1028, 265] width 28 height 28
type input "08/21/25"
select select "7"
select select "2025"
click at [1076, 368] on button "APPLY" at bounding box center [1081, 370] width 41 height 21
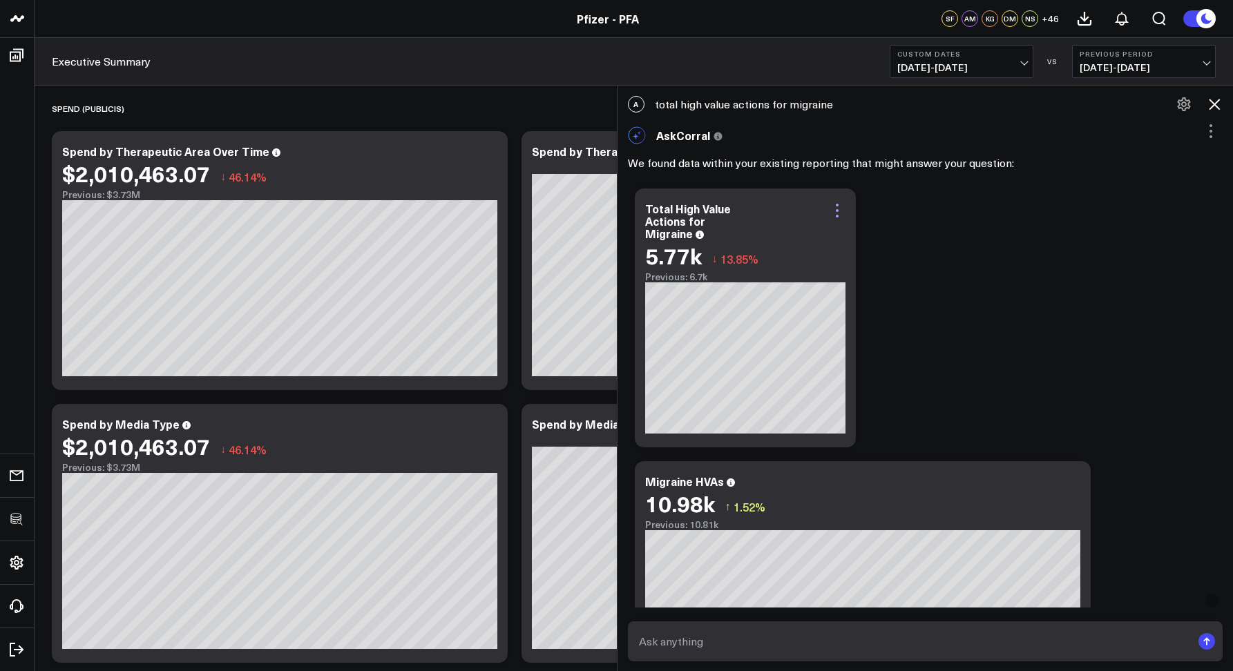
click at [840, 209] on icon at bounding box center [837, 210] width 17 height 17
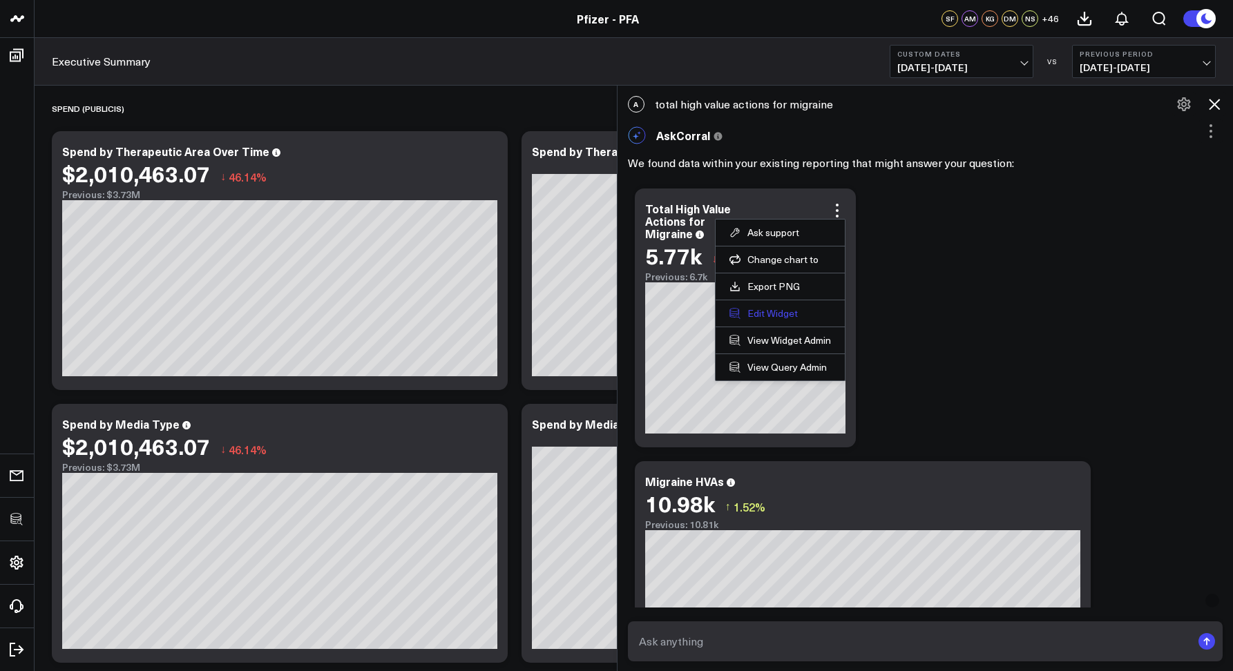
click at [761, 316] on button "Edit Widget" at bounding box center [780, 313] width 102 height 12
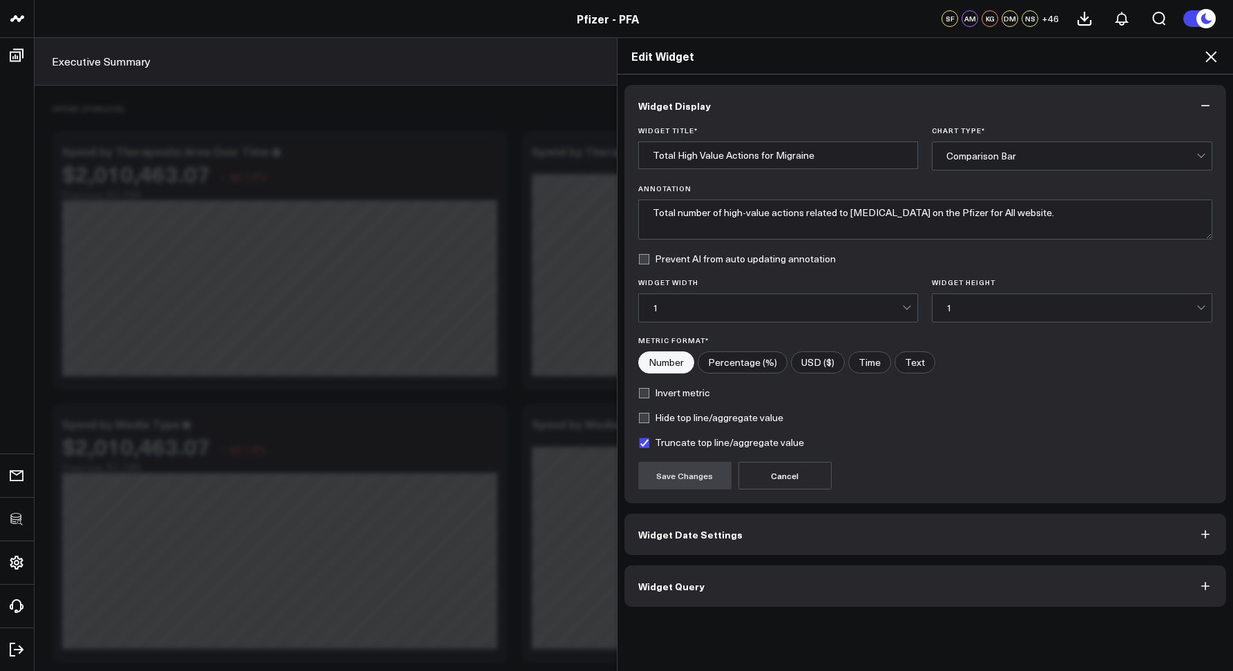
click at [677, 585] on span "Widget Query" at bounding box center [671, 586] width 66 height 11
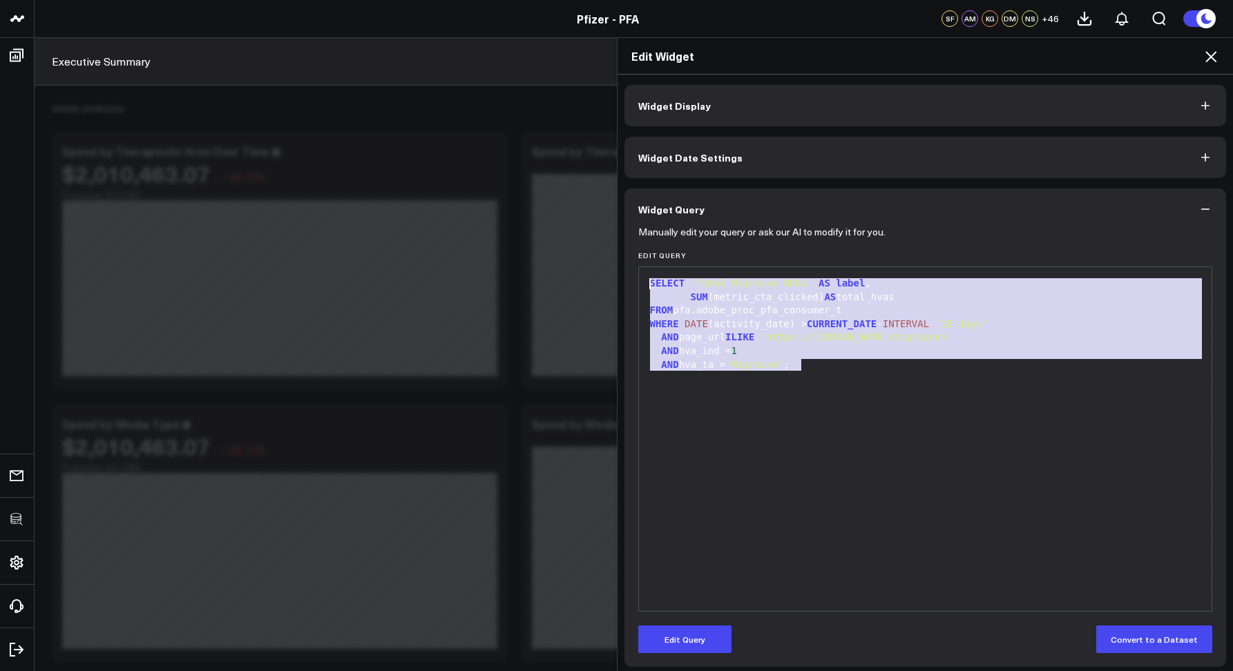
drag, startPoint x: 829, startPoint y: 374, endPoint x: 612, endPoint y: 271, distance: 240.6
click at [617, 271] on div "Widget Display Widget Date Settings Widget Query Manually edit your query or as…" at bounding box center [925, 373] width 616 height 597
copy div "SELECT 'Total Migraine HVAs' AS label , SUM (metric_cta_clicked) AS total_hvas …"
click at [1198, 206] on icon "button" at bounding box center [1205, 209] width 14 height 14
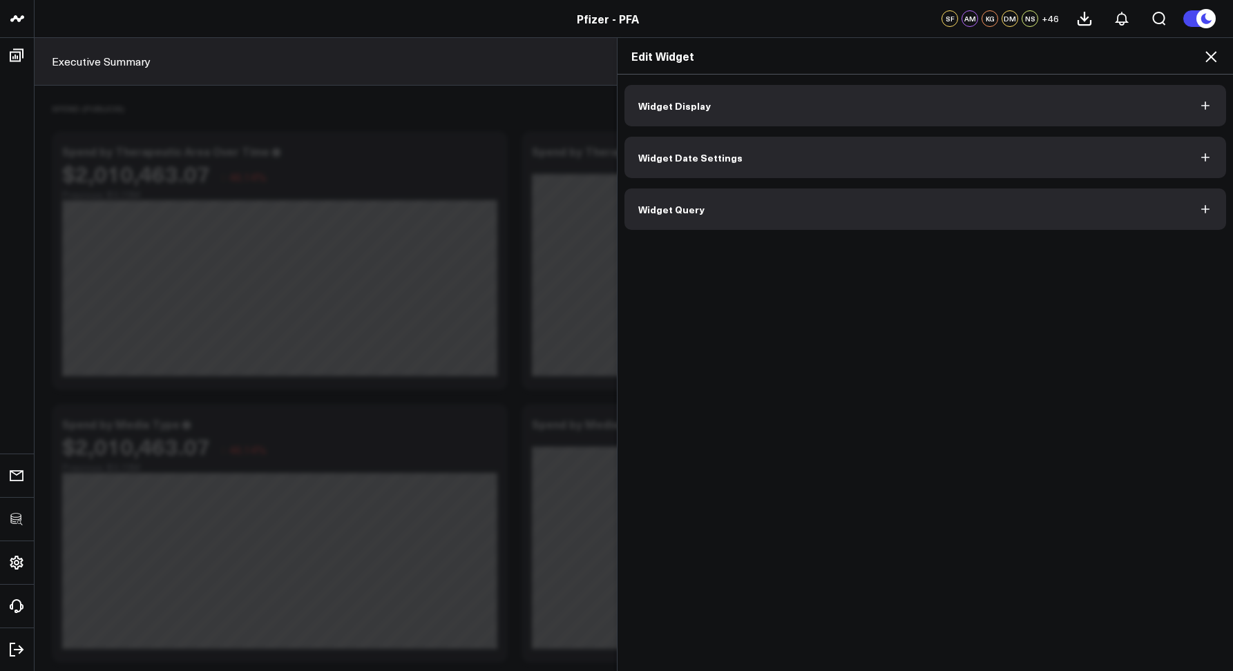
click at [1205, 58] on icon at bounding box center [1210, 56] width 17 height 17
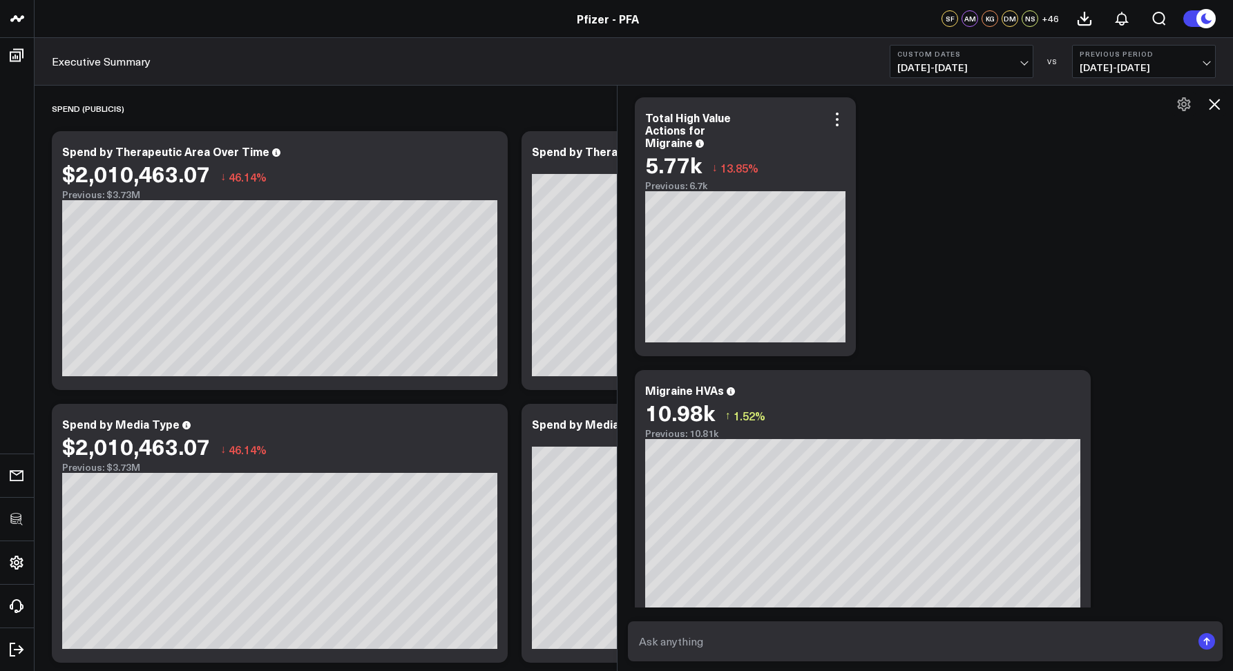
scroll to position [287, 0]
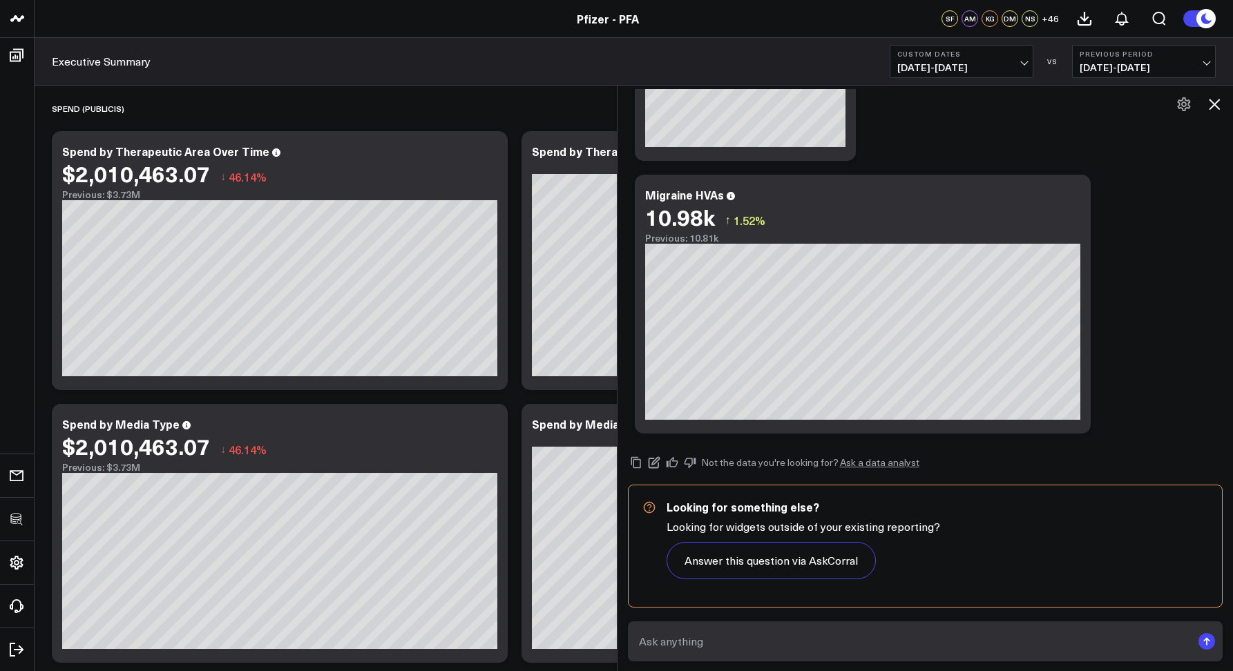
click at [778, 643] on textarea at bounding box center [913, 641] width 557 height 25
type textarea "total high value actions for migraine across the site"
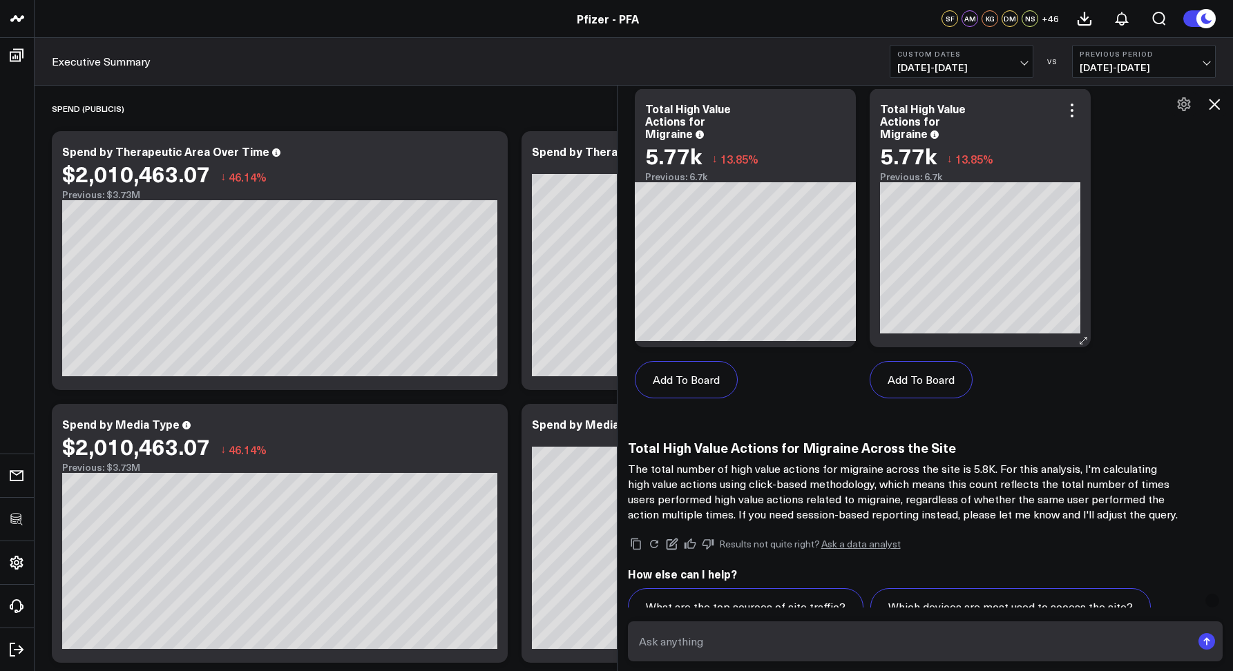
scroll to position [1218, 0]
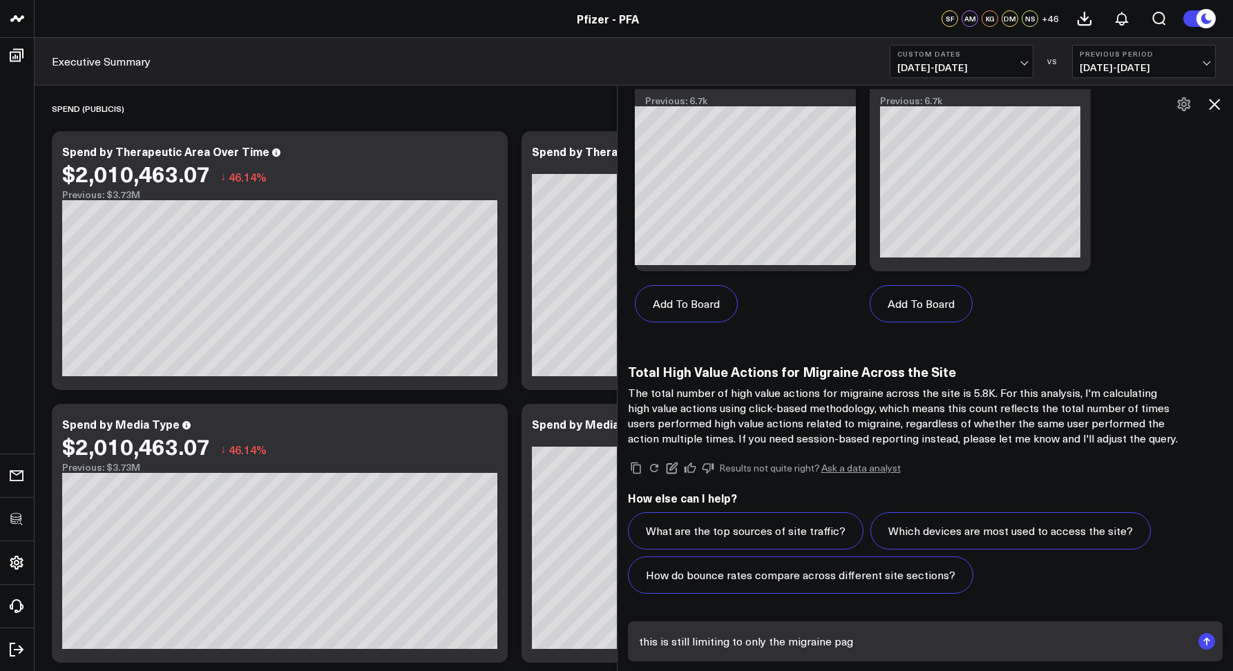
type textarea "this is still limiting to only the migraine page"
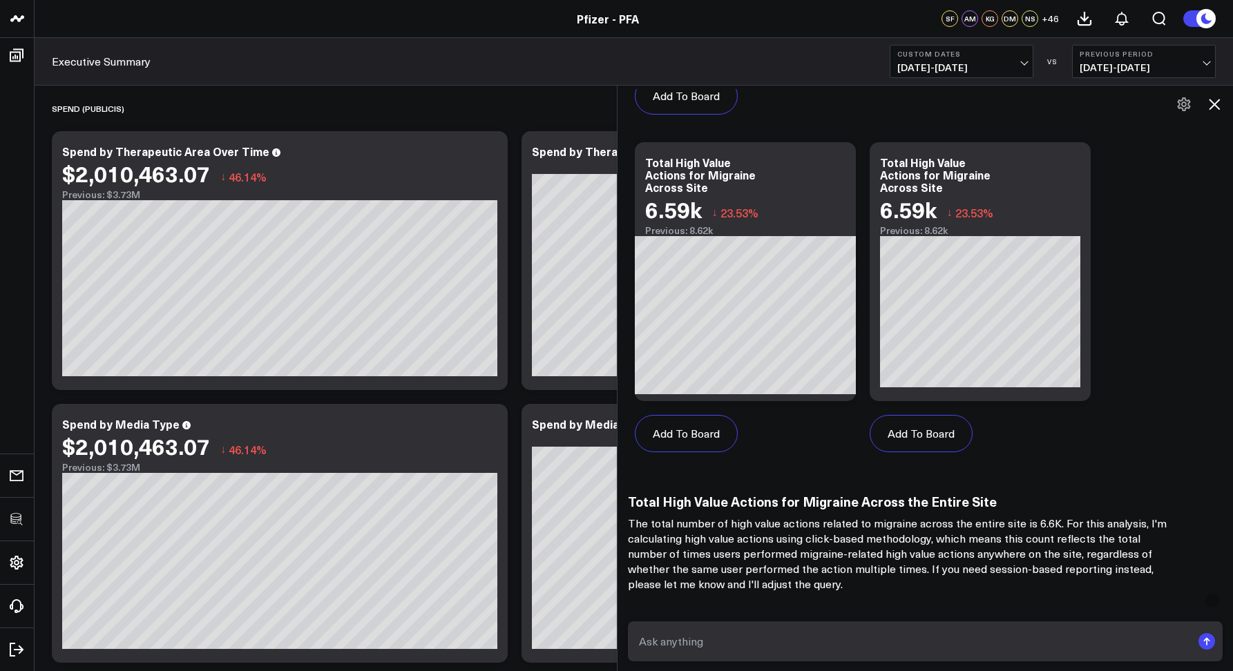
scroll to position [2508, 0]
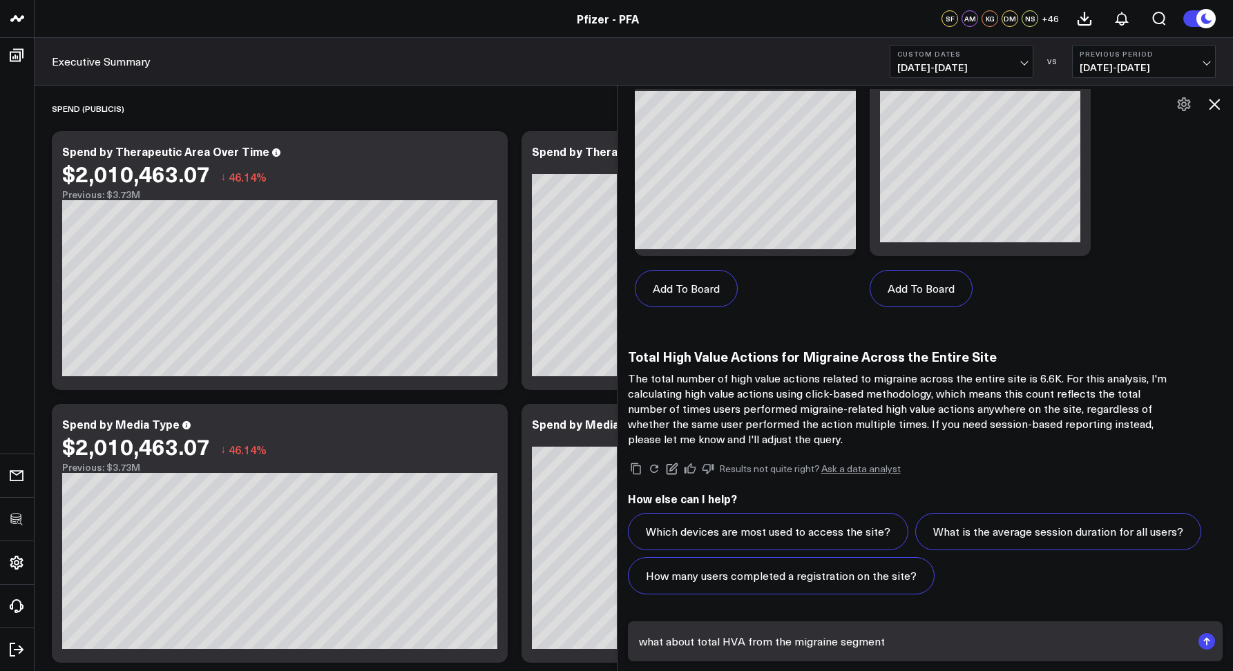
type textarea "what about total HVA from the migraine segment?"
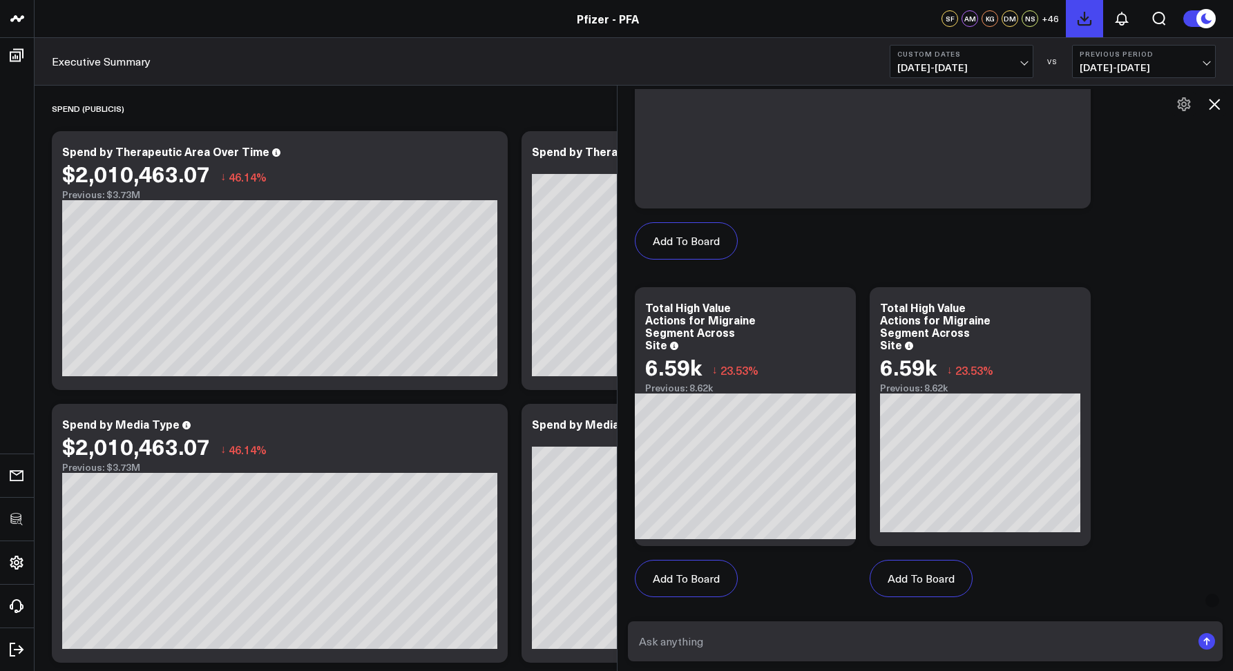
scroll to position [3507, 0]
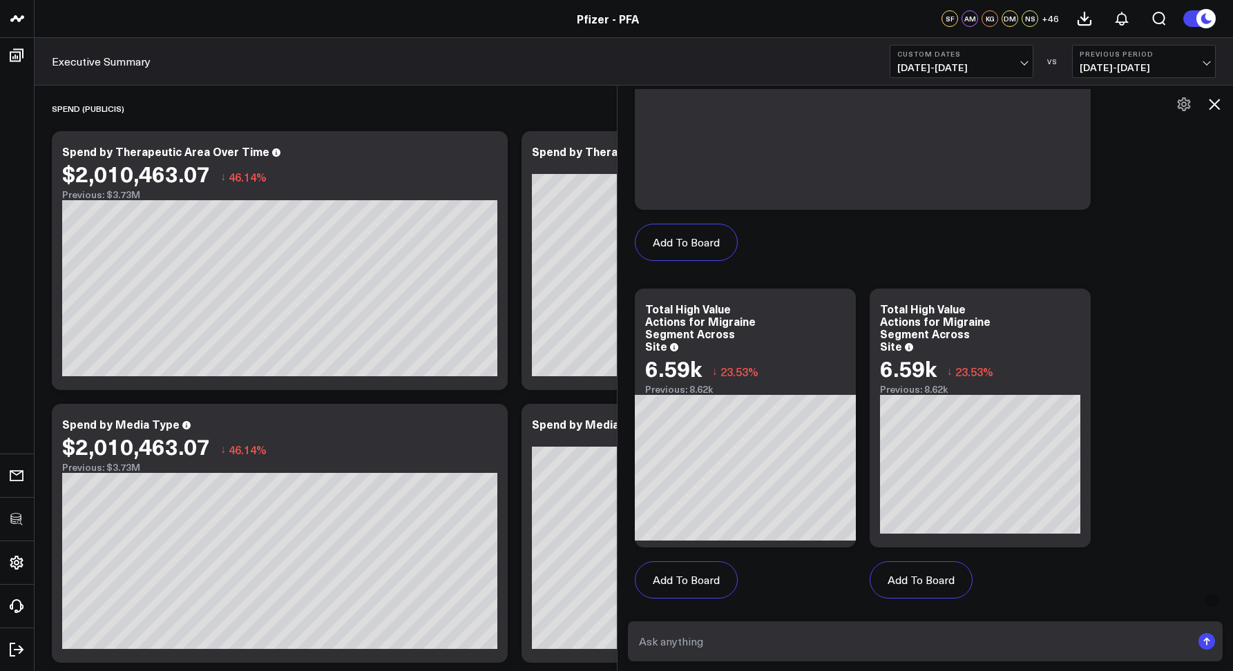
click at [1211, 110] on icon at bounding box center [1214, 104] width 17 height 17
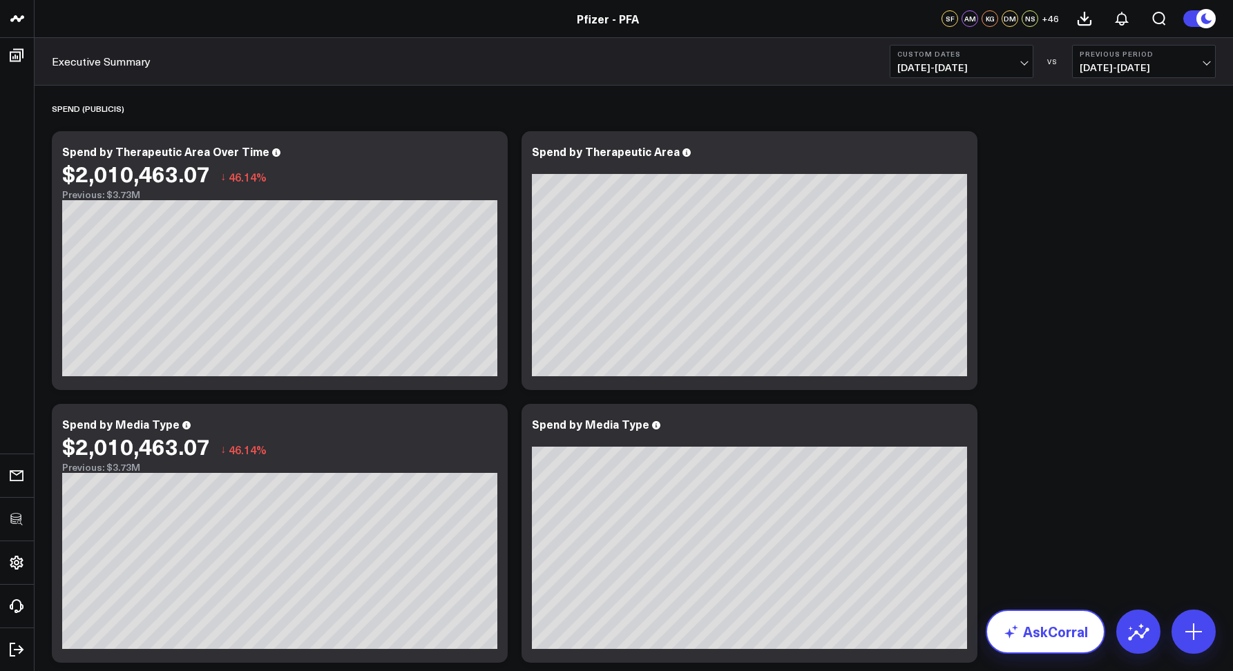
click at [1024, 642] on link "AskCorral" at bounding box center [1044, 632] width 119 height 44
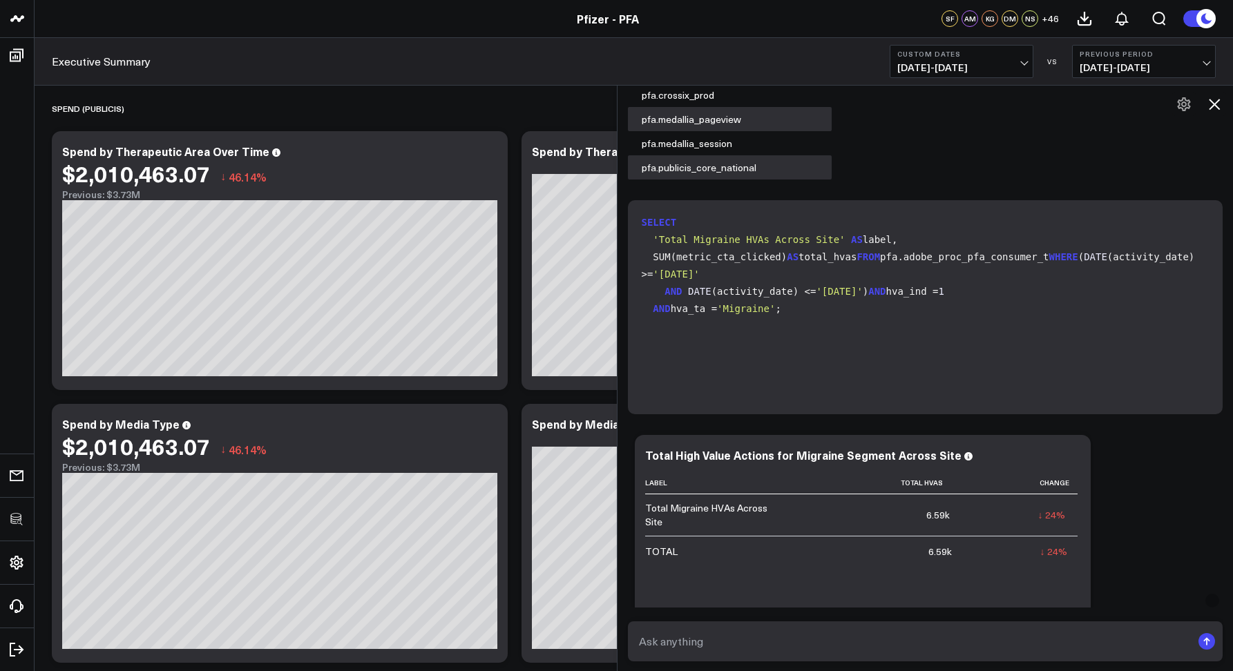
scroll to position [21, 0]
click at [813, 405] on div "SELECT 'Total Migraine HVAs Across Site' AS label, SUM(metric_cta_clicked) AS t…" at bounding box center [925, 307] width 595 height 214
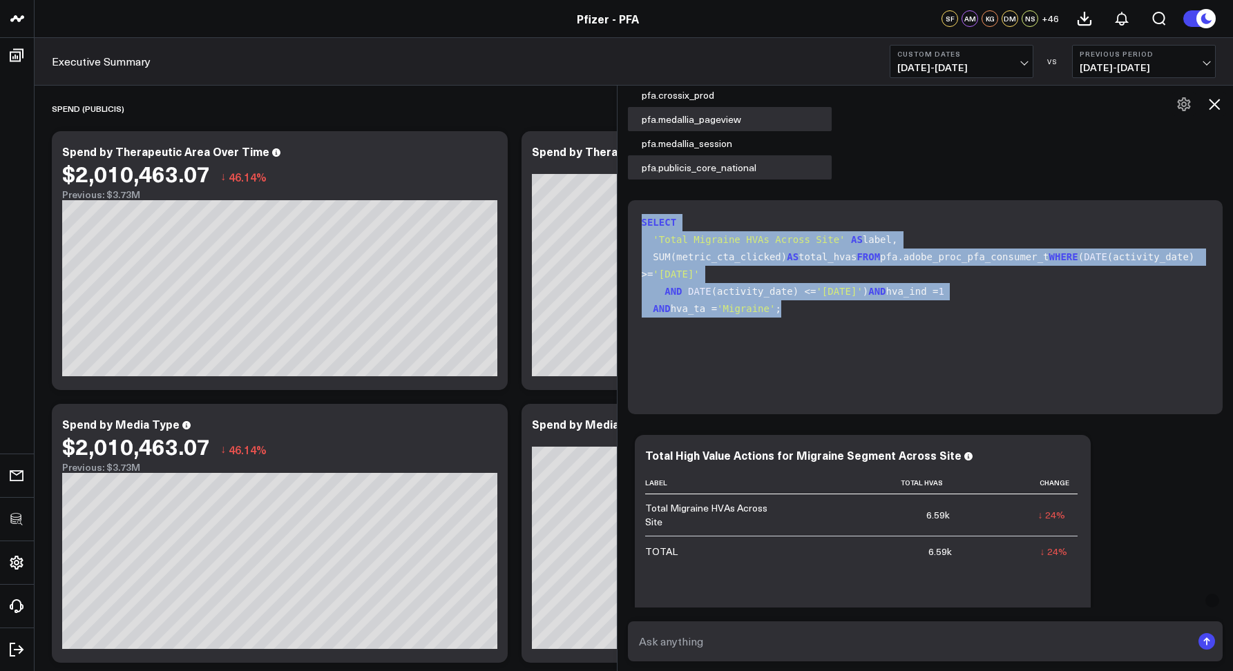
scroll to position [0, 0]
drag, startPoint x: 802, startPoint y: 395, endPoint x: 638, endPoint y: 214, distance: 244.4
click at [638, 214] on div "SELECT 'Total Migraine HVAs Across Site' AS label, SUM(metric_cta_clicked) AS t…" at bounding box center [925, 307] width 595 height 214
copy code "SELECT 'Total Migraine HVAs Across Site' AS label, SUM(metric_cta_clicked) AS t…"
click at [1217, 105] on icon at bounding box center [1214, 104] width 17 height 17
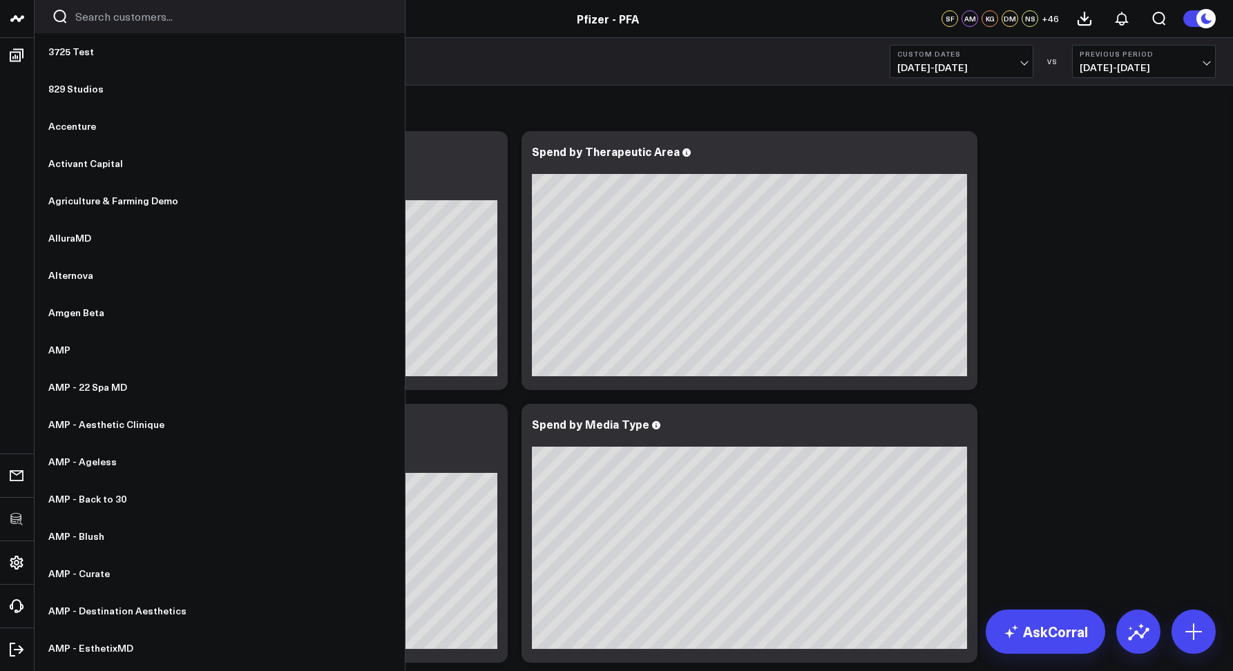
click at [115, 15] on input "Search customers input" at bounding box center [231, 16] width 312 height 15
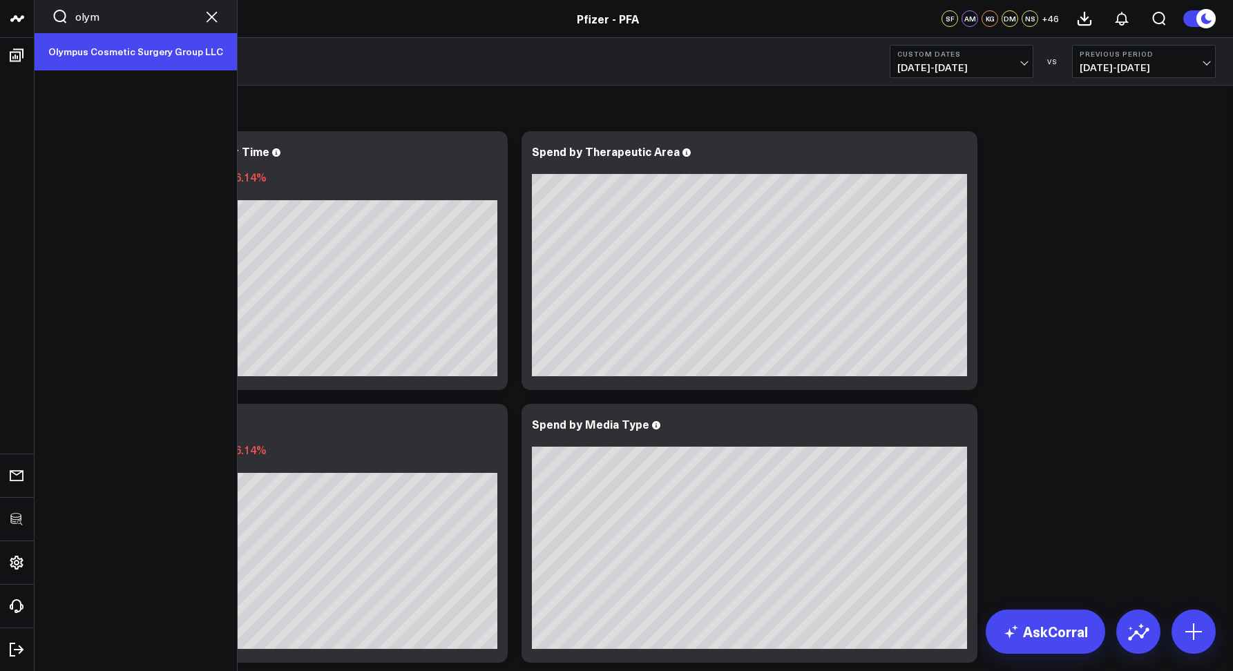
type input "olym"
click at [110, 64] on link "Olympus Cosmetic Surgery Group LLC" at bounding box center [136, 51] width 202 height 37
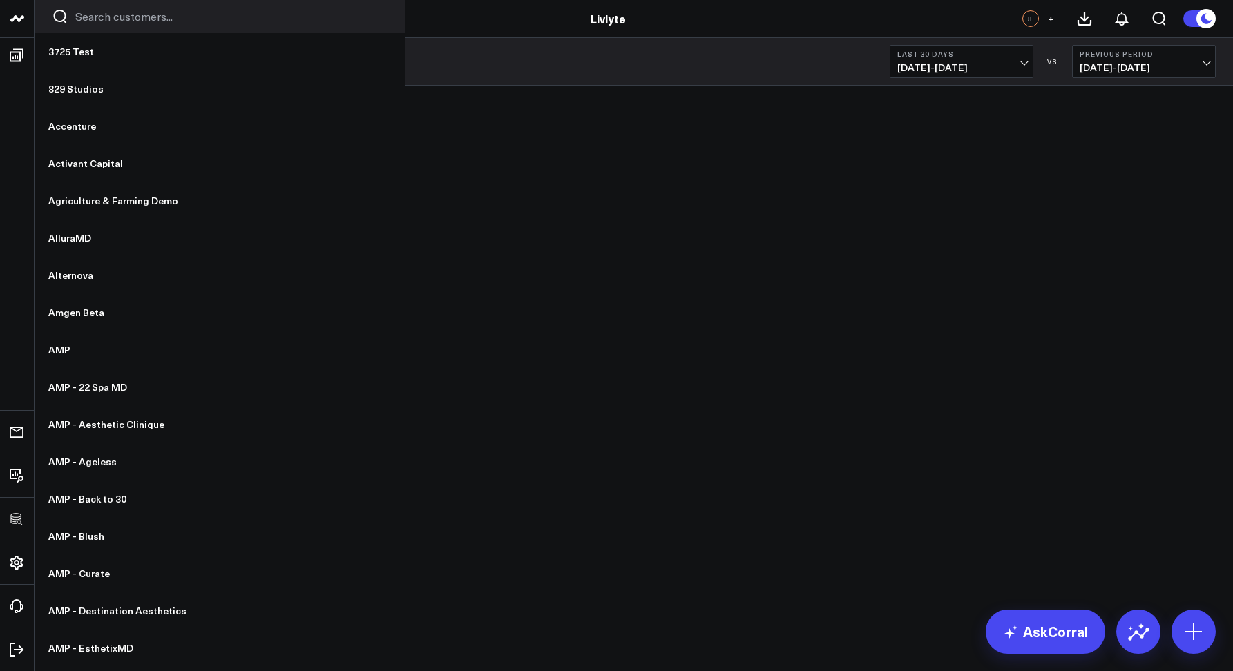
click at [73, 28] on div at bounding box center [220, 16] width 370 height 33
click at [81, 23] on input "Search customers input" at bounding box center [231, 16] width 312 height 15
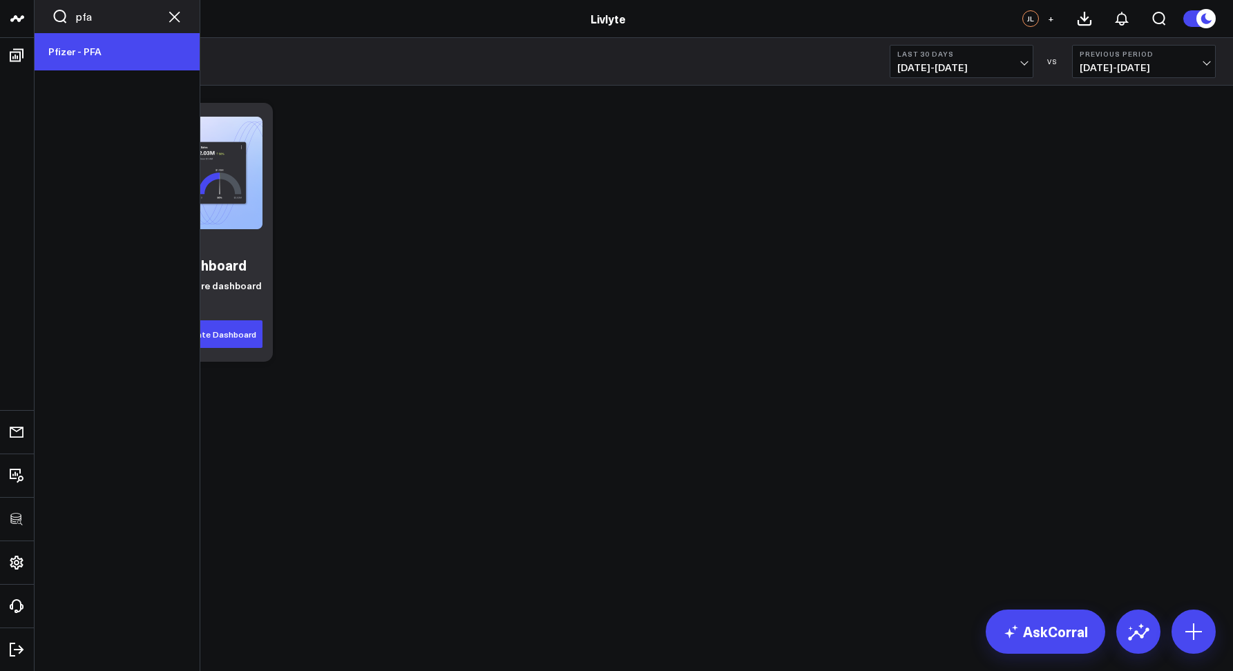
type input "pfa"
click at [75, 62] on link "Pfizer - PFA" at bounding box center [117, 51] width 165 height 37
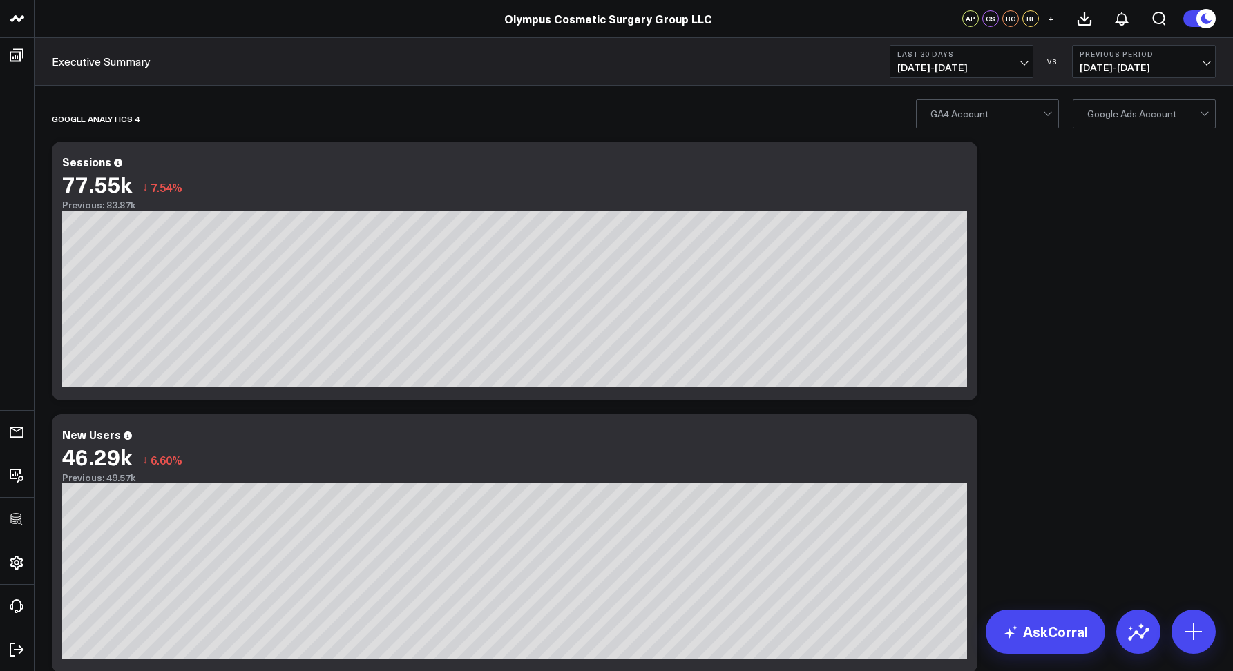
click at [965, 110] on div at bounding box center [986, 114] width 113 height 28
click at [1108, 108] on div at bounding box center [1143, 114] width 113 height 28
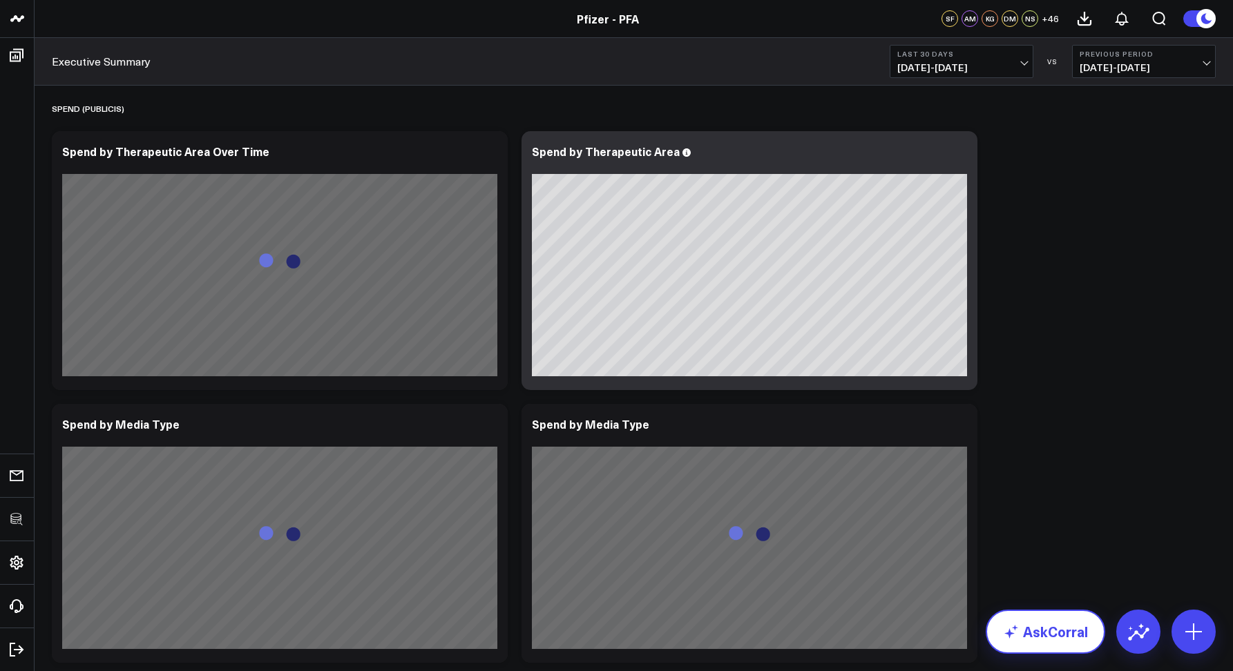
click at [1026, 645] on link "AskCorral" at bounding box center [1044, 632] width 119 height 44
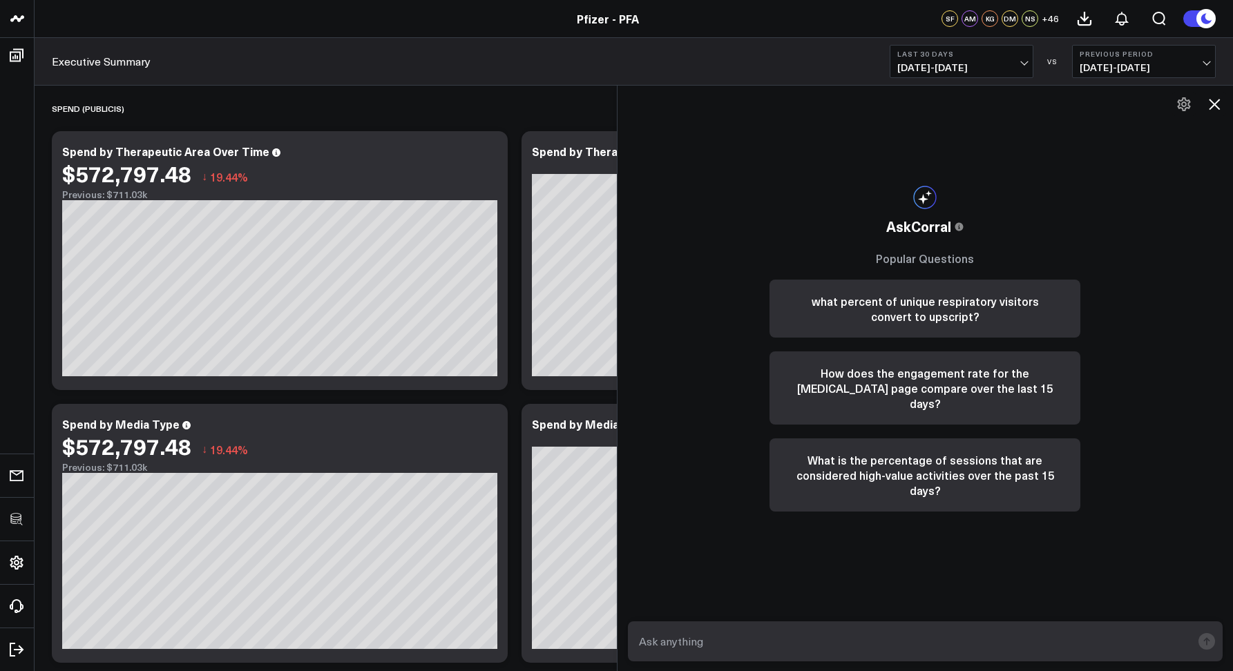
click at [695, 641] on textarea at bounding box center [913, 641] width 557 height 25
paste textarea "how many high value actions were there for migraine for 5/21/25-8/21/25?"
type textarea "how many high value actions were there for migraine for 5/21/25-8/21/25?"
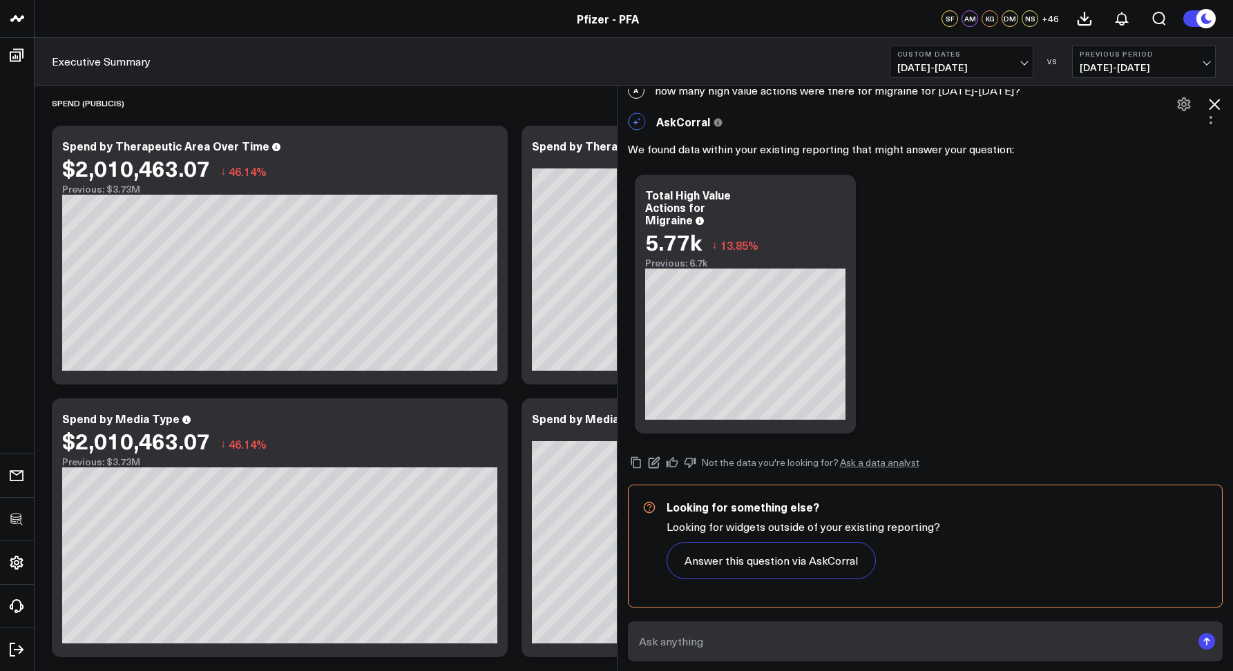
scroll to position [239, 0]
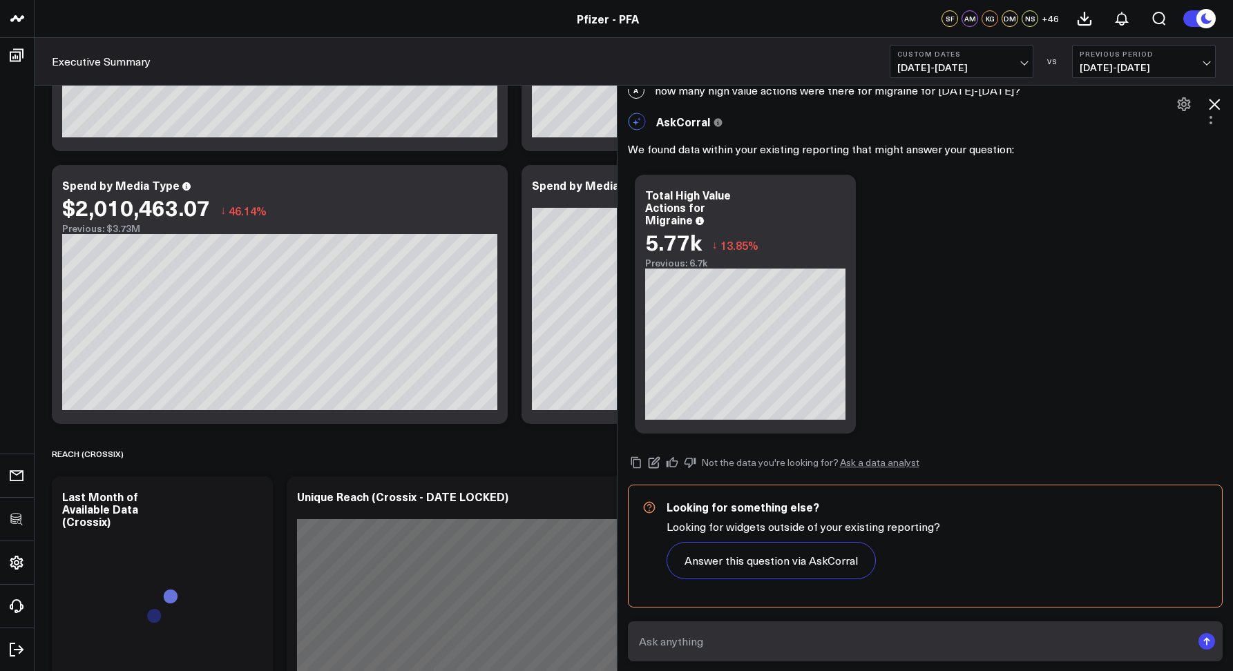
click at [732, 658] on form at bounding box center [925, 642] width 595 height 40
click at [729, 642] on textarea at bounding box center [913, 641] width 557 height 25
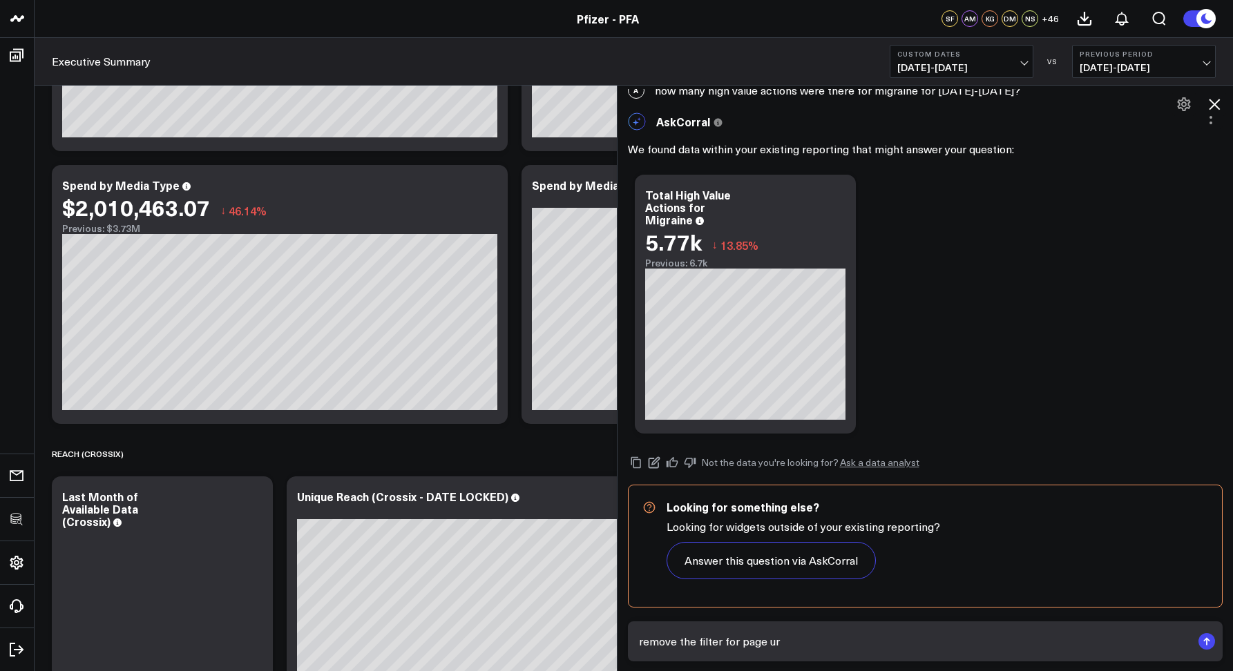
type textarea "remove the filter for page url"
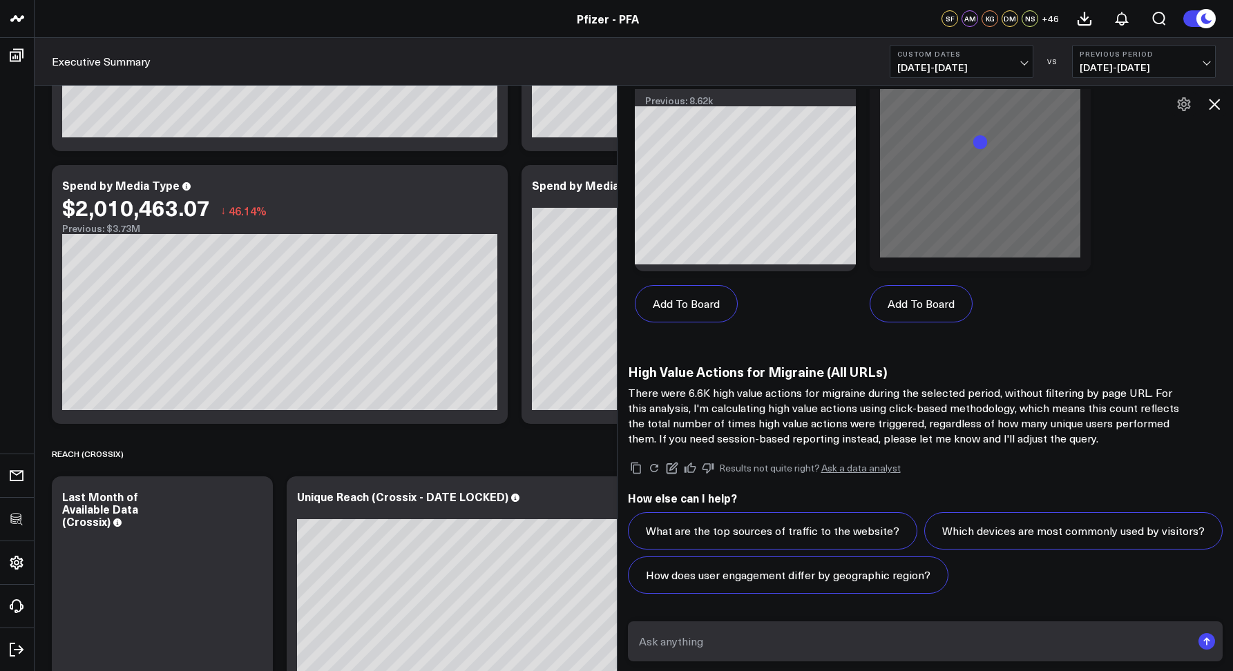
scroll to position [1283, 0]
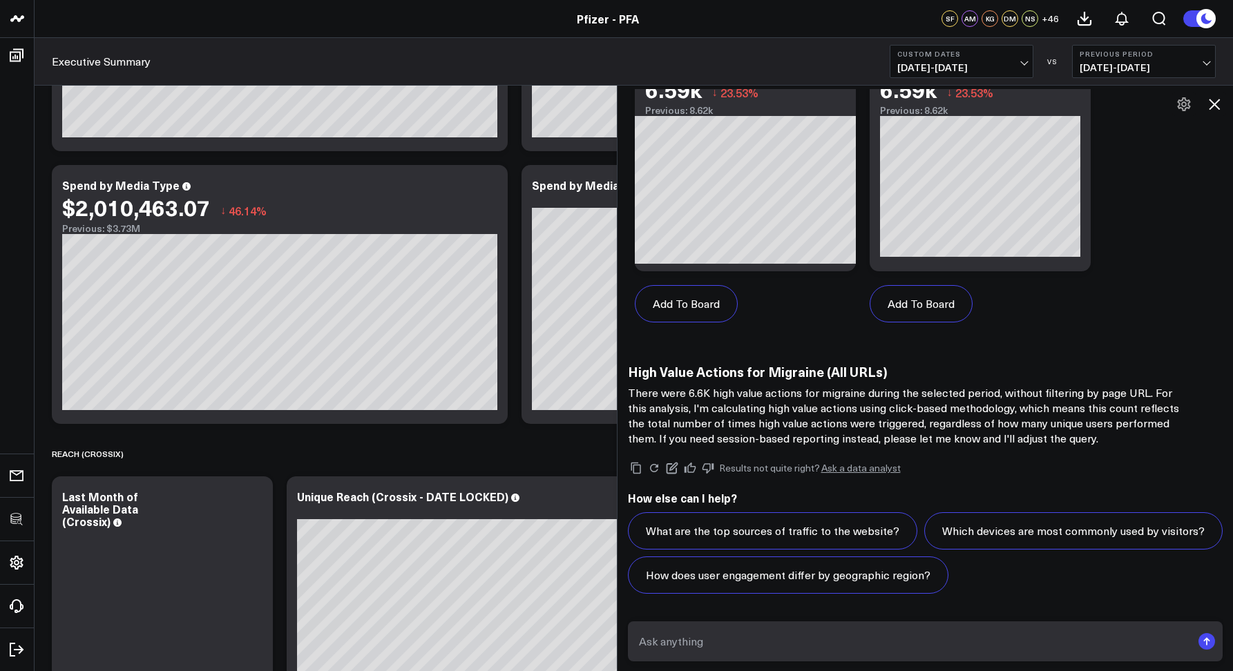
click at [1208, 104] on icon at bounding box center [1214, 104] width 17 height 17
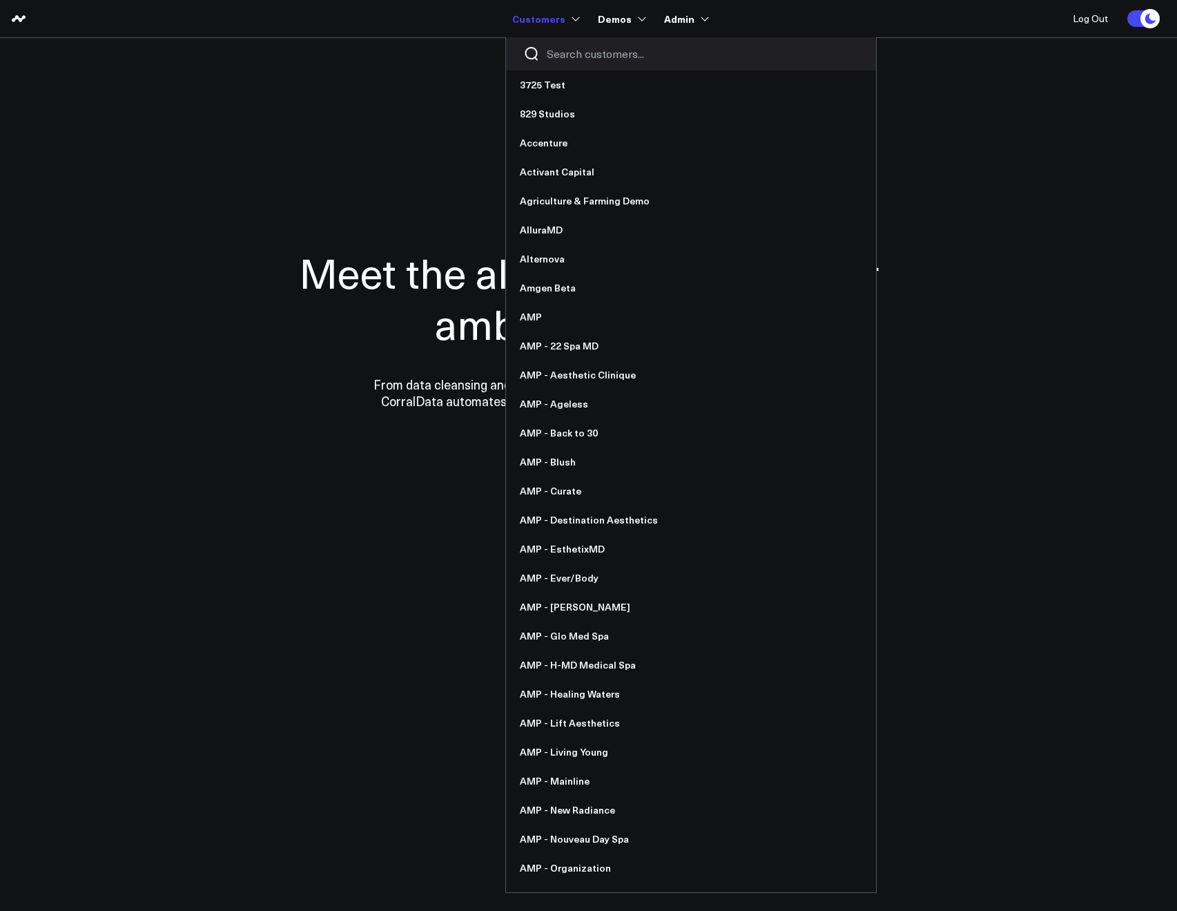
click at [557, 48] on input "Search customers input" at bounding box center [703, 53] width 312 height 15
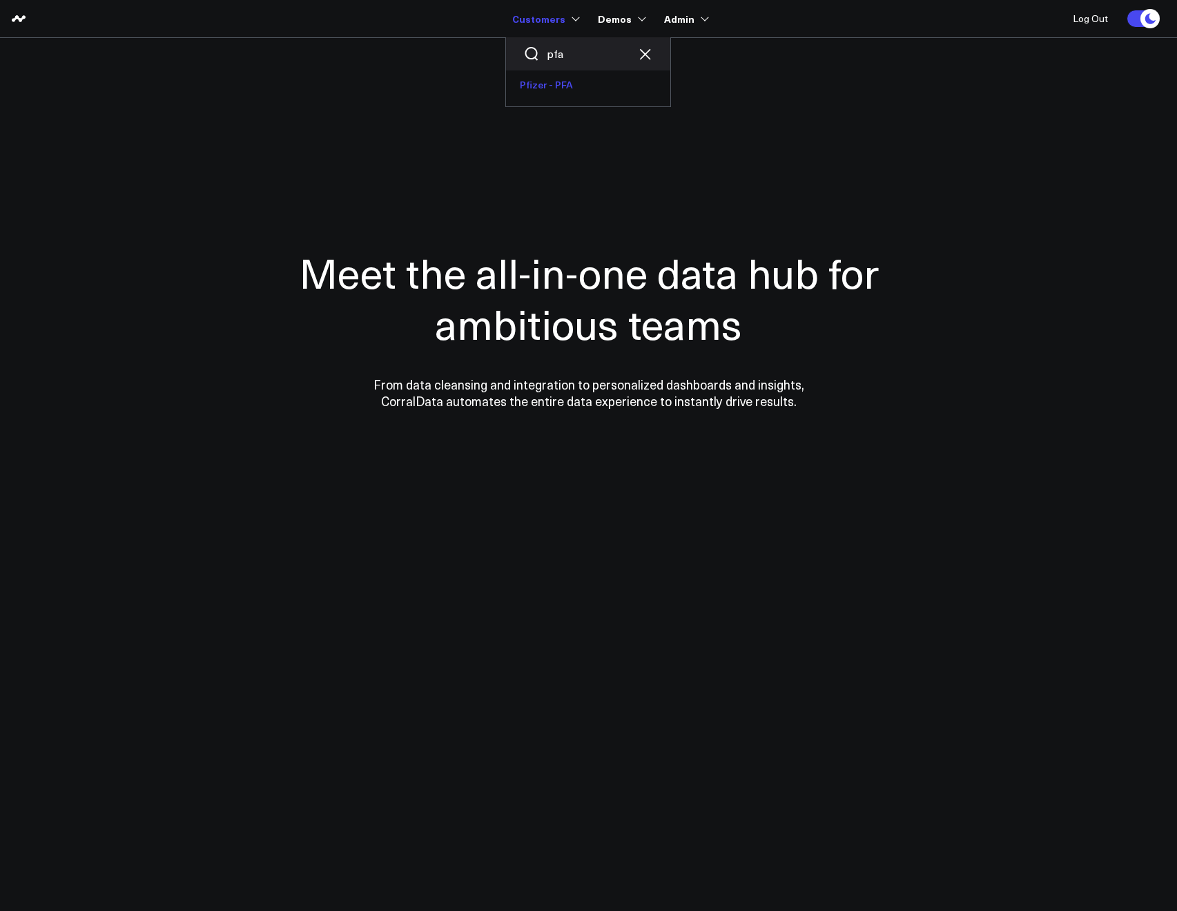
type input "pfa"
click at [551, 80] on link "Pfizer - PFA" at bounding box center [588, 84] width 164 height 29
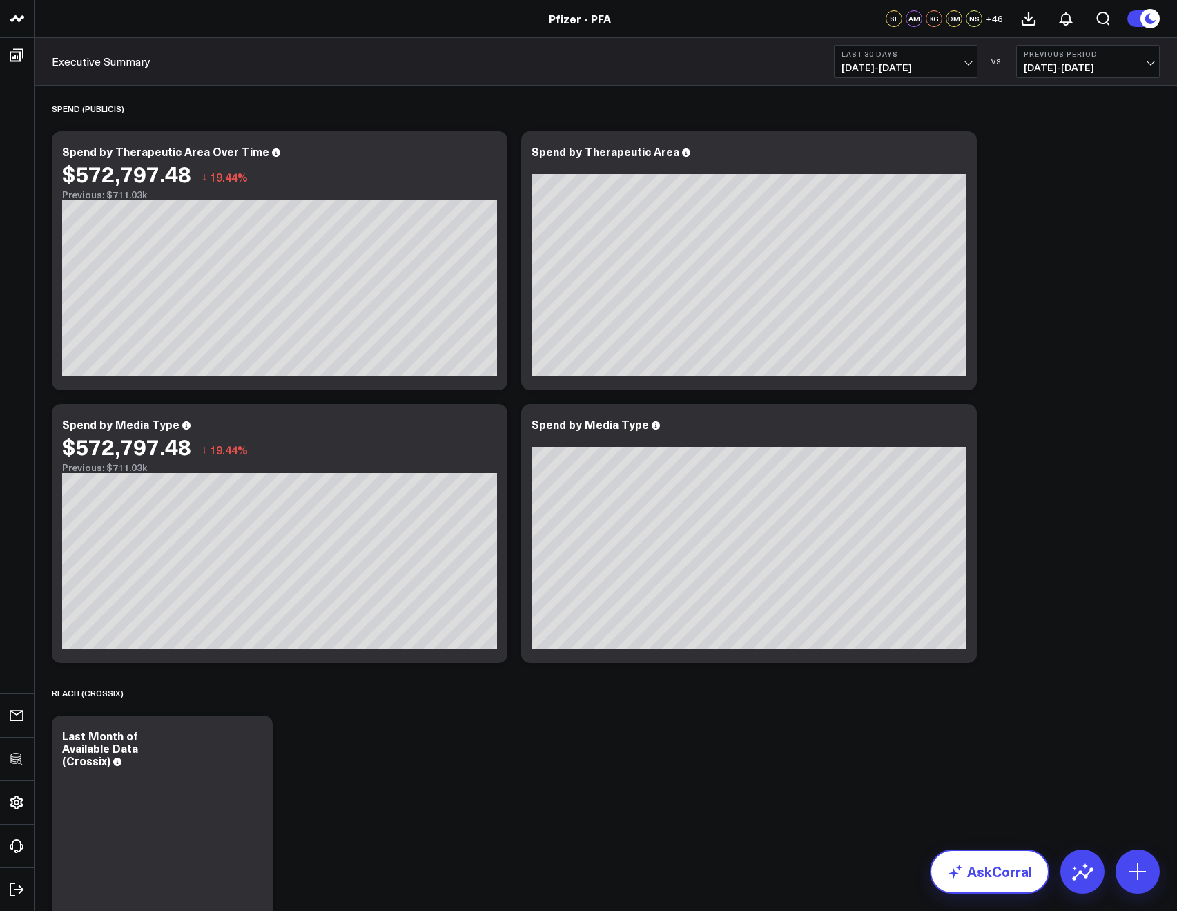
click at [1017, 876] on link "AskCorral" at bounding box center [989, 871] width 119 height 44
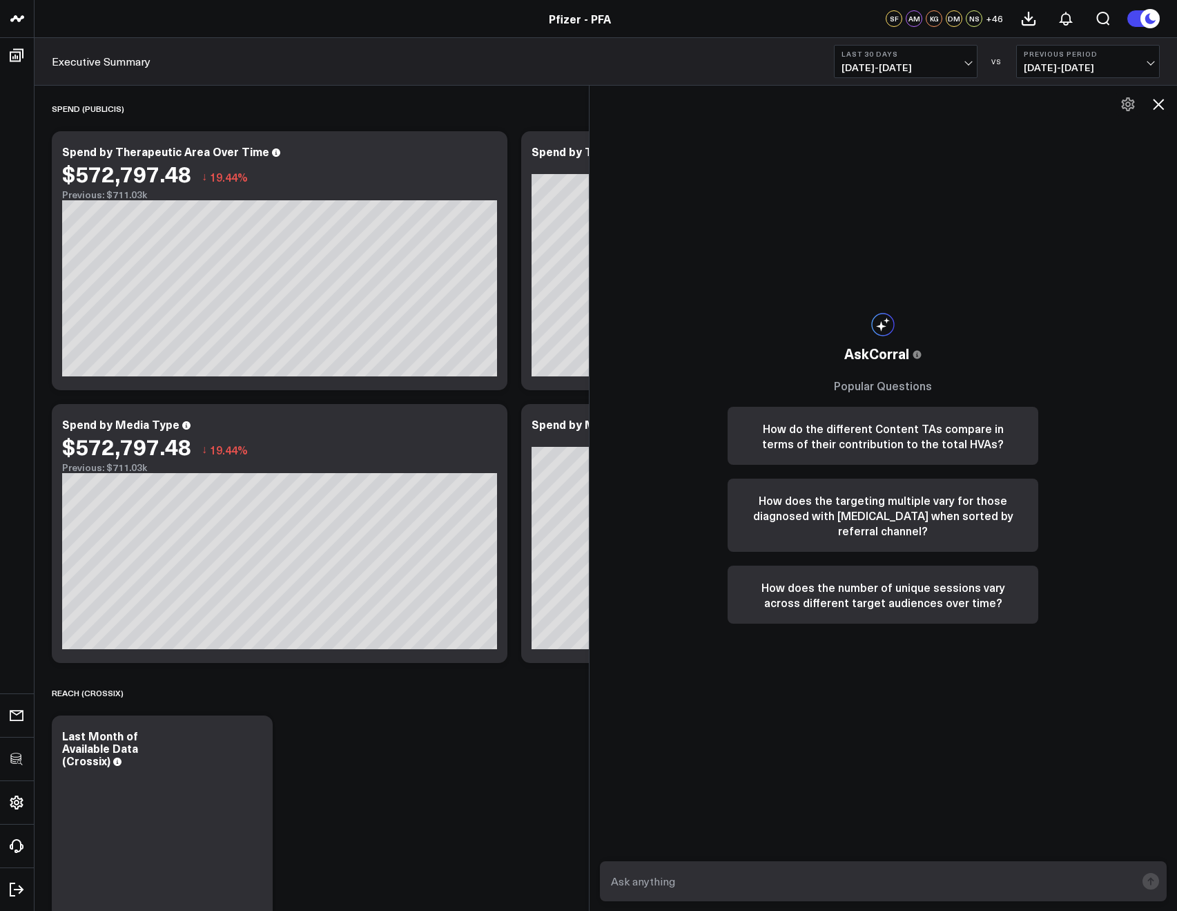
click at [704, 879] on textarea at bounding box center [872, 881] width 529 height 25
click at [1157, 108] on icon at bounding box center [1158, 104] width 17 height 17
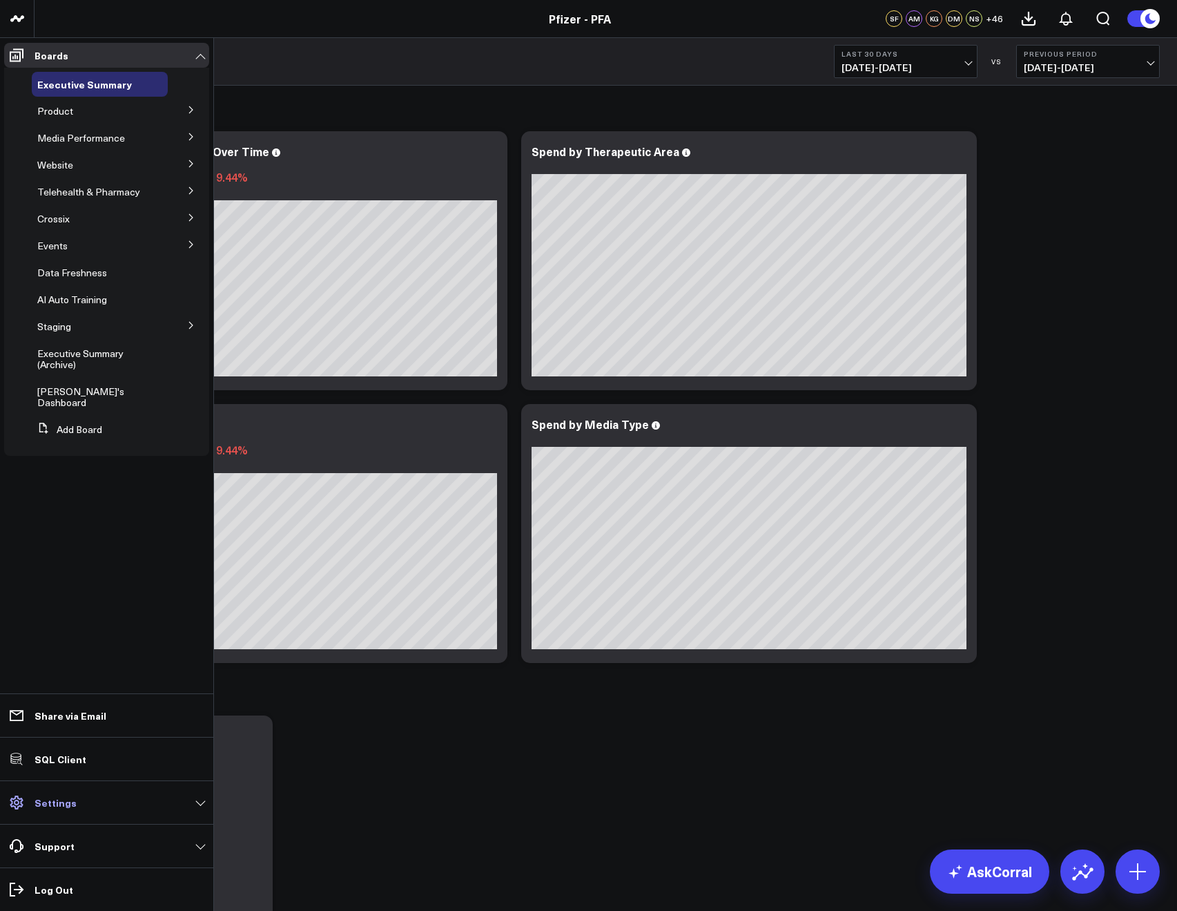
click at [61, 811] on link "Settings" at bounding box center [106, 802] width 205 height 25
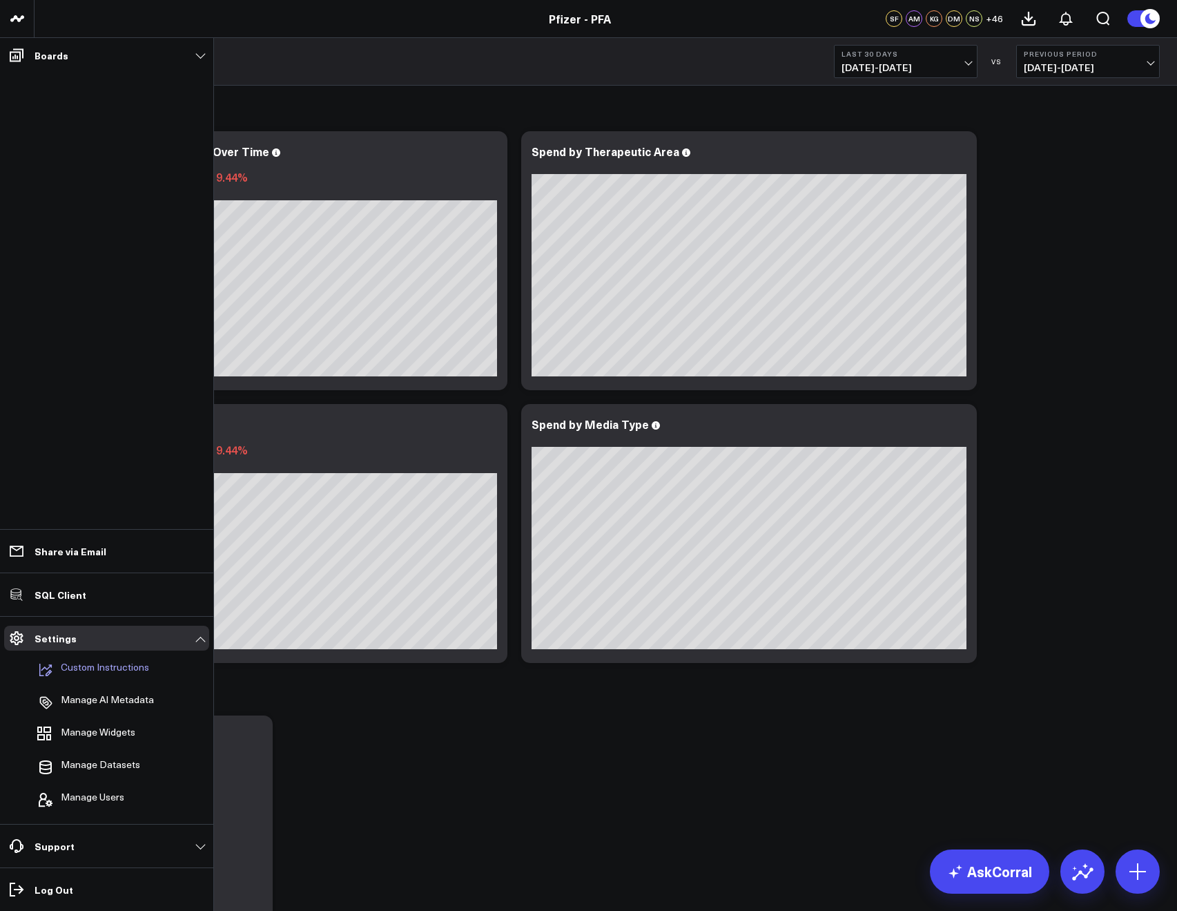
click at [86, 669] on p "Custom Instructions" at bounding box center [105, 670] width 88 height 17
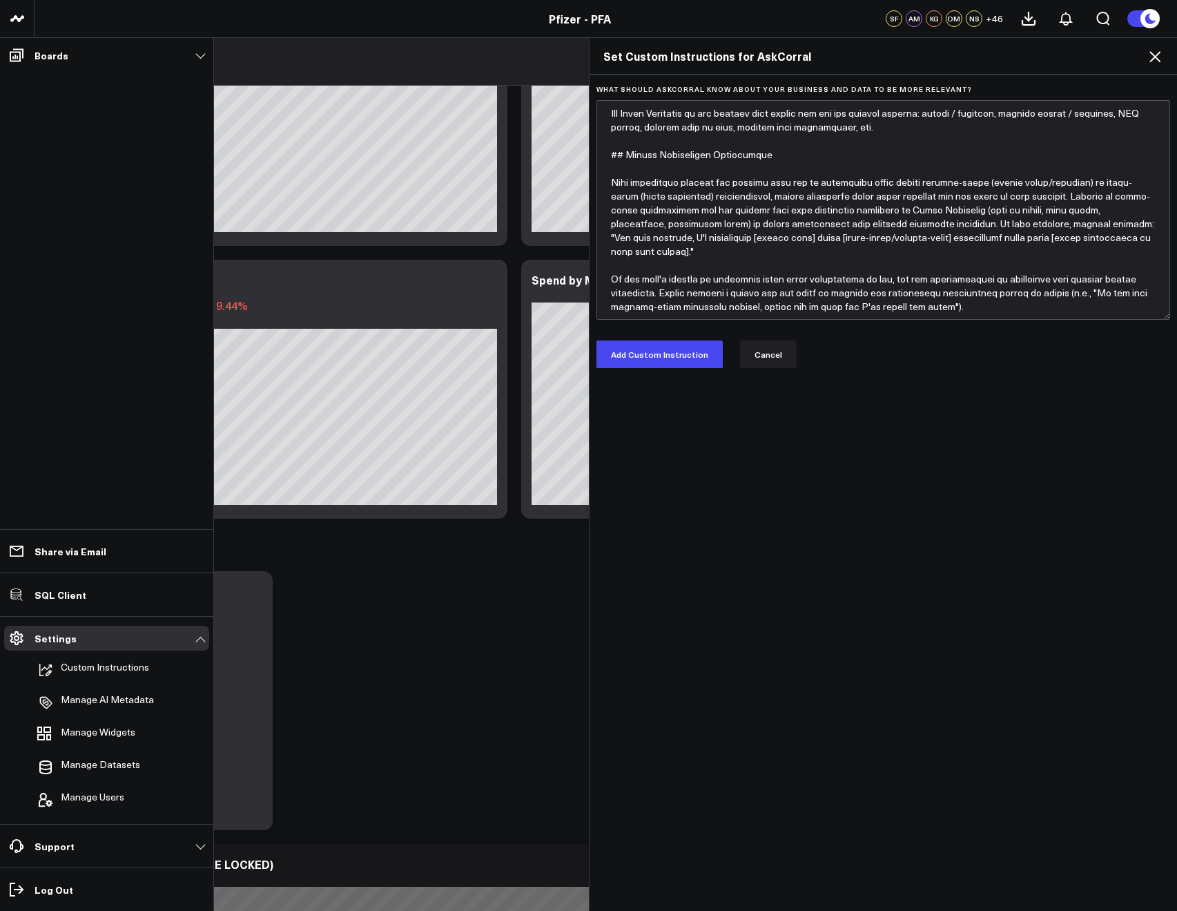
scroll to position [174, 0]
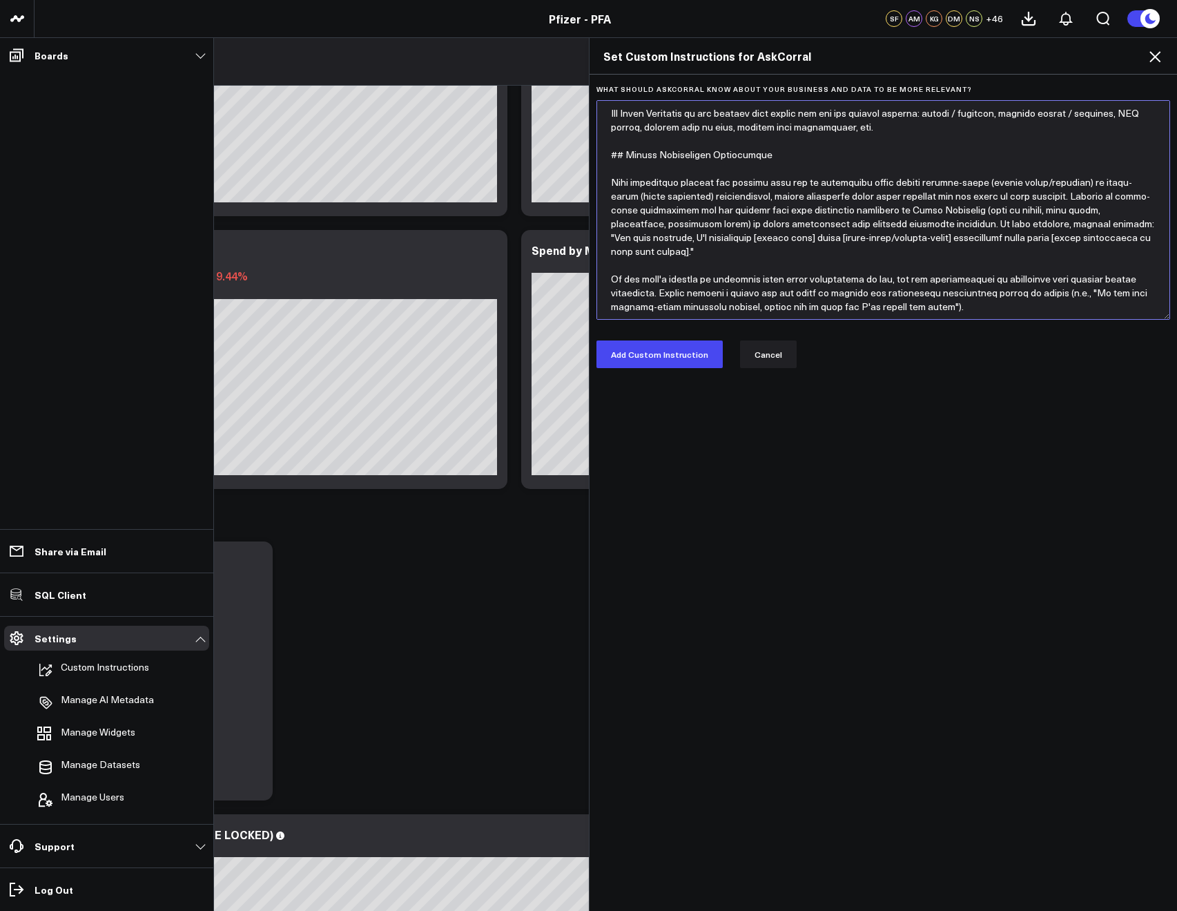
click at [965, 307] on textarea "What should AskCorral know about your business and data to be more relevant?" at bounding box center [884, 210] width 575 height 220
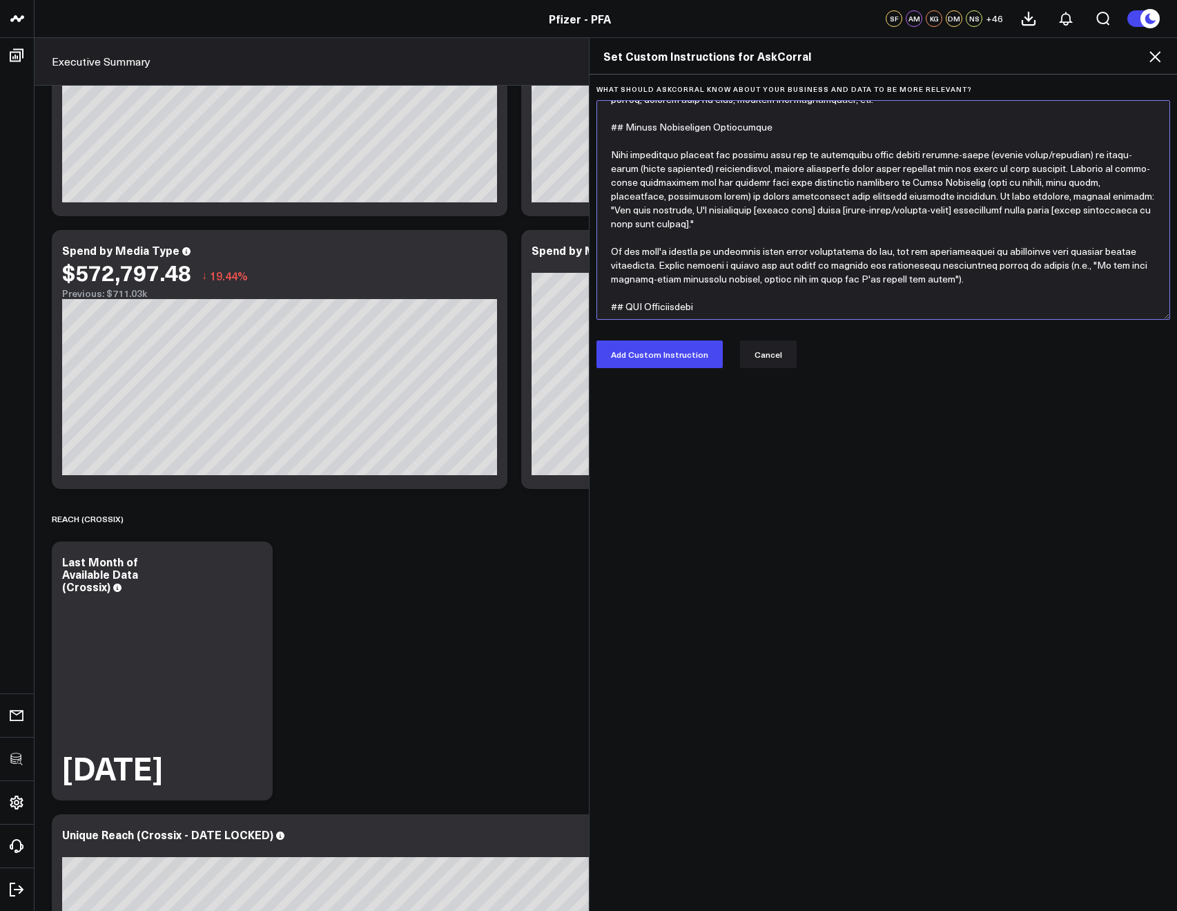
scroll to position [90, 0]
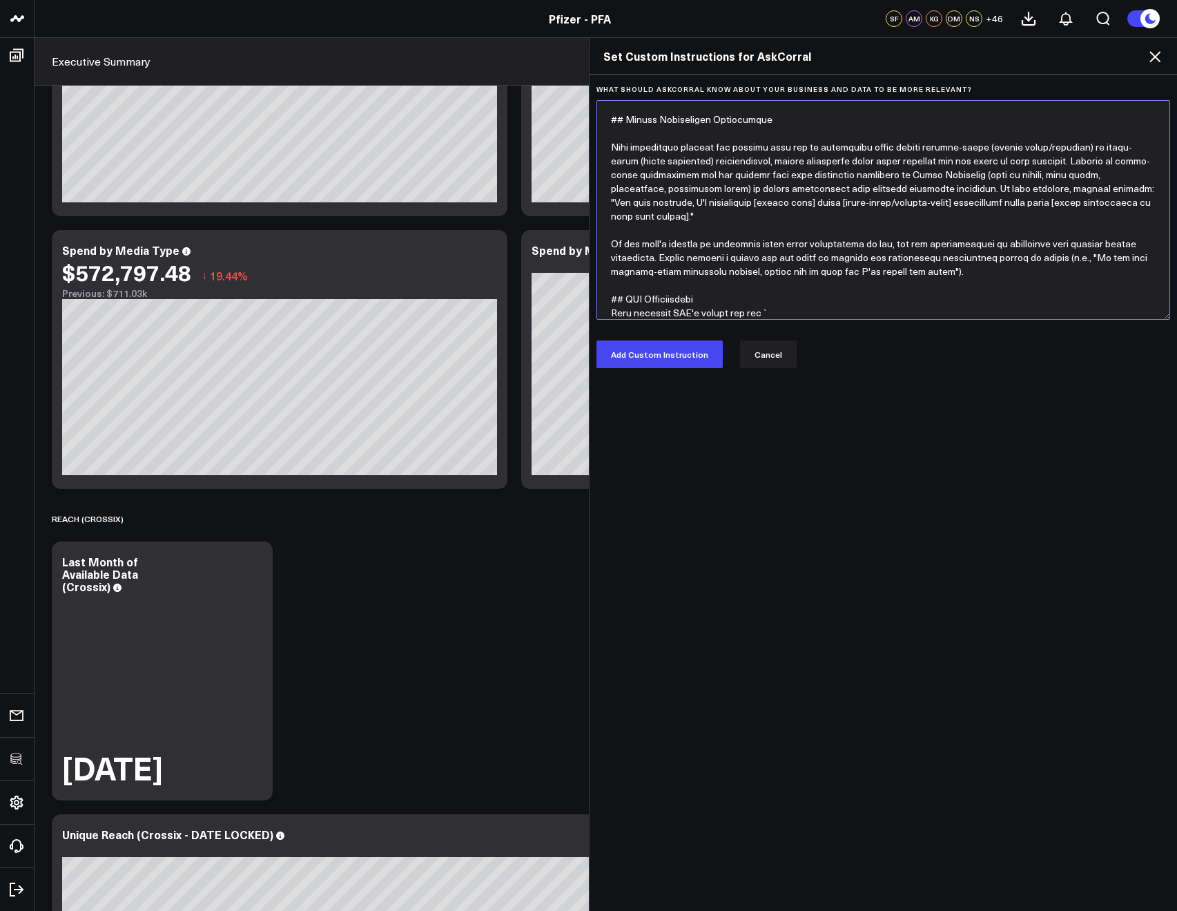
paste textarea "METRIC_LINK_NAME_INSTANCES"
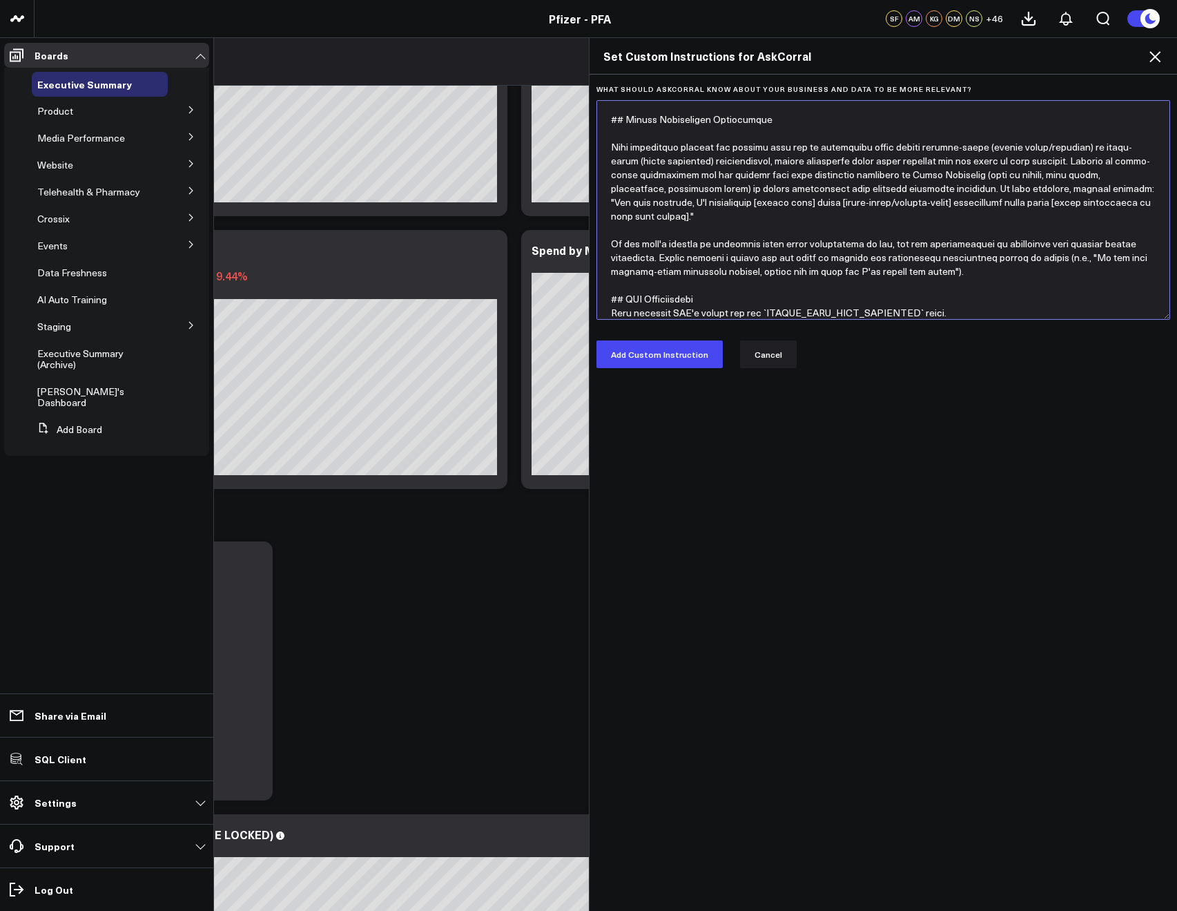
type textarea "The PfizerForAll website does not use trailing slashes in their URL's so if you…"
click at [608, 374] on div "What should AskCorral know about your business and data to be more relevant? Ad…" at bounding box center [884, 493] width 588 height 837
click at [607, 368] on div "What should AskCorral know about your business and data to be more relevant? Ad…" at bounding box center [884, 493] width 588 height 837
drag, startPoint x: 609, startPoint y: 362, endPoint x: 616, endPoint y: 365, distance: 7.4
click at [609, 362] on button "Add Custom Instruction" at bounding box center [660, 354] width 126 height 28
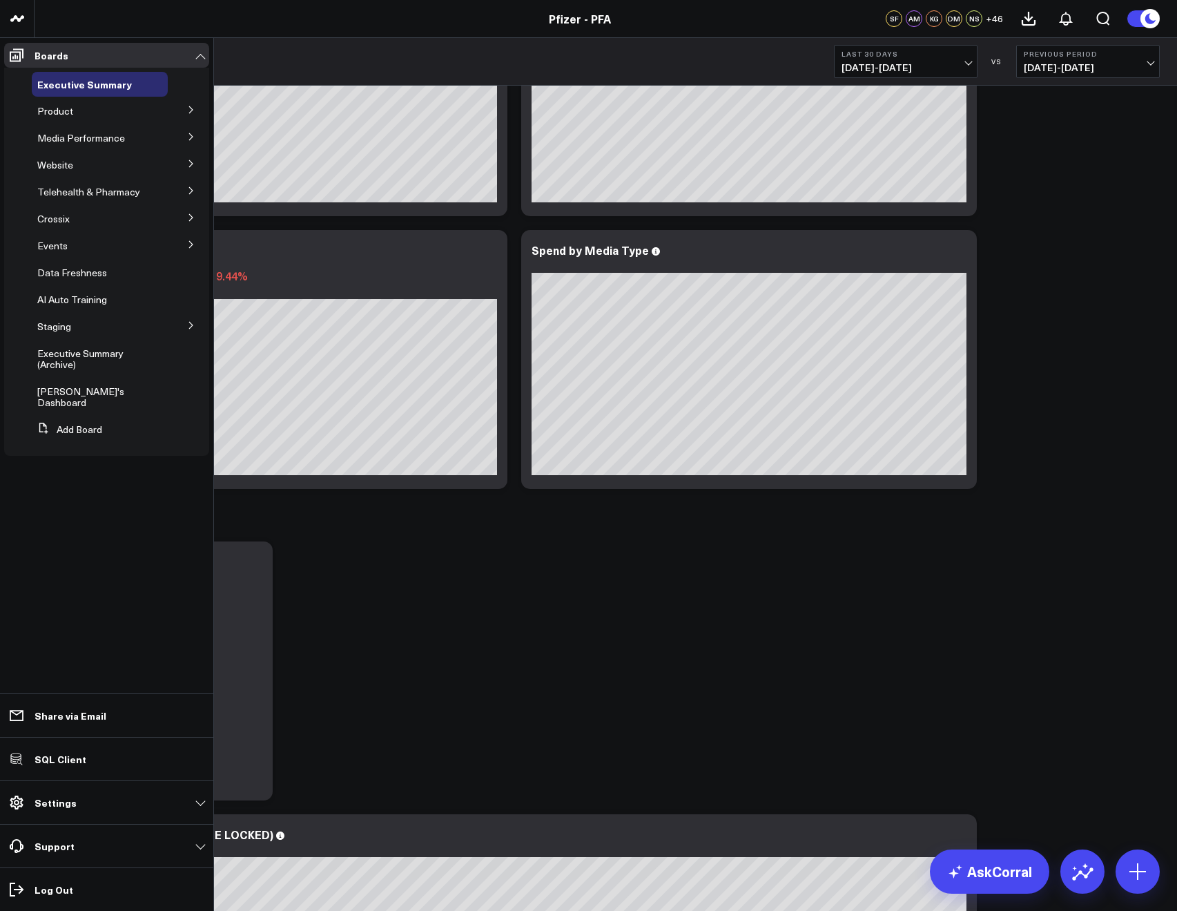
drag, startPoint x: 865, startPoint y: 678, endPoint x: 863, endPoint y: 652, distance: 26.4
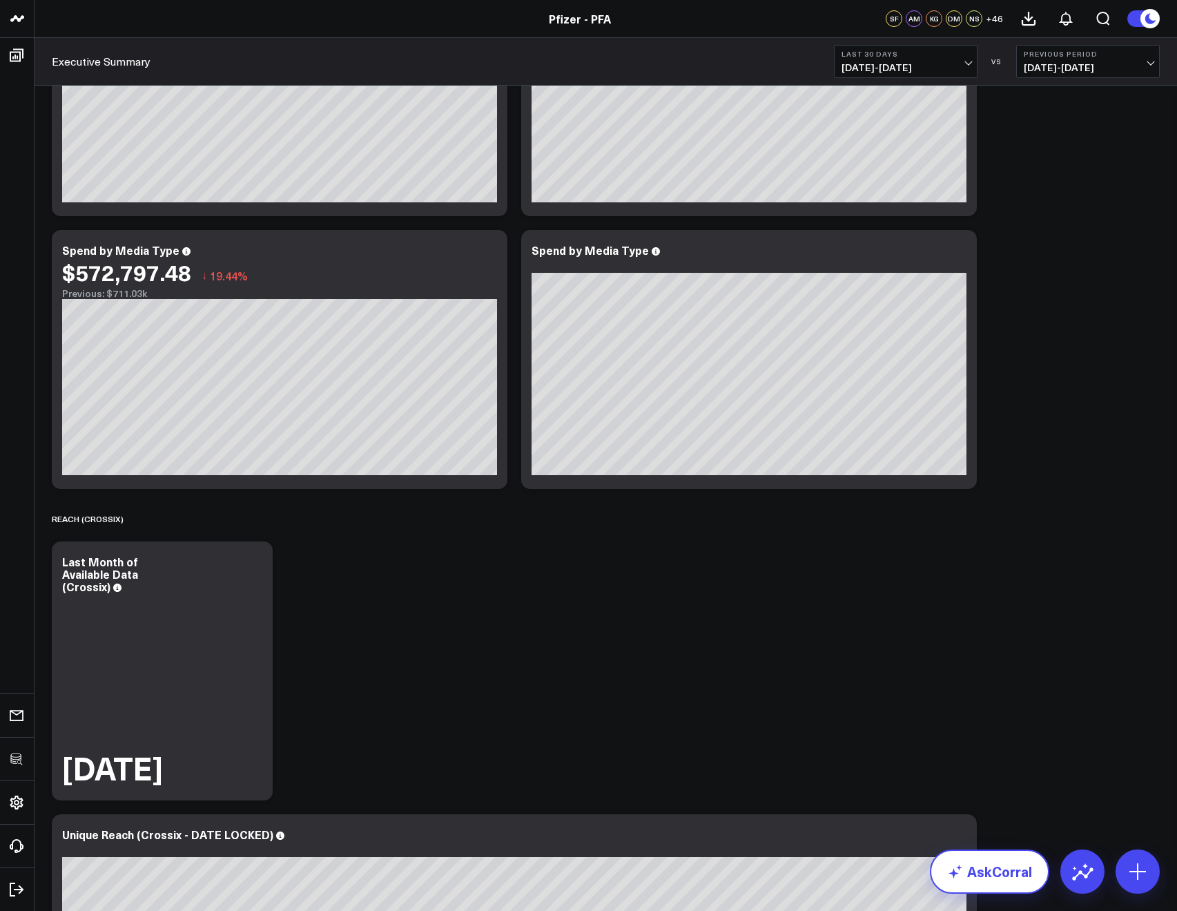
click at [960, 872] on icon at bounding box center [955, 871] width 17 height 17
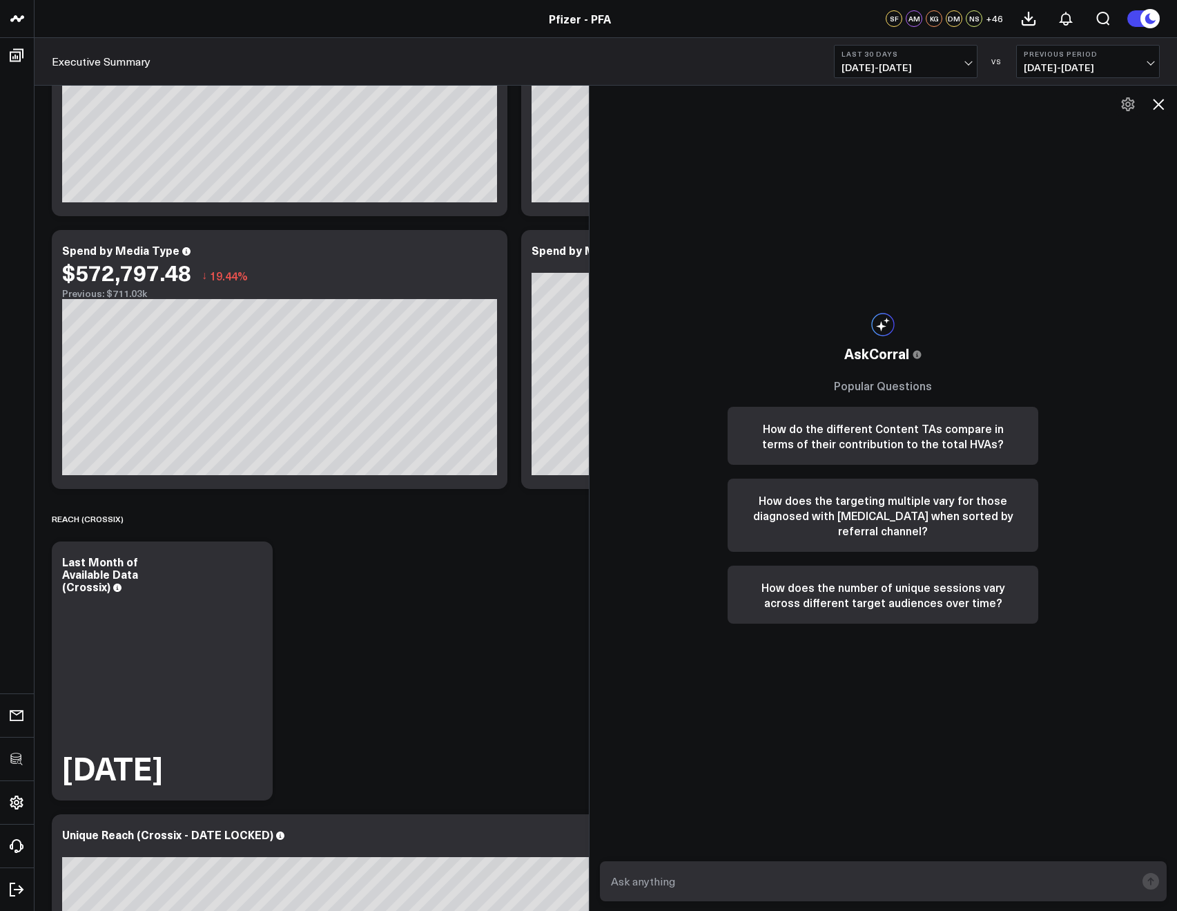
click at [828, 872] on textarea at bounding box center [872, 881] width 529 height 25
type textarea "total high value actions across the site"
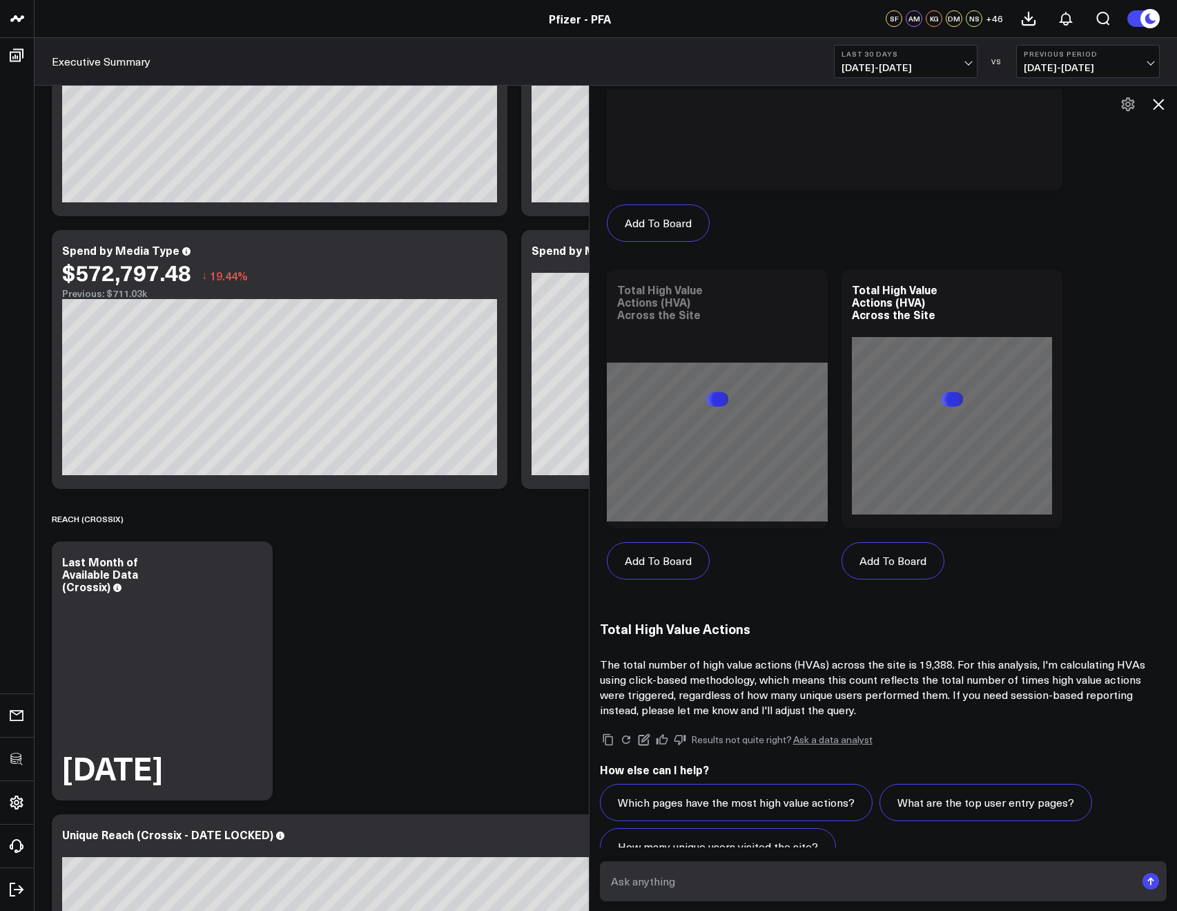
scroll to position [672, 0]
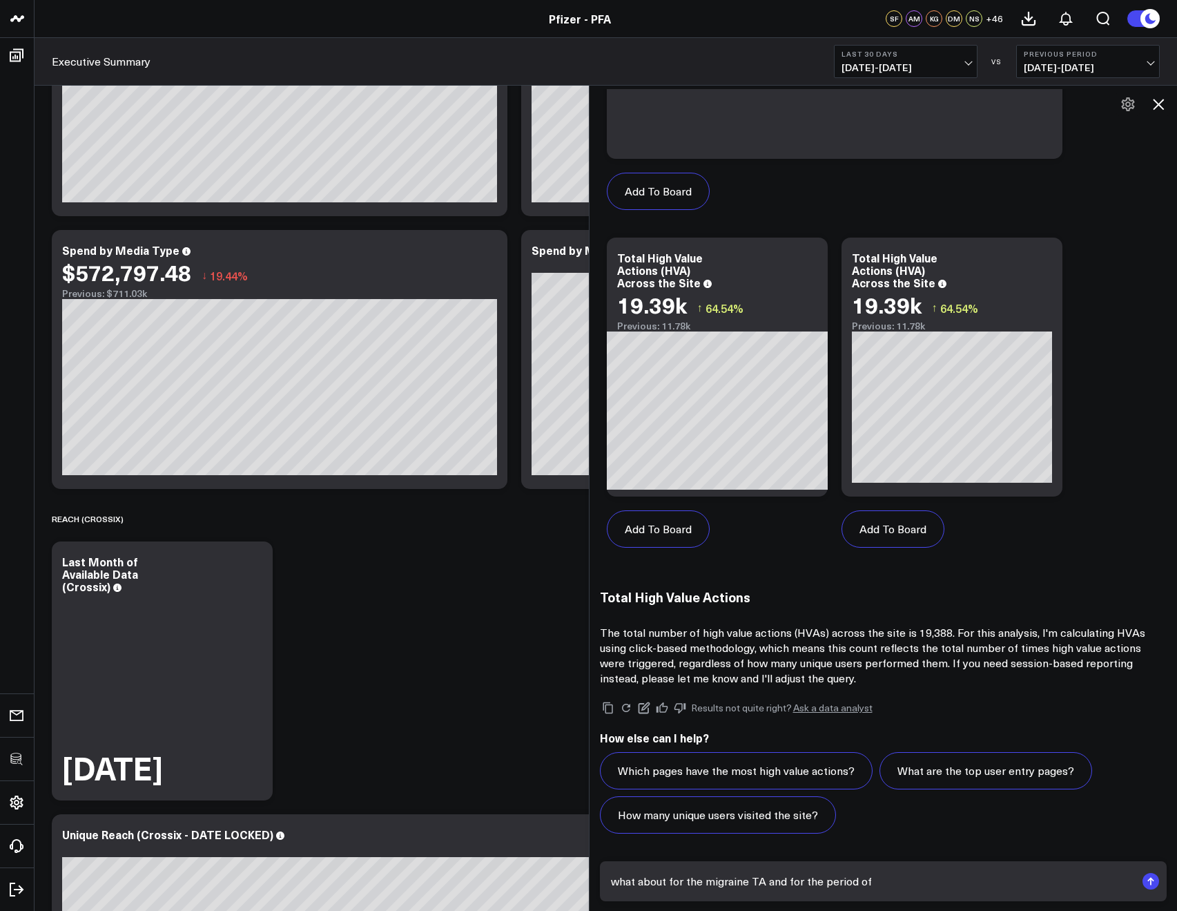
paste textarea "5/21 - 8/21"
type textarea "what about for the migraine TA and for the period of 5/21 - 8/21"
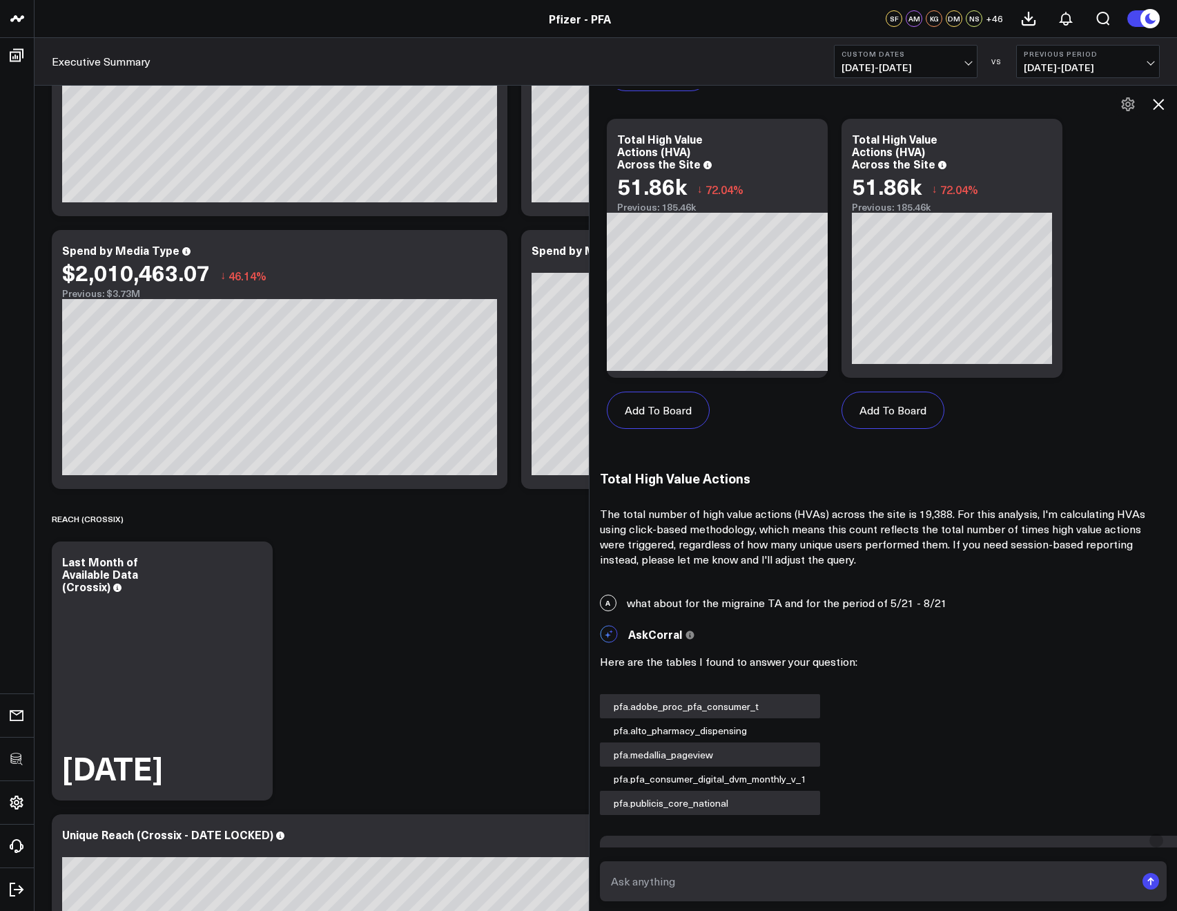
scroll to position [731, 0]
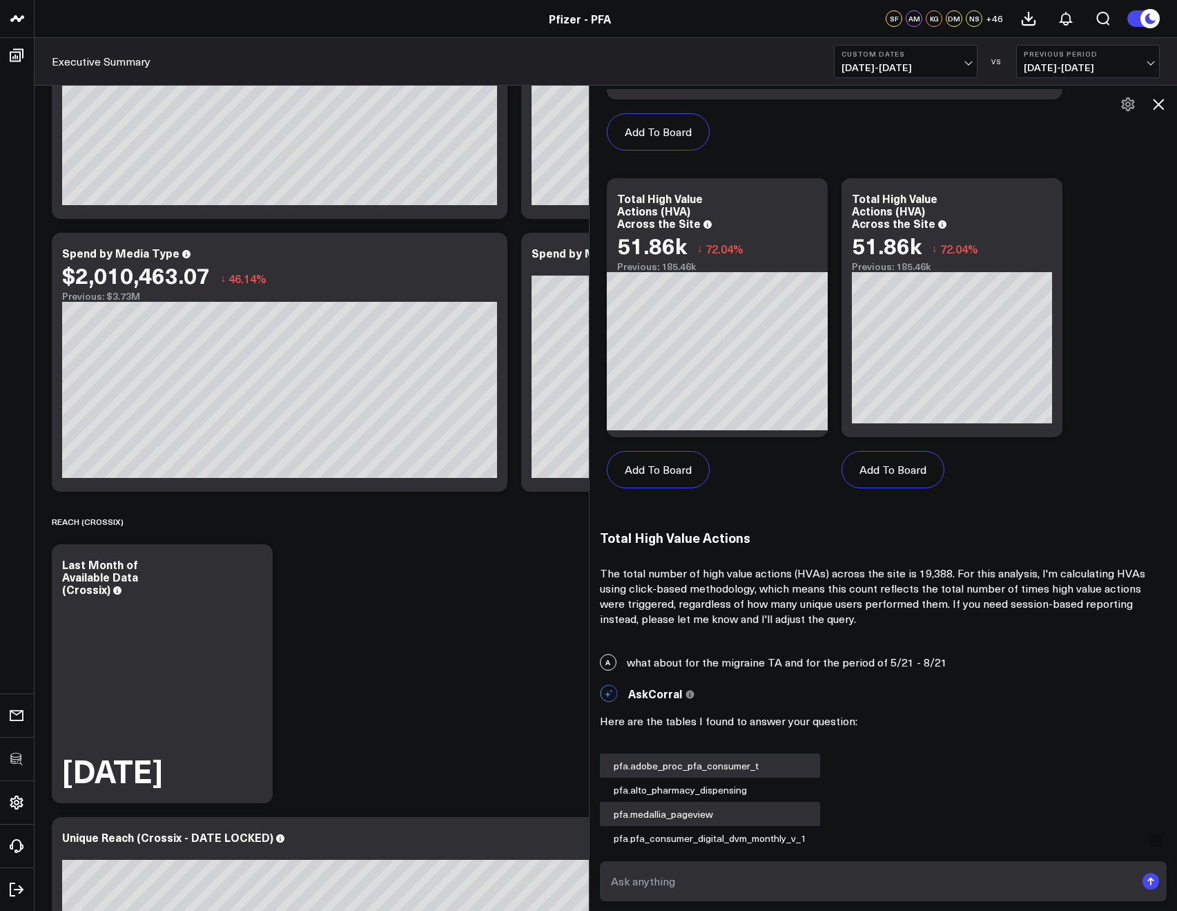
click at [1166, 101] on icon at bounding box center [1158, 104] width 17 height 17
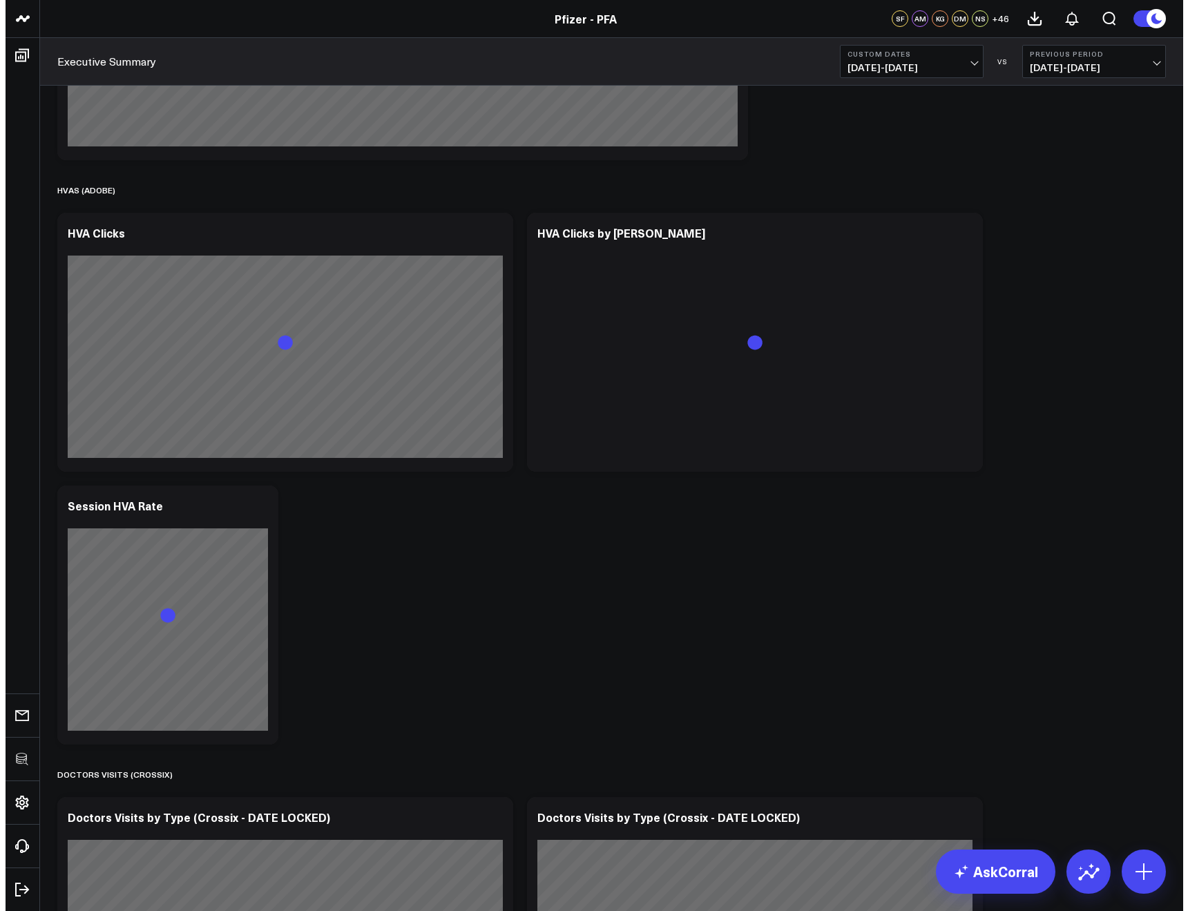
scroll to position [2580, 0]
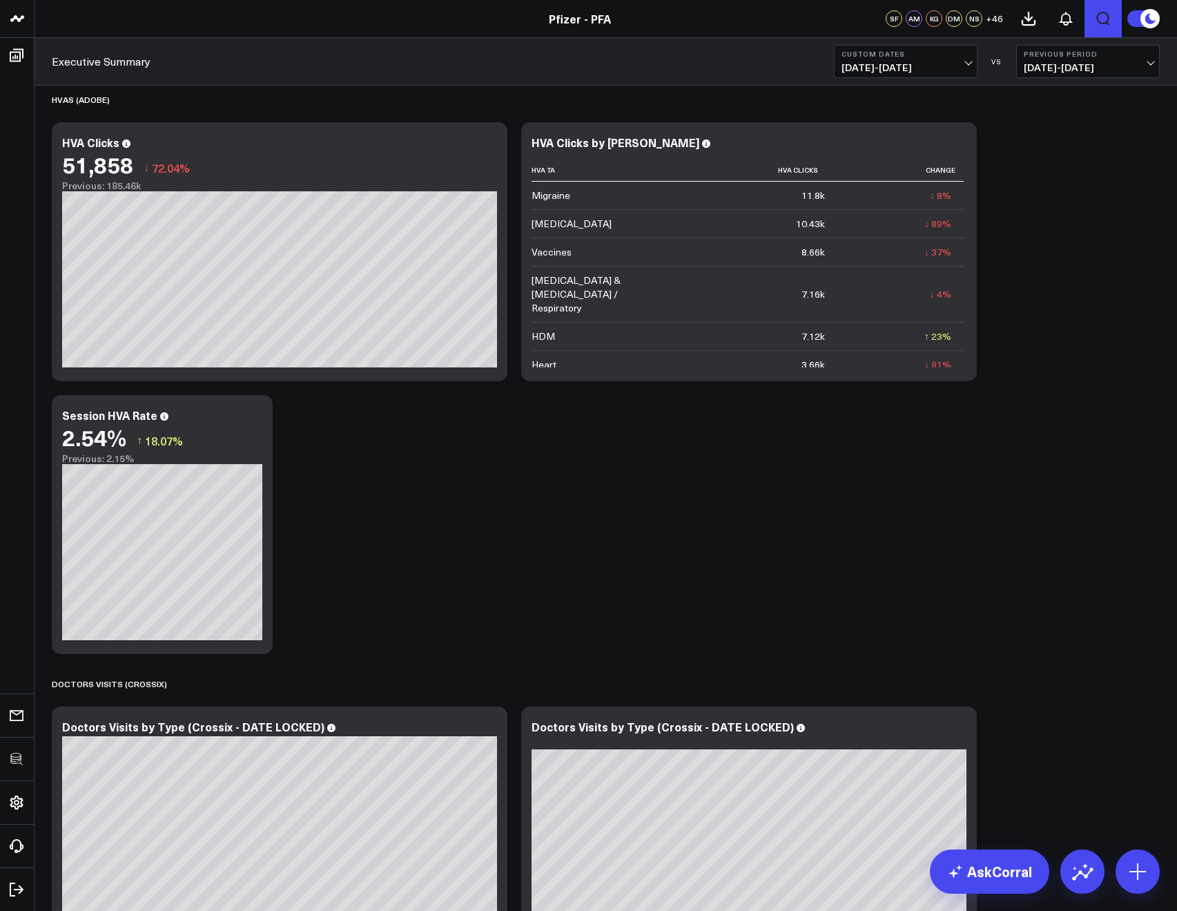
click at [1096, 23] on icon "Open search" at bounding box center [1103, 18] width 17 height 17
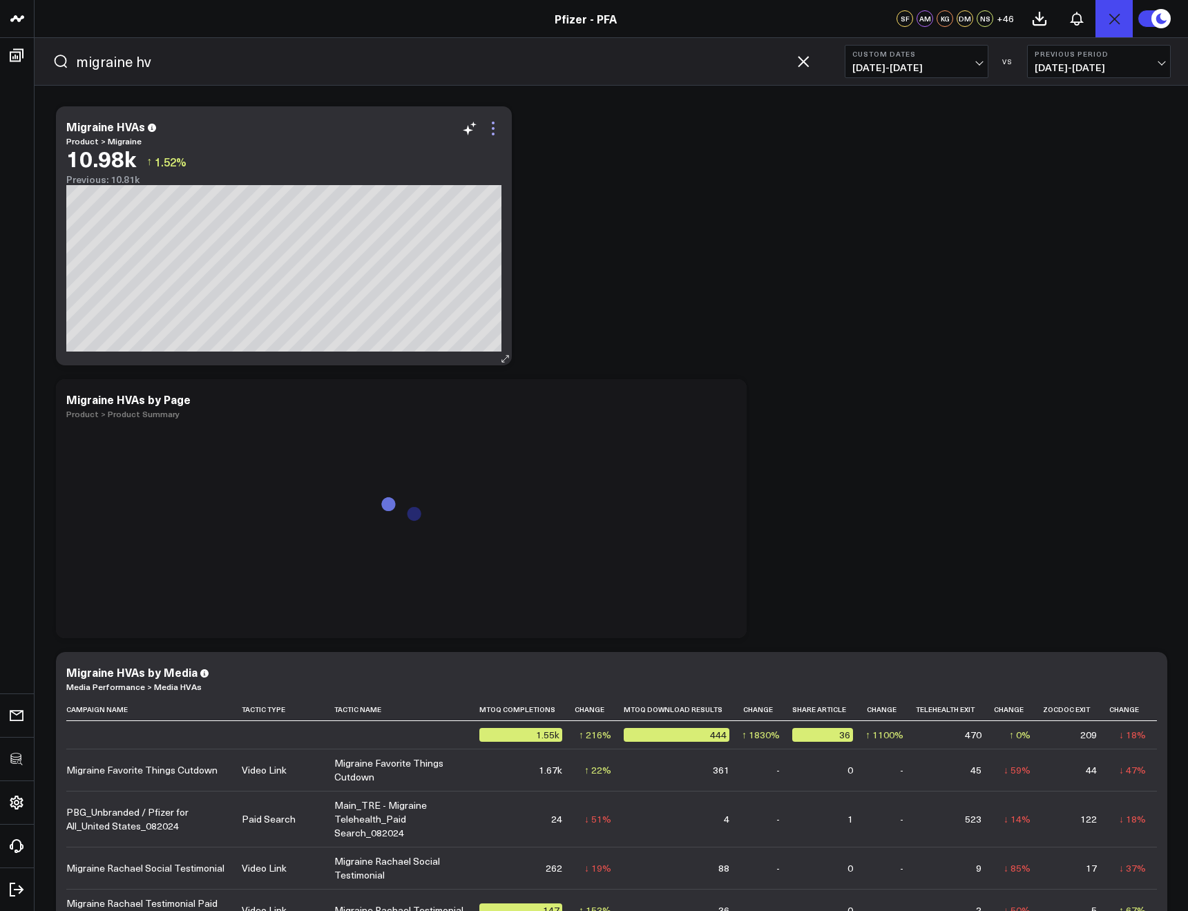
type input "migraine hv"
click at [489, 129] on icon at bounding box center [493, 128] width 17 height 17
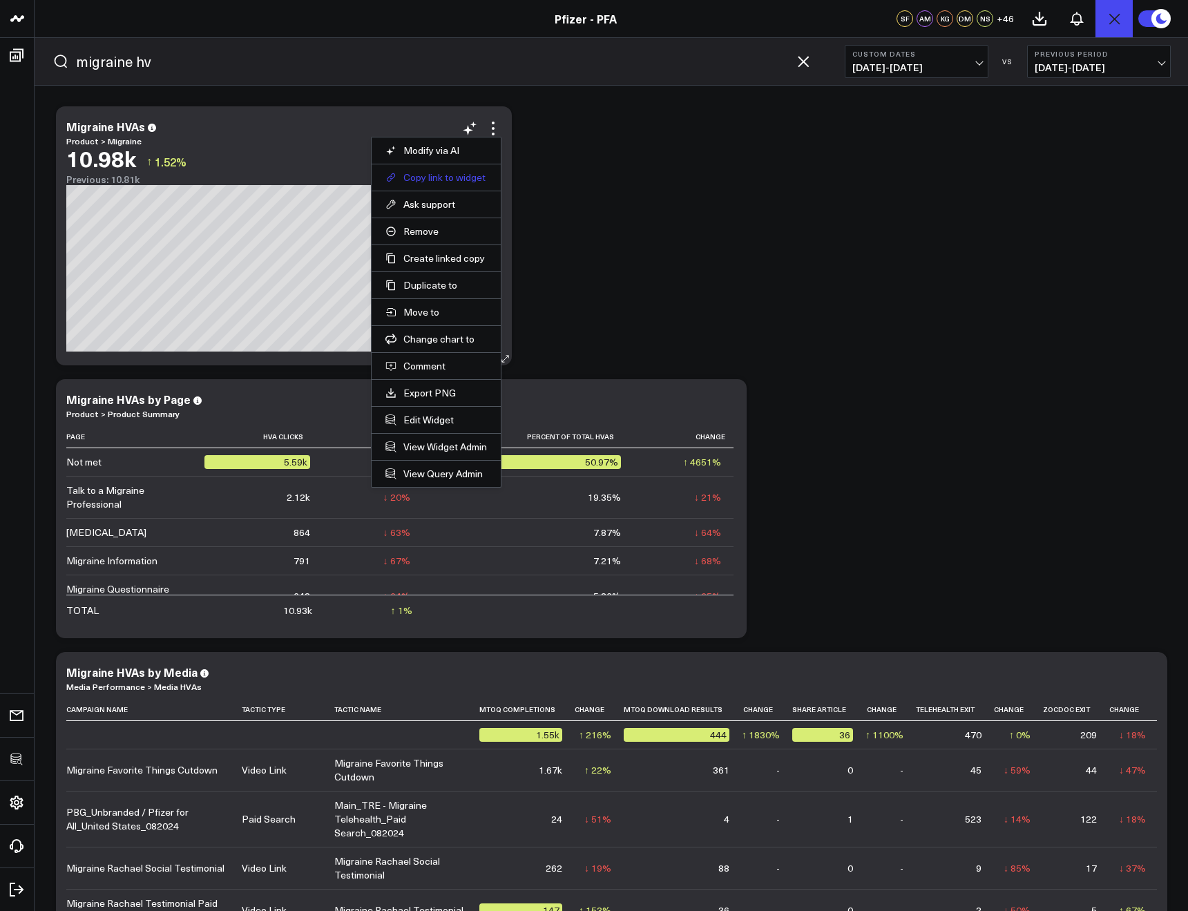
click at [439, 179] on button "Copy link to widget" at bounding box center [436, 177] width 102 height 12
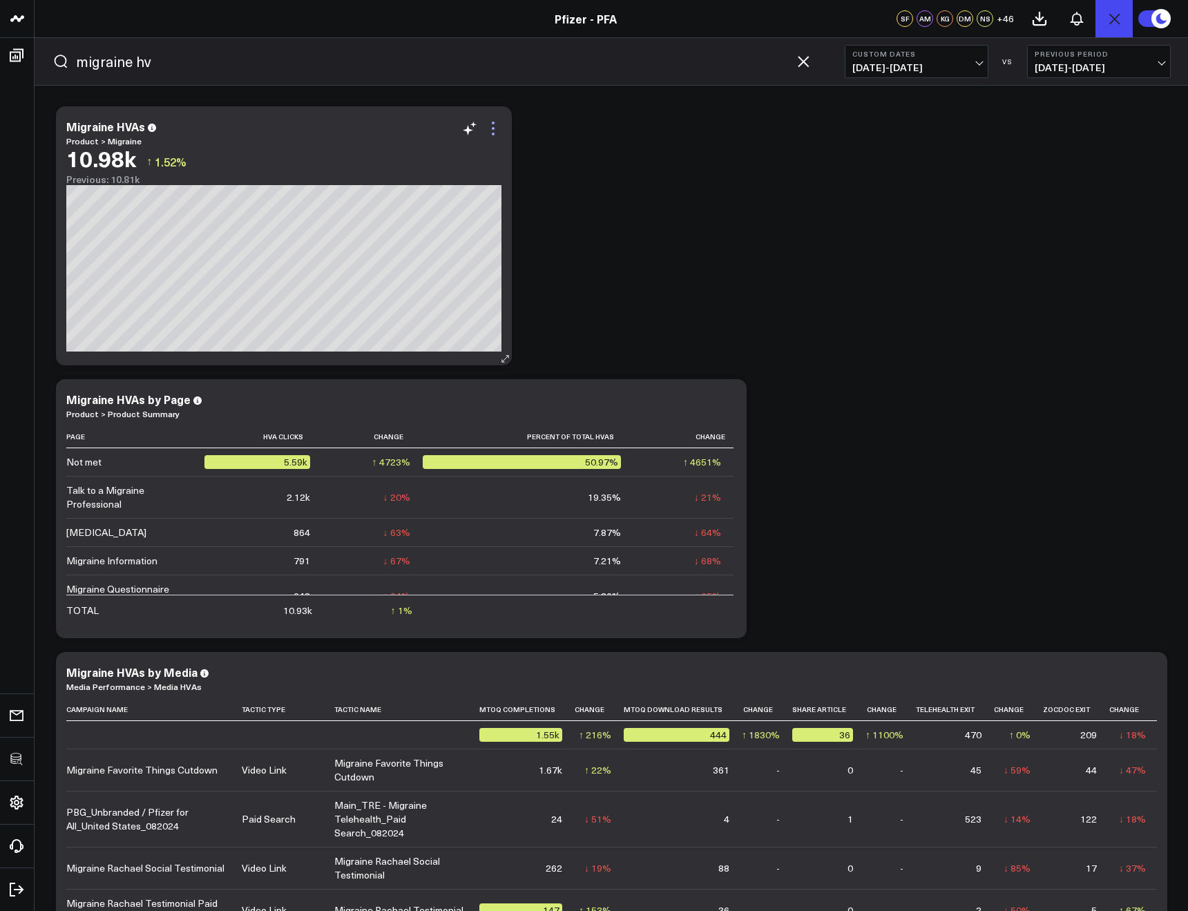
click at [494, 125] on icon at bounding box center [493, 128] width 17 height 17
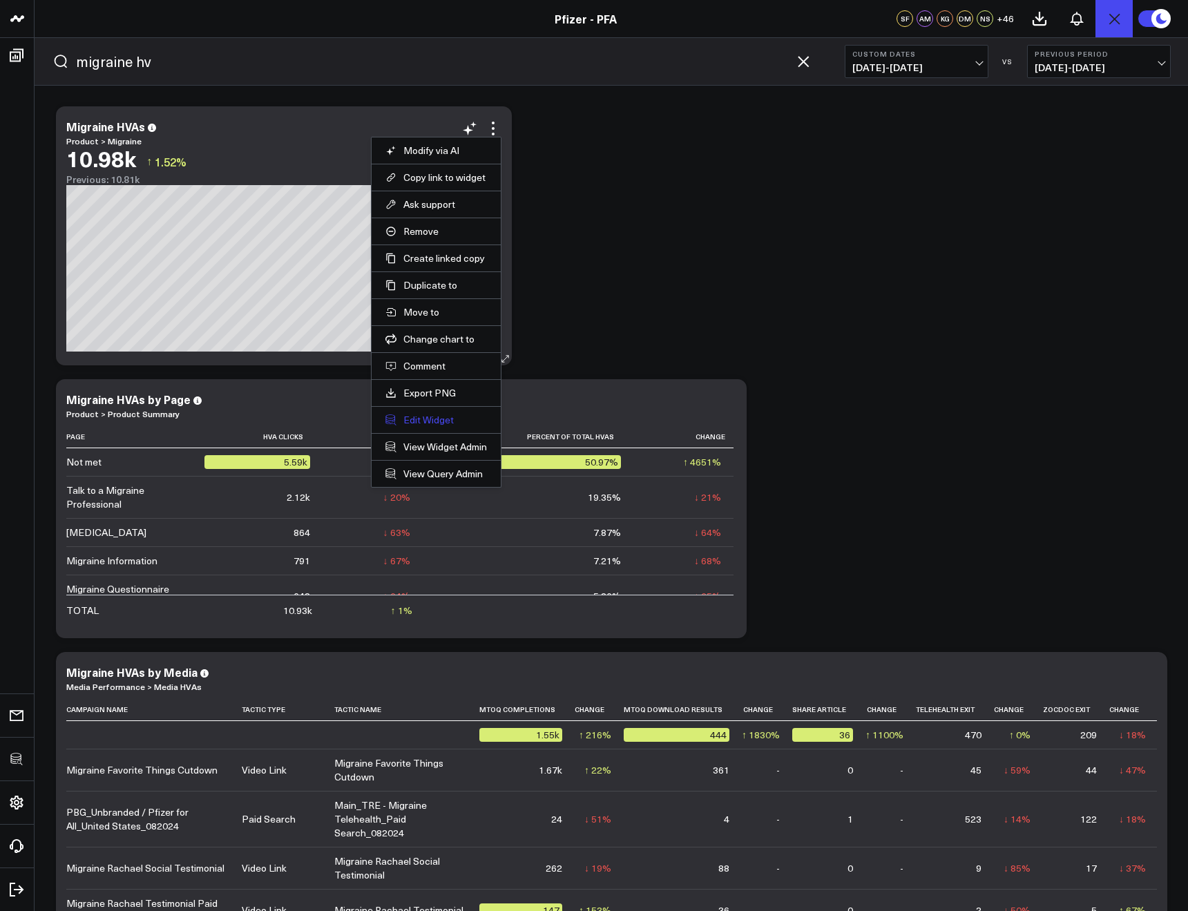
click at [420, 423] on button "Edit Widget" at bounding box center [436, 420] width 102 height 12
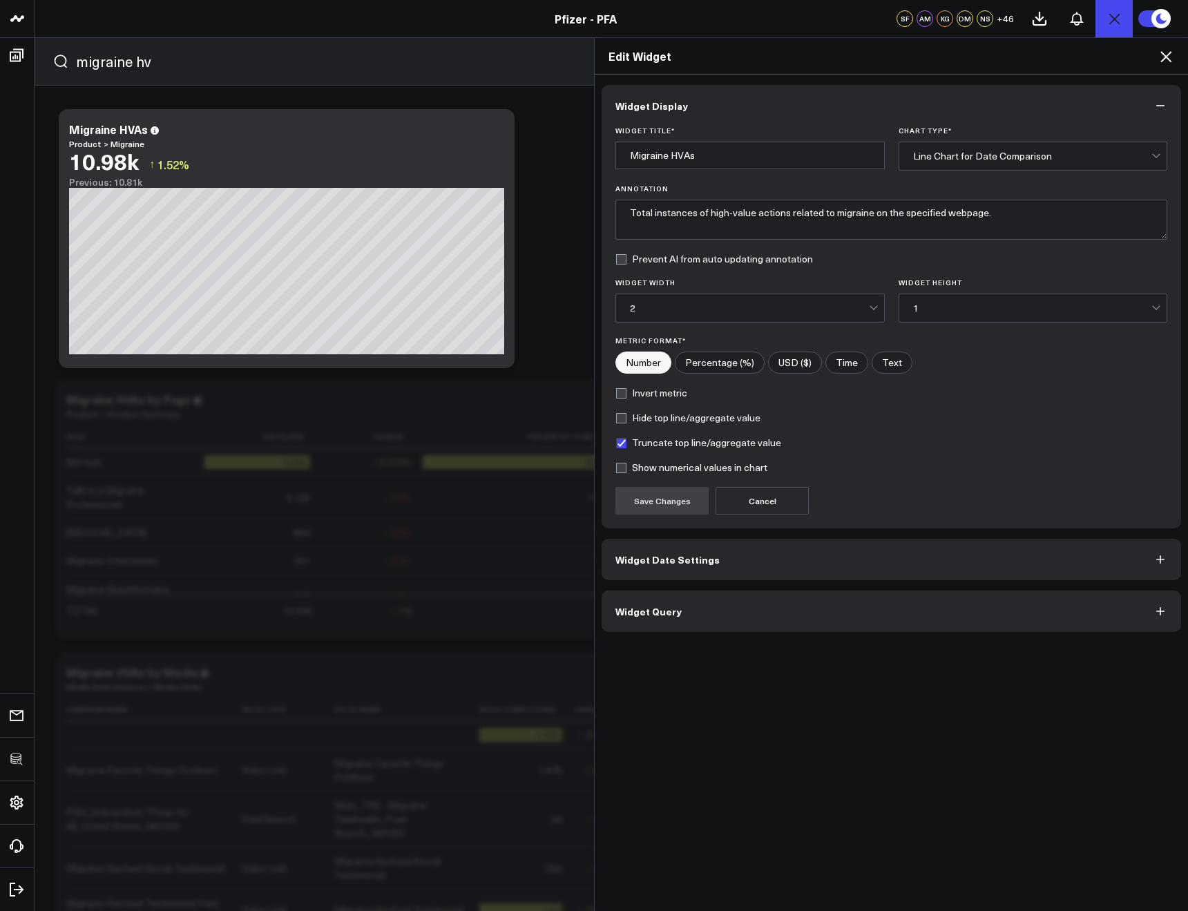
click at [653, 599] on button "Widget Query" at bounding box center [890, 610] width 579 height 41
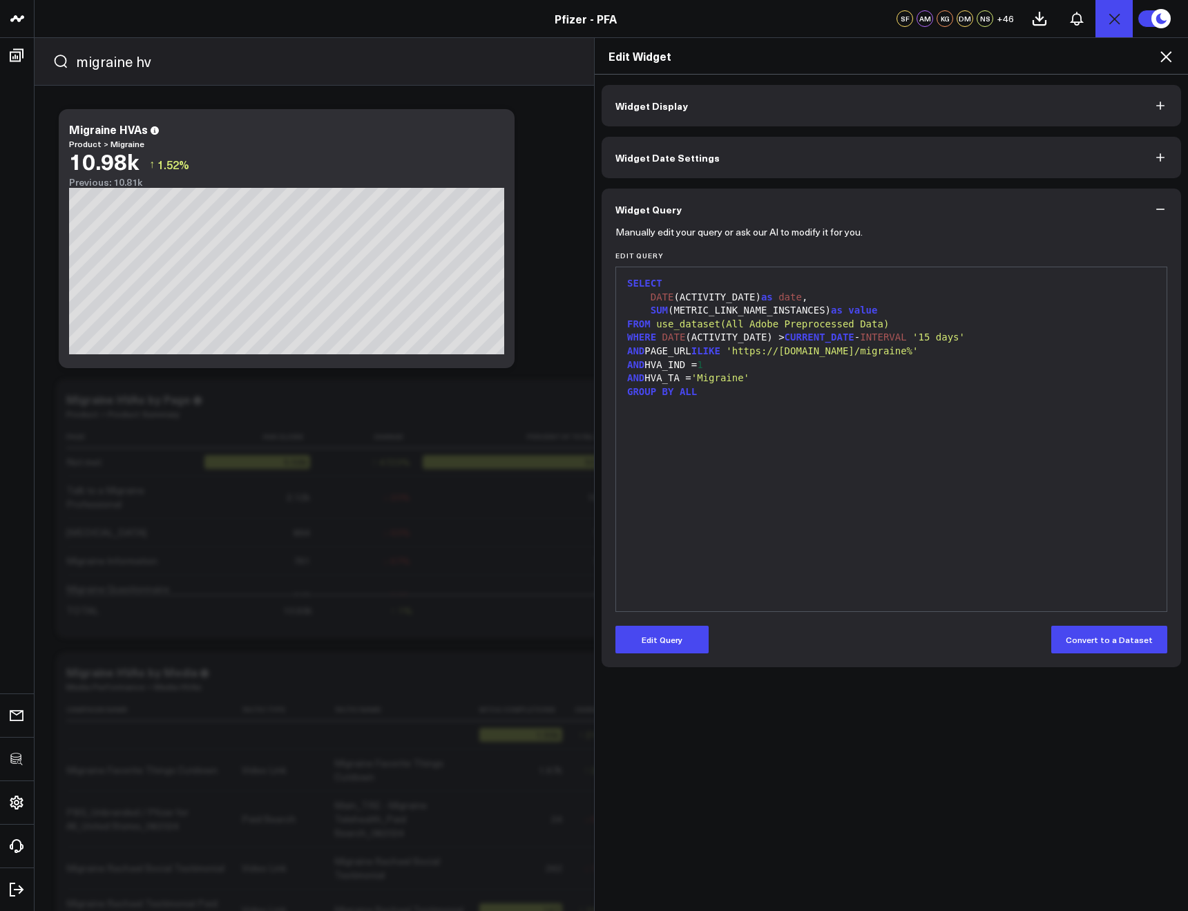
click at [1162, 59] on icon at bounding box center [1165, 56] width 11 height 11
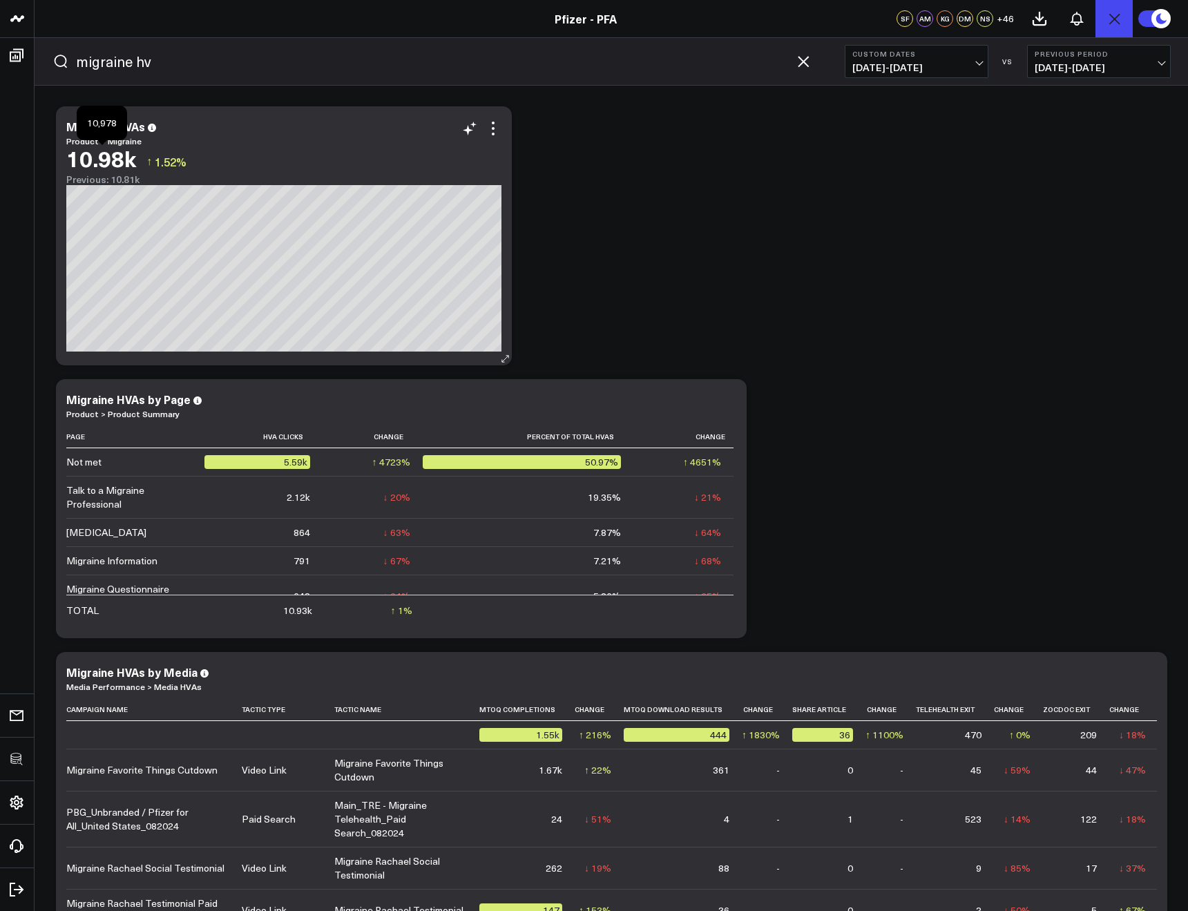
click at [129, 146] on div "10.98k" at bounding box center [101, 158] width 70 height 25
click at [121, 141] on link "Product > Migraine" at bounding box center [103, 140] width 75 height 11
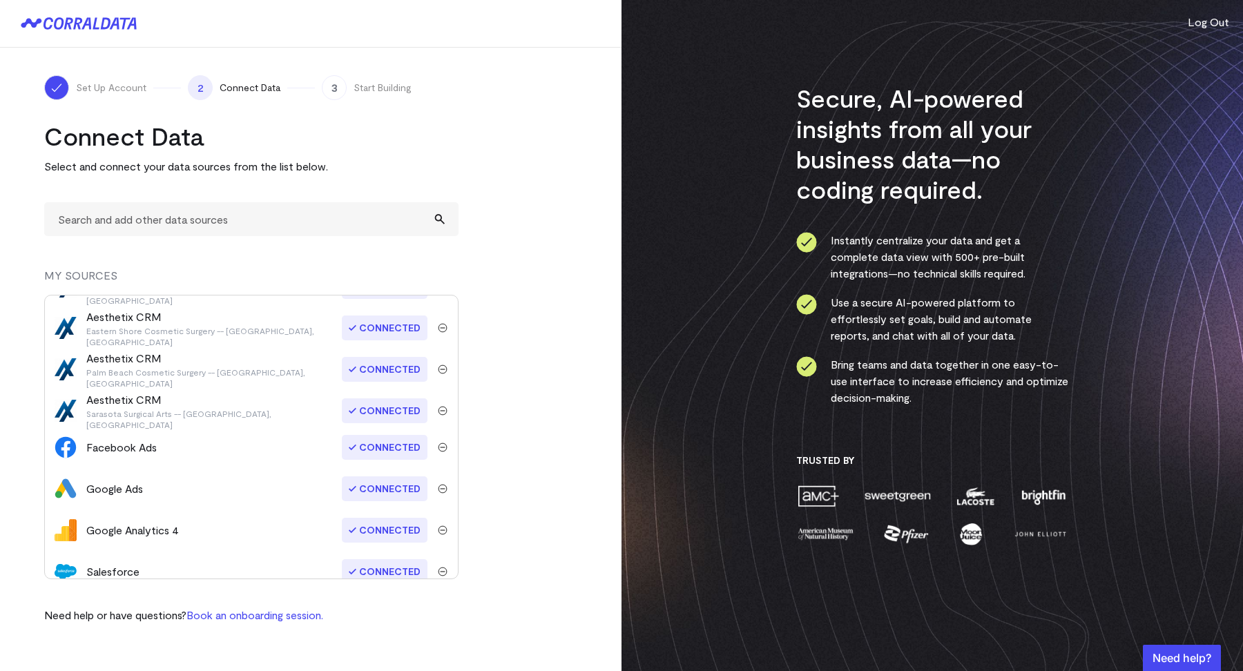
scroll to position [90, 0]
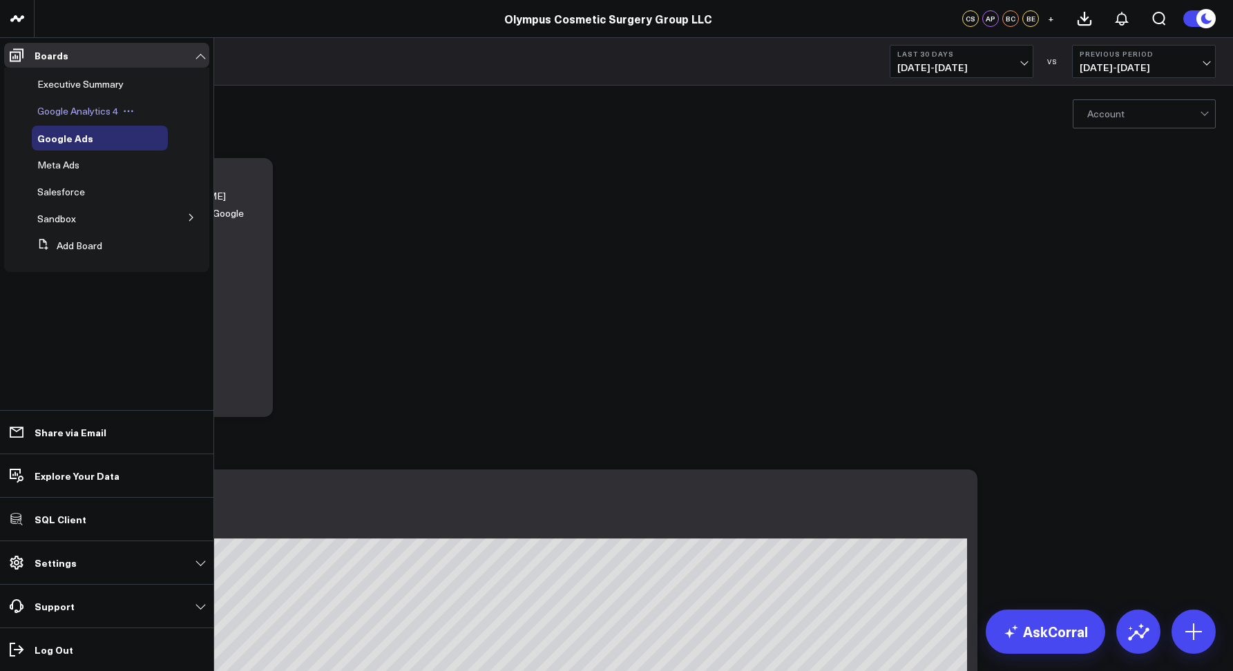
click at [50, 107] on span "Google Analytics 4" at bounding box center [77, 110] width 81 height 13
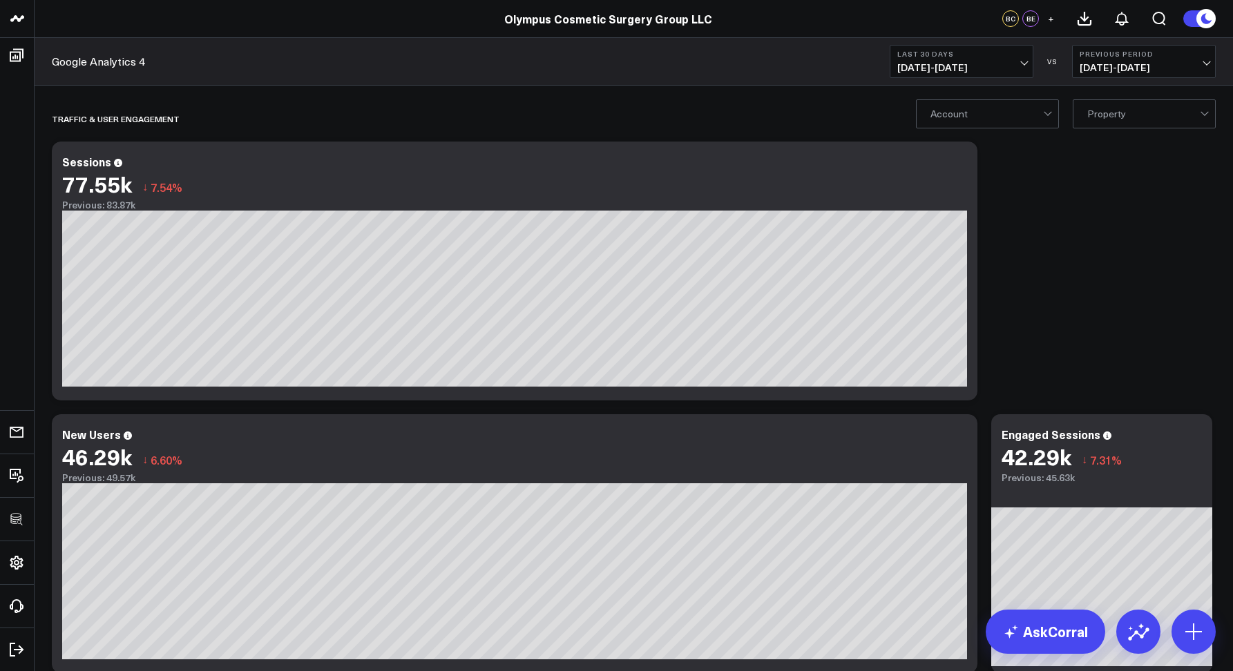
click at [969, 117] on div at bounding box center [986, 114] width 113 height 28
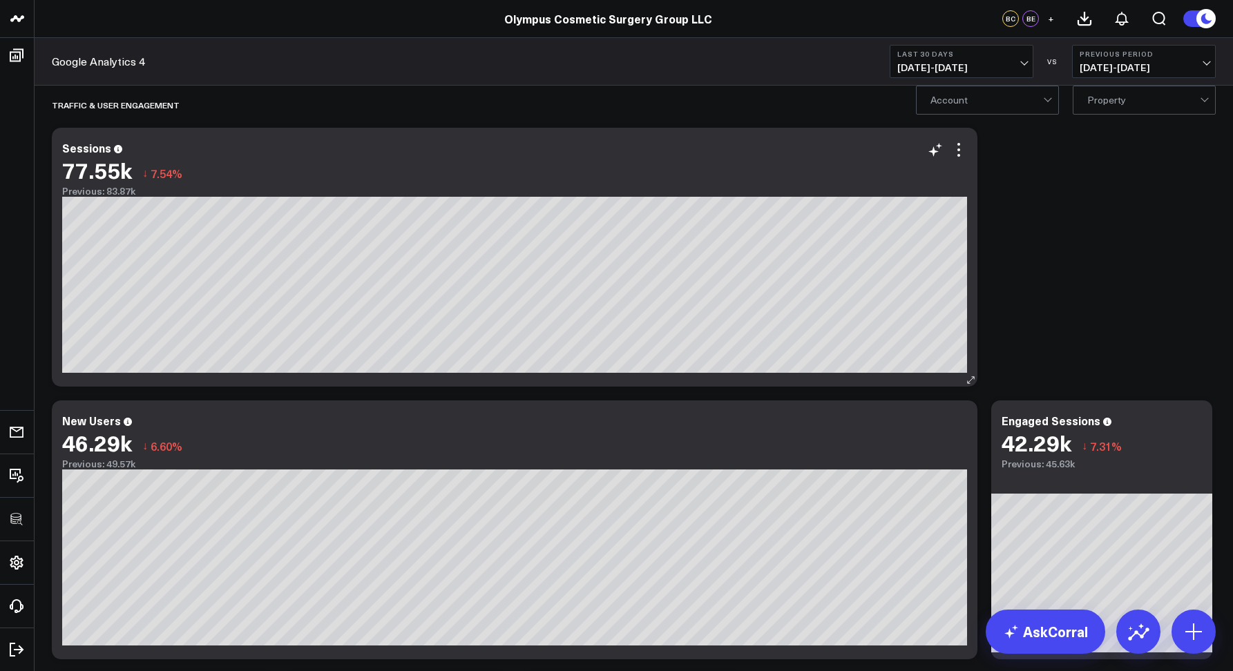
scroll to position [12, 0]
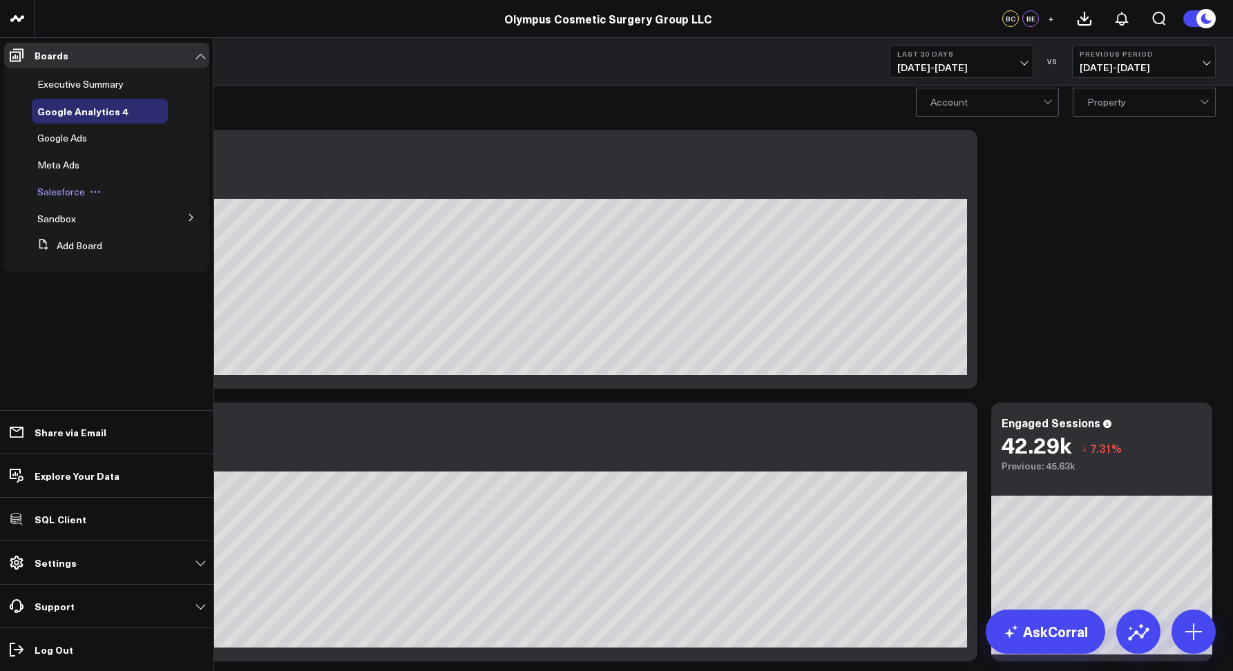
click at [55, 193] on span "Salesforce" at bounding box center [61, 191] width 48 height 13
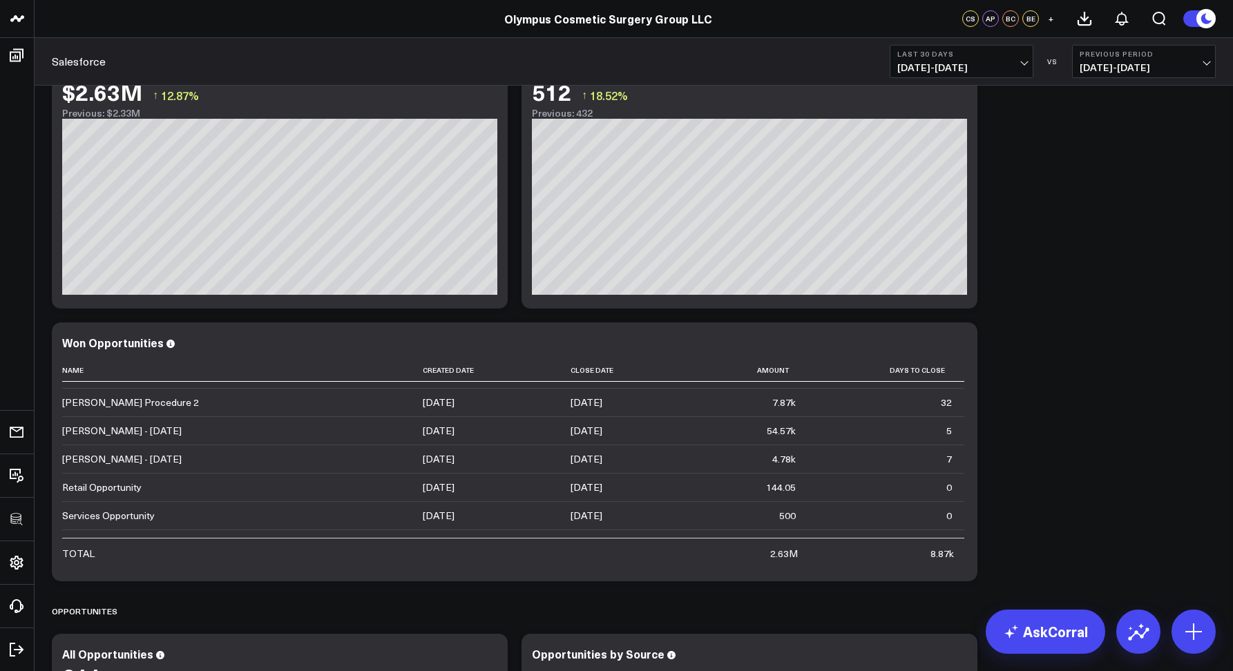
scroll to position [14, 0]
